Goal: Use online tool/utility: Utilize a website feature to perform a specific function

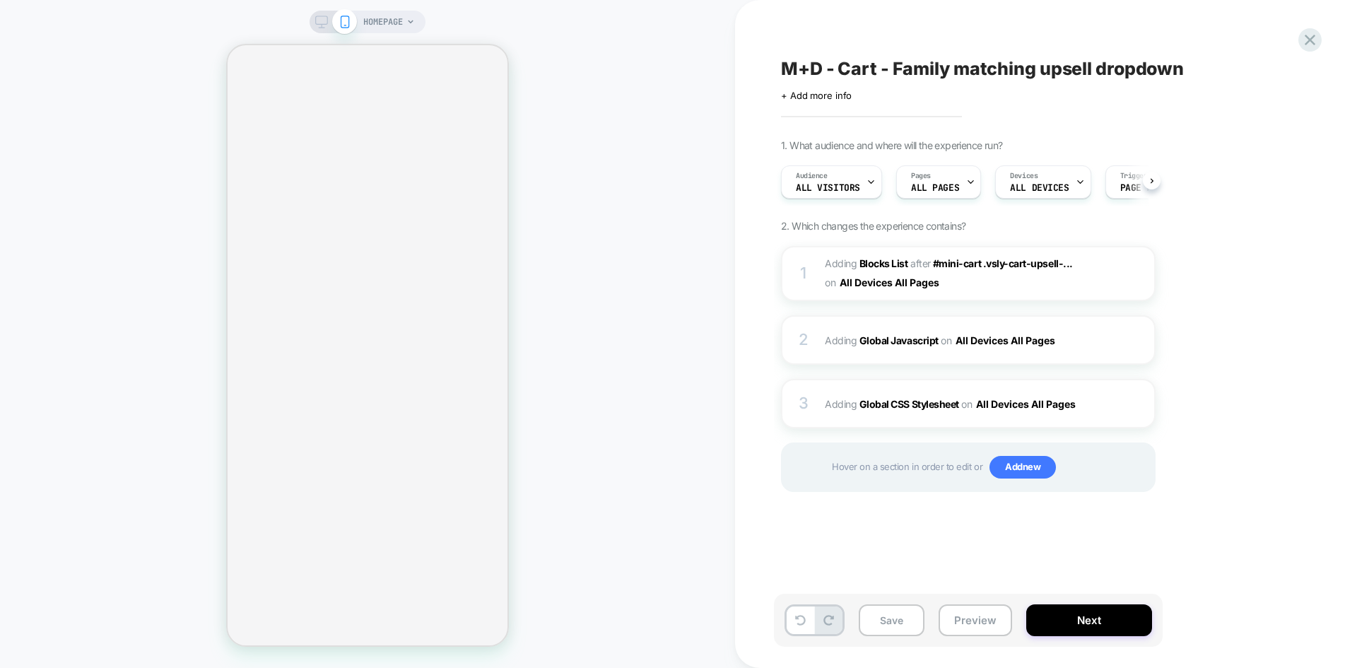
scroll to position [0, 1]
click at [868, 73] on span "M+D - Cart - Family matching upsell dropdown" at bounding box center [982, 68] width 403 height 21
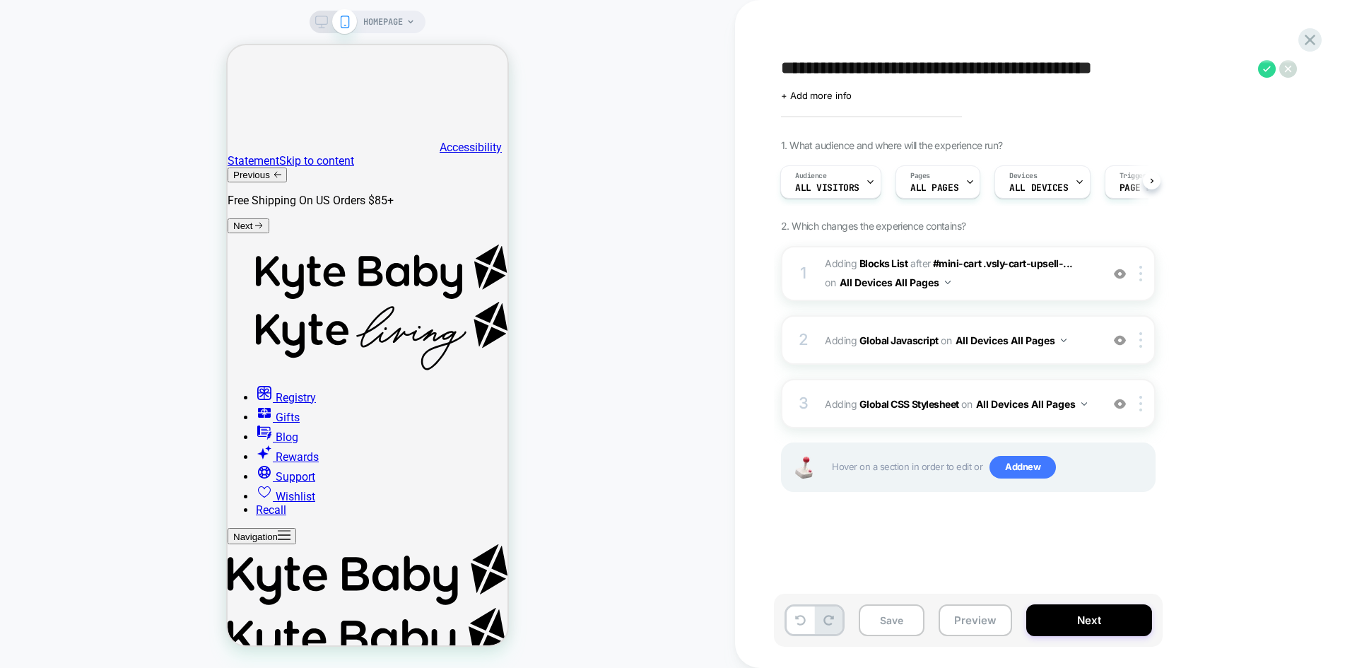
scroll to position [0, 0]
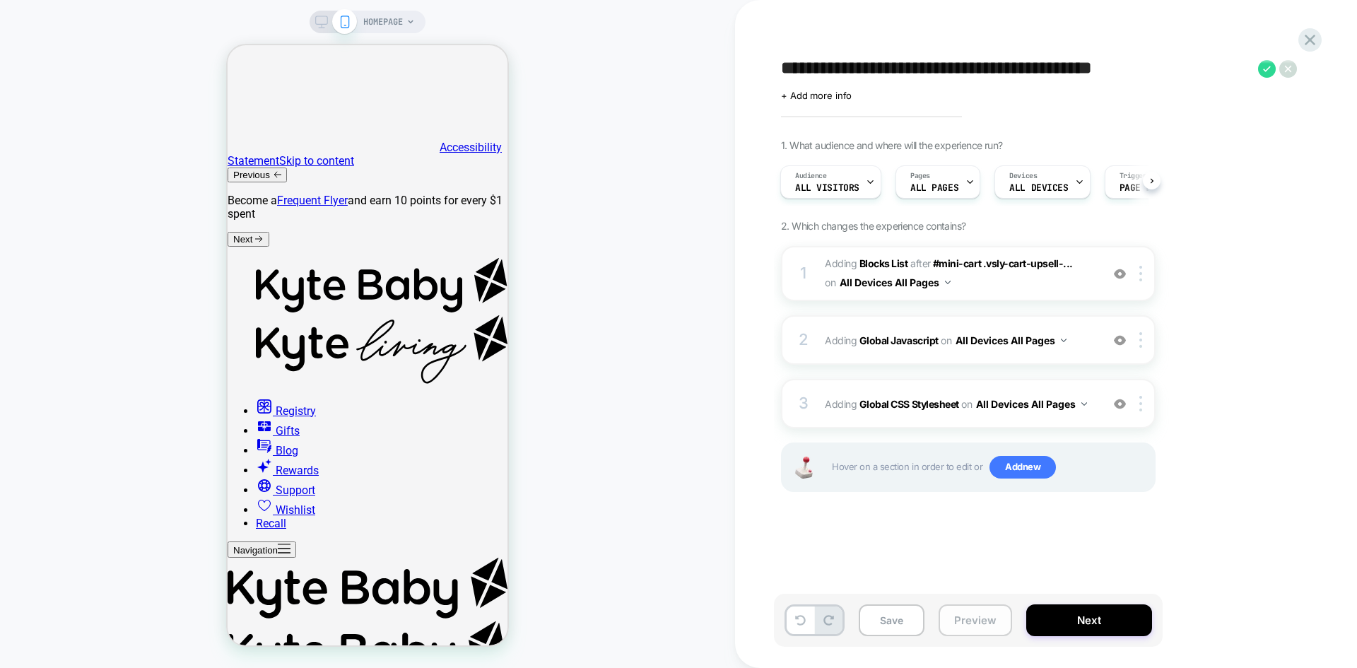
click at [987, 618] on button "Preview" at bounding box center [974, 620] width 73 height 32
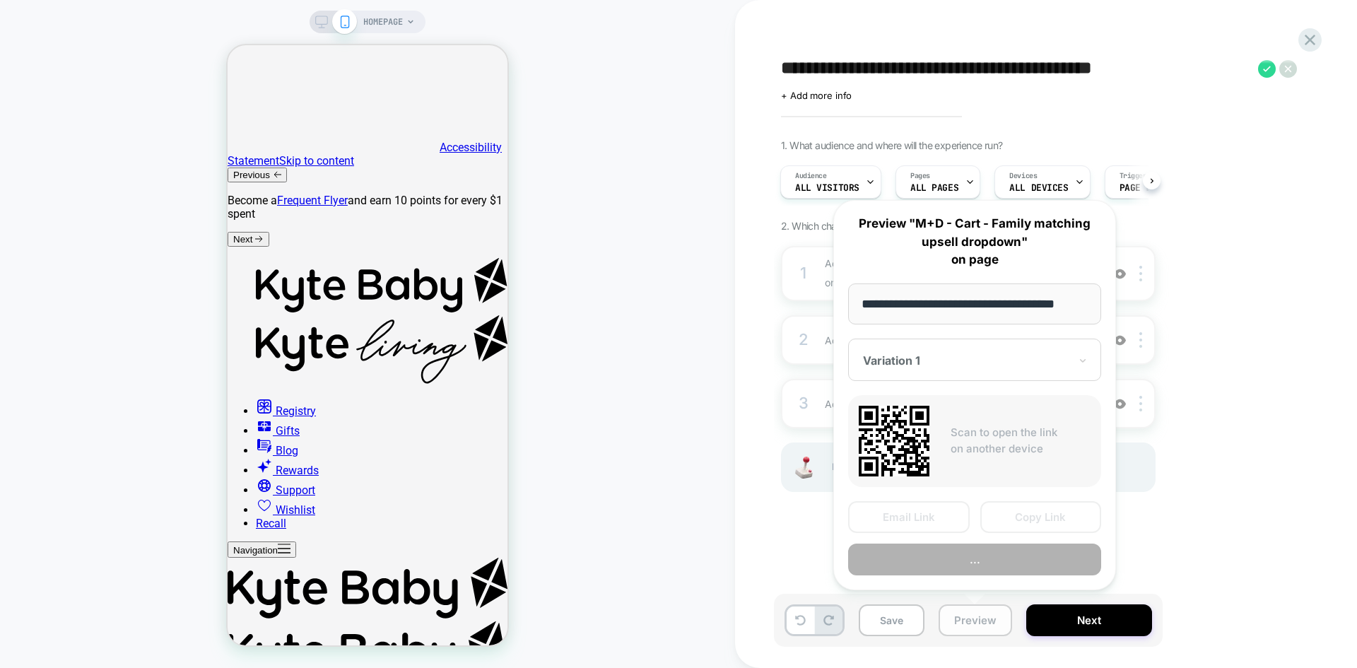
scroll to position [0, 11]
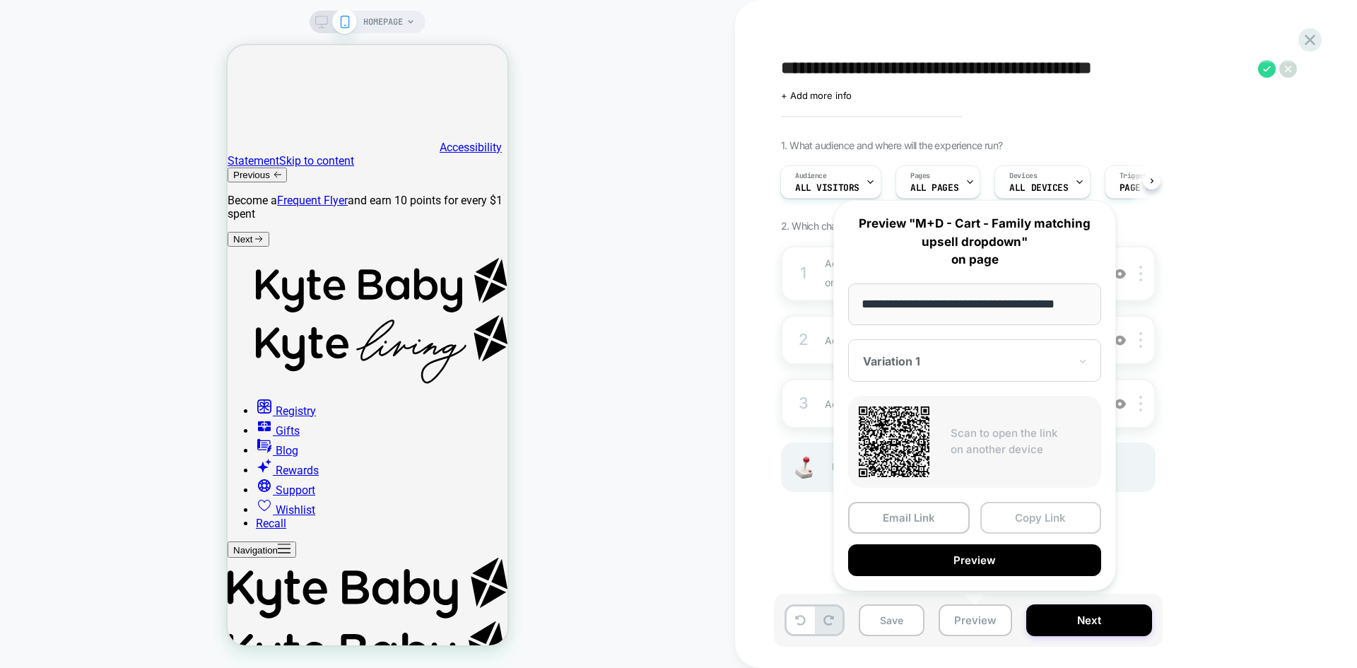
click at [1055, 512] on button "Copy Link" at bounding box center [1041, 518] width 122 height 32
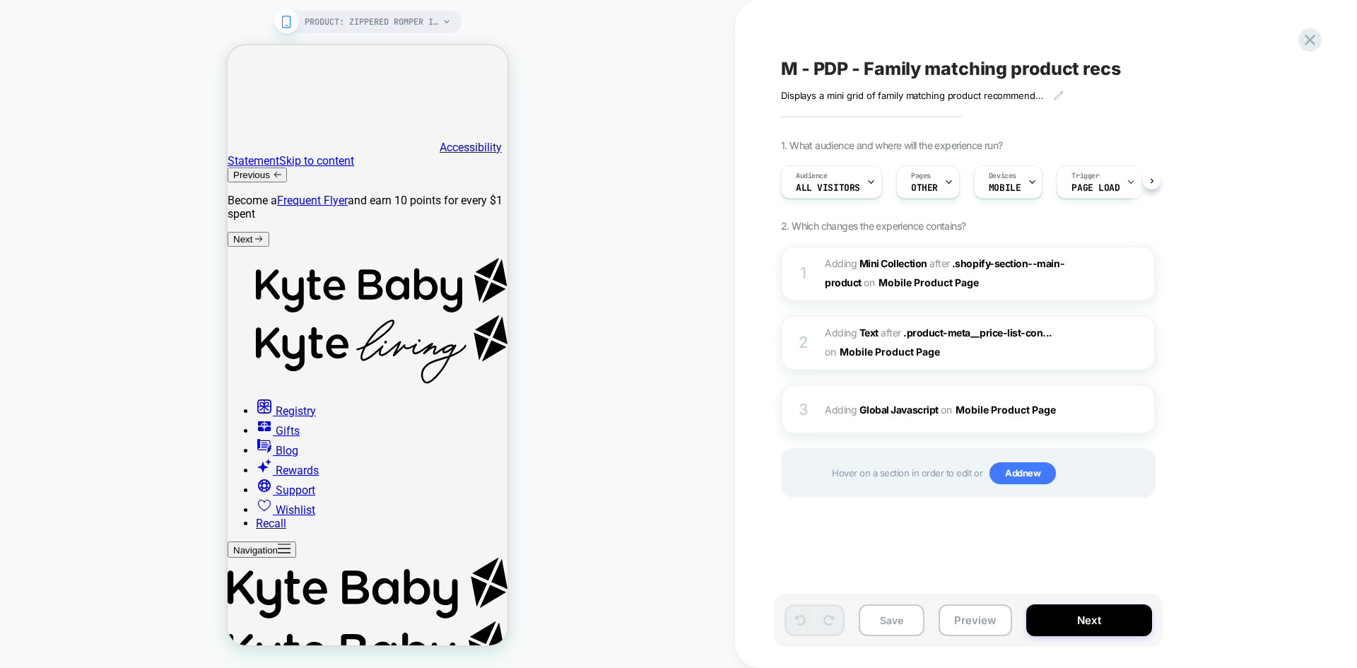
click at [853, 69] on span "M - PDP - Family matching product recs" at bounding box center [951, 68] width 340 height 21
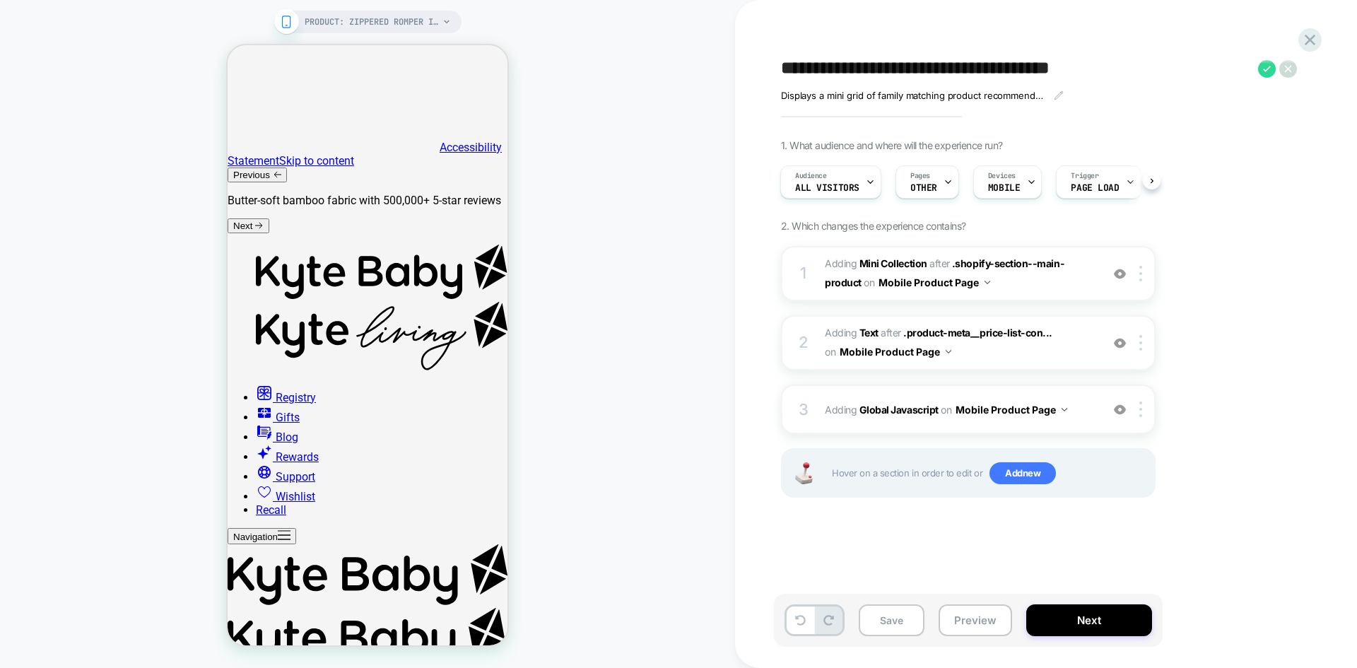
drag, startPoint x: 983, startPoint y: 616, endPoint x: 1043, endPoint y: 531, distance: 103.9
click at [983, 616] on button "Preview" at bounding box center [974, 620] width 73 height 32
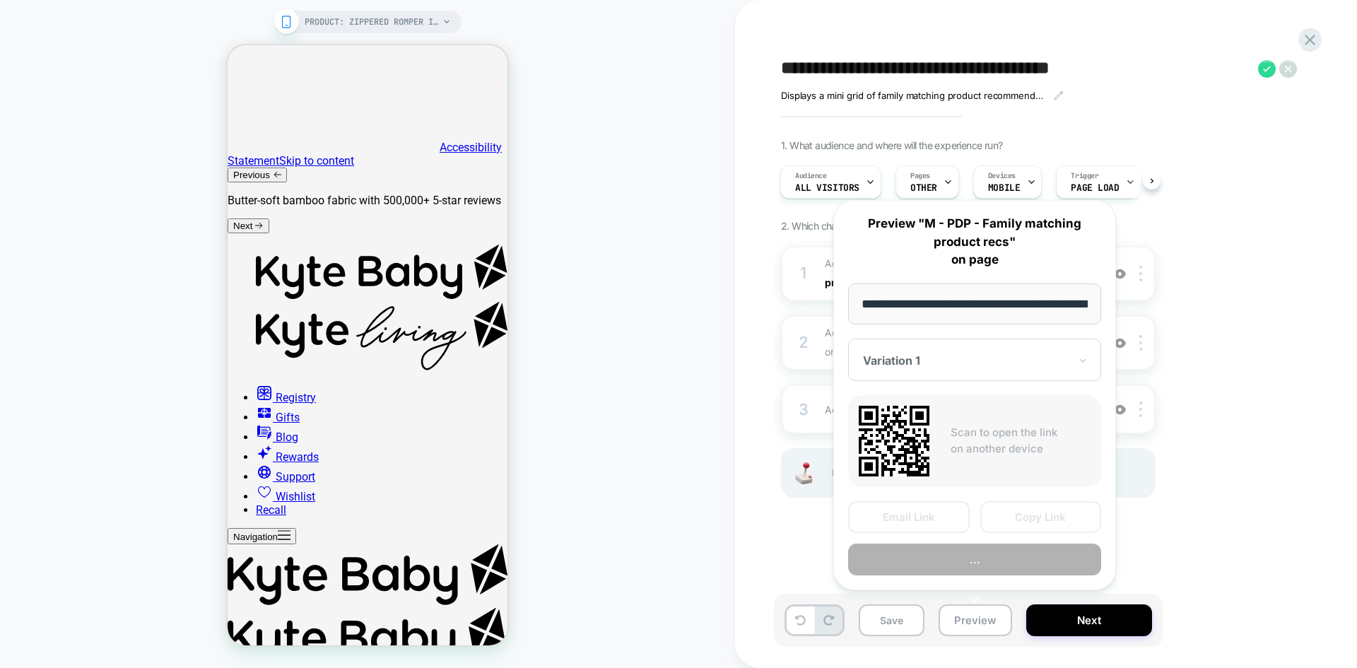
scroll to position [0, 256]
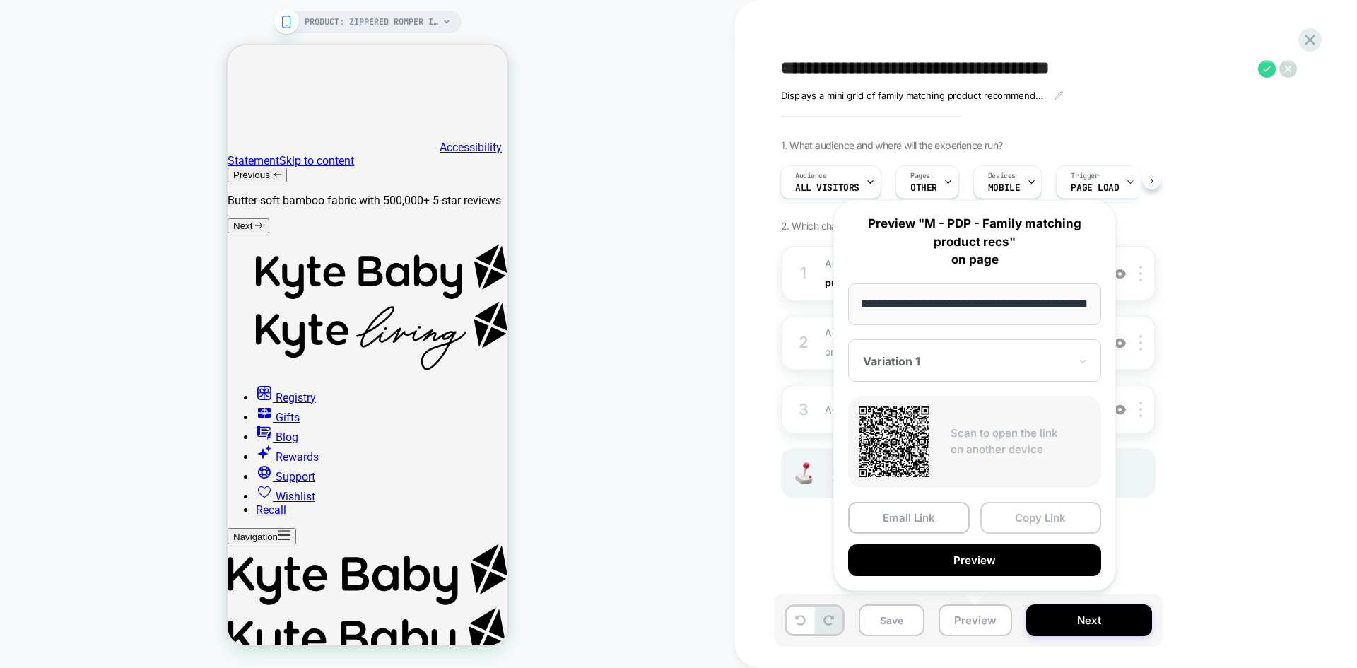
click at [1047, 521] on button "Copy Link" at bounding box center [1041, 518] width 122 height 32
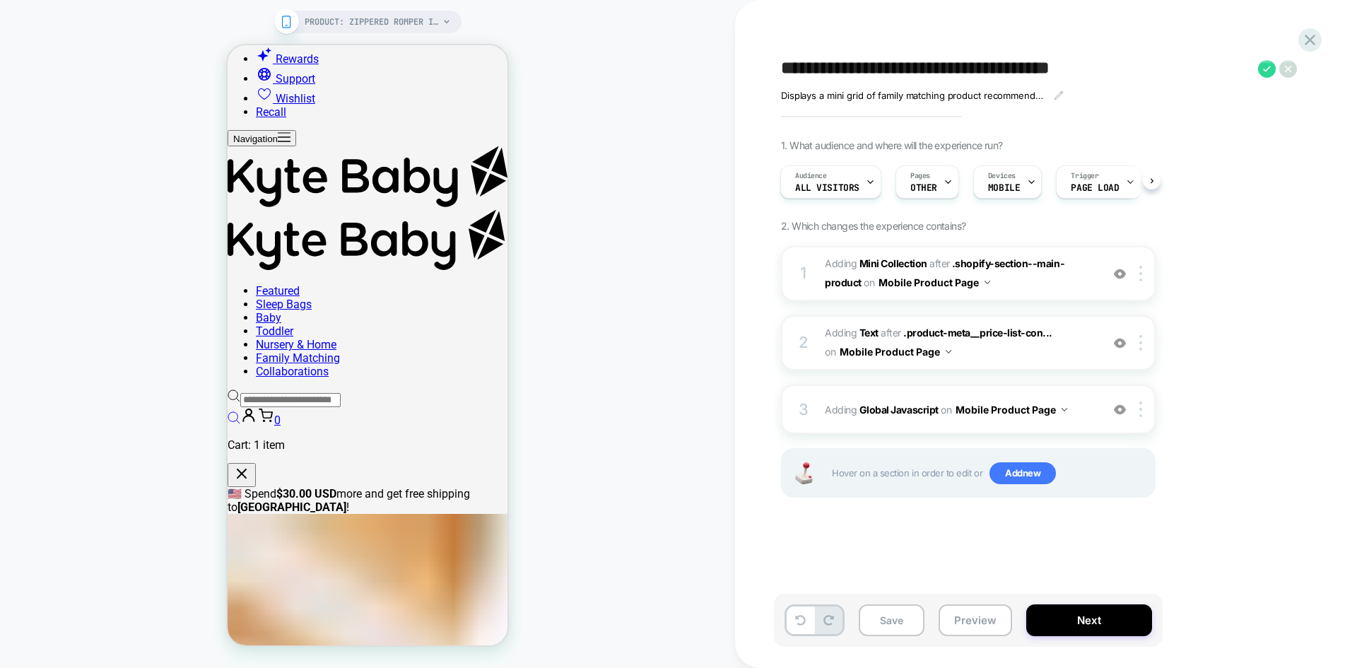
scroll to position [424, 0]
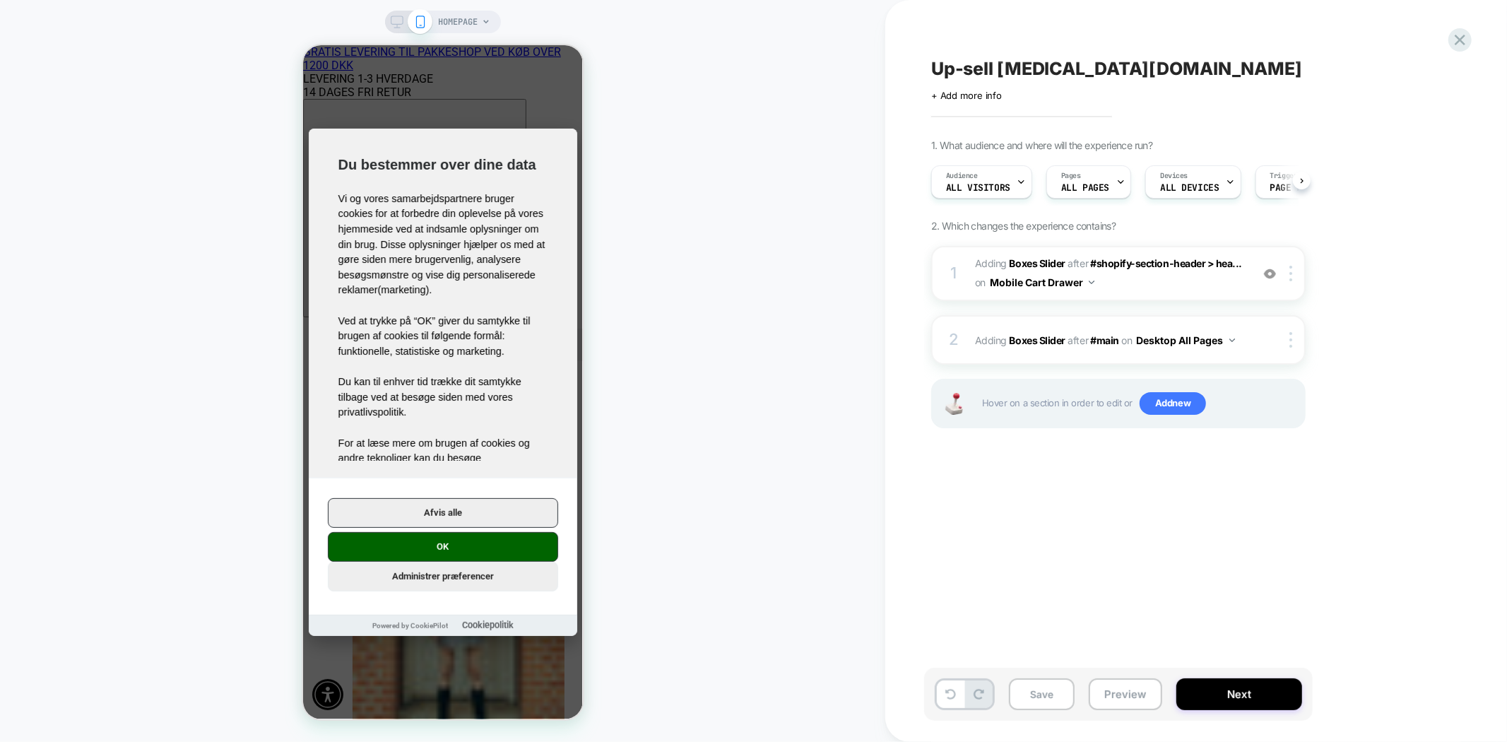
scroll to position [0, 1]
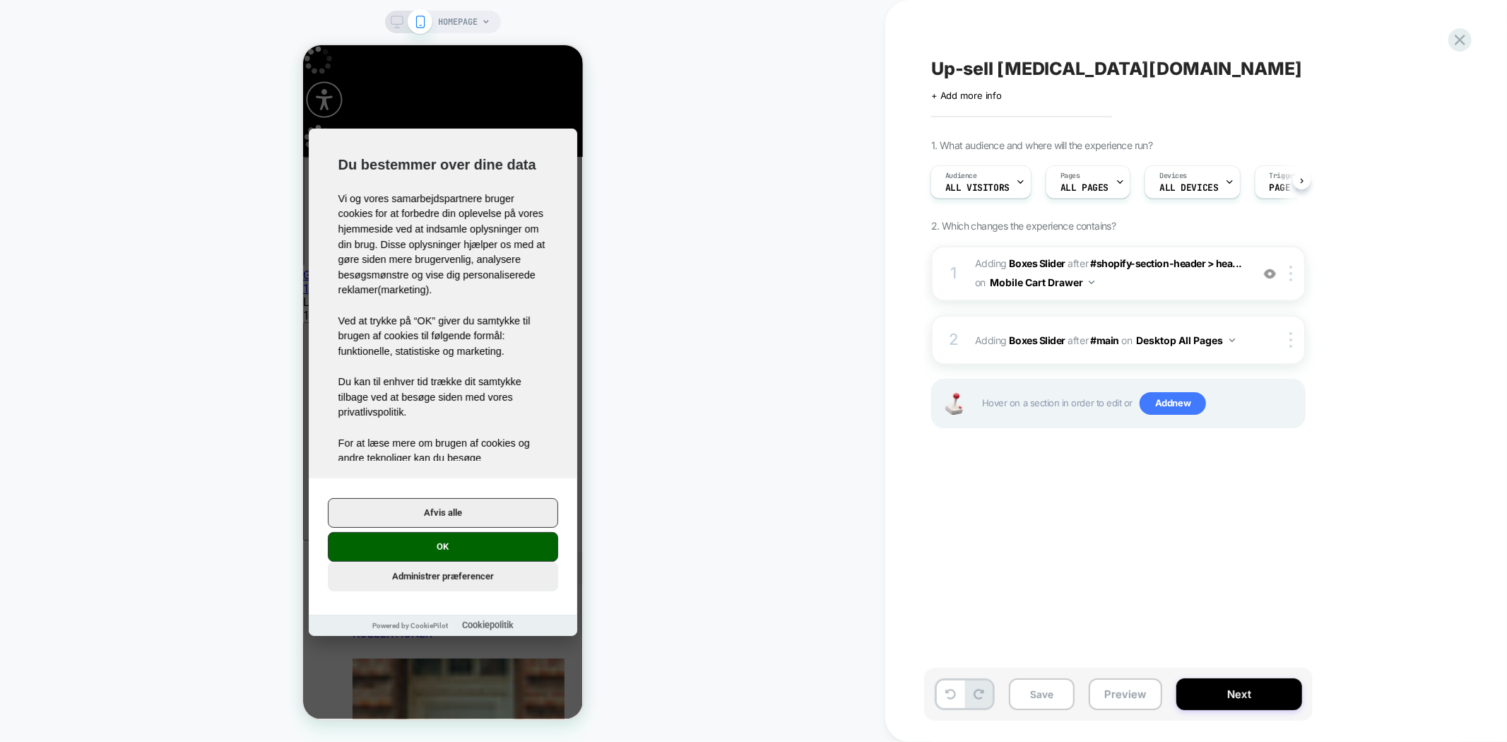
click at [786, 379] on div "HOMEPAGE" at bounding box center [442, 371] width 885 height 714
click at [456, 555] on button "OK" at bounding box center [442, 546] width 230 height 30
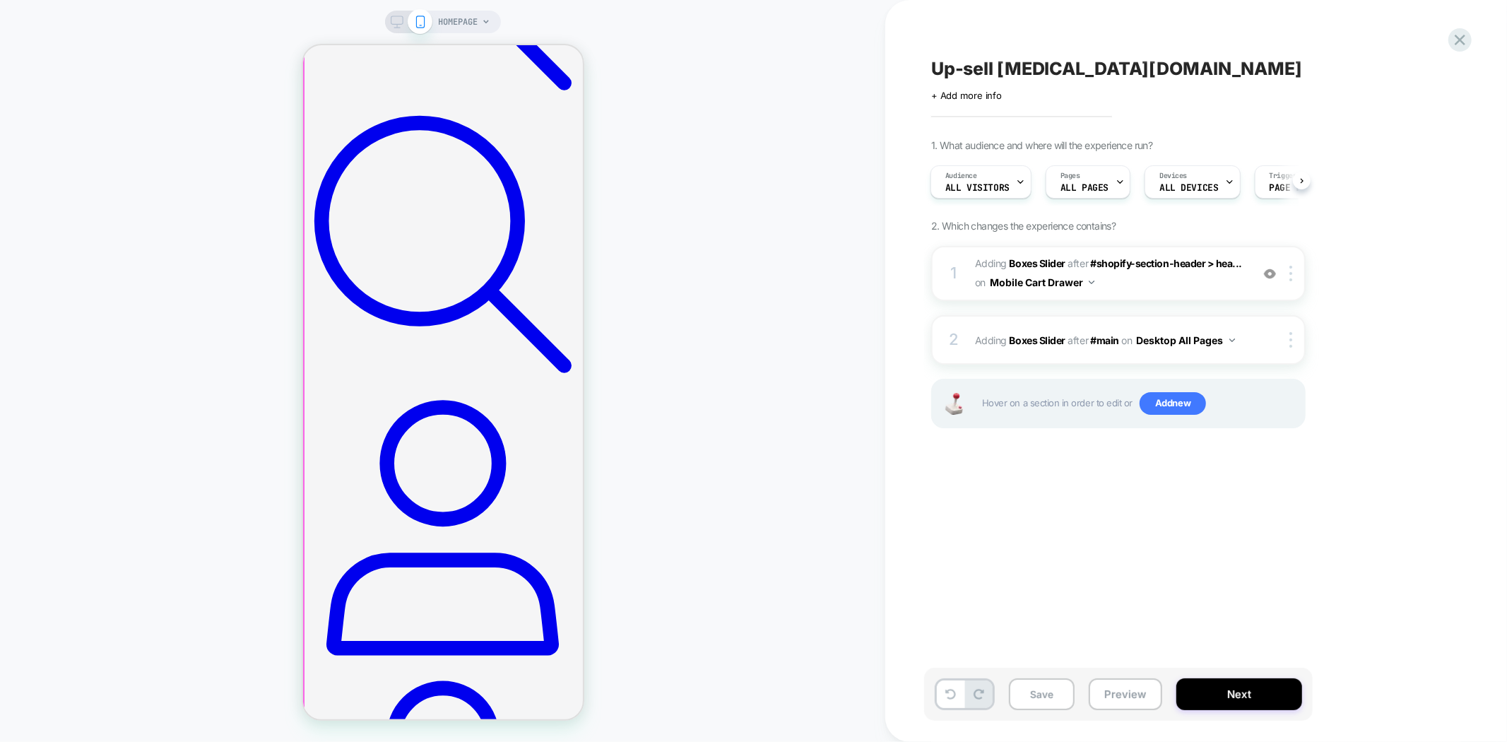
scroll to position [1884, 0]
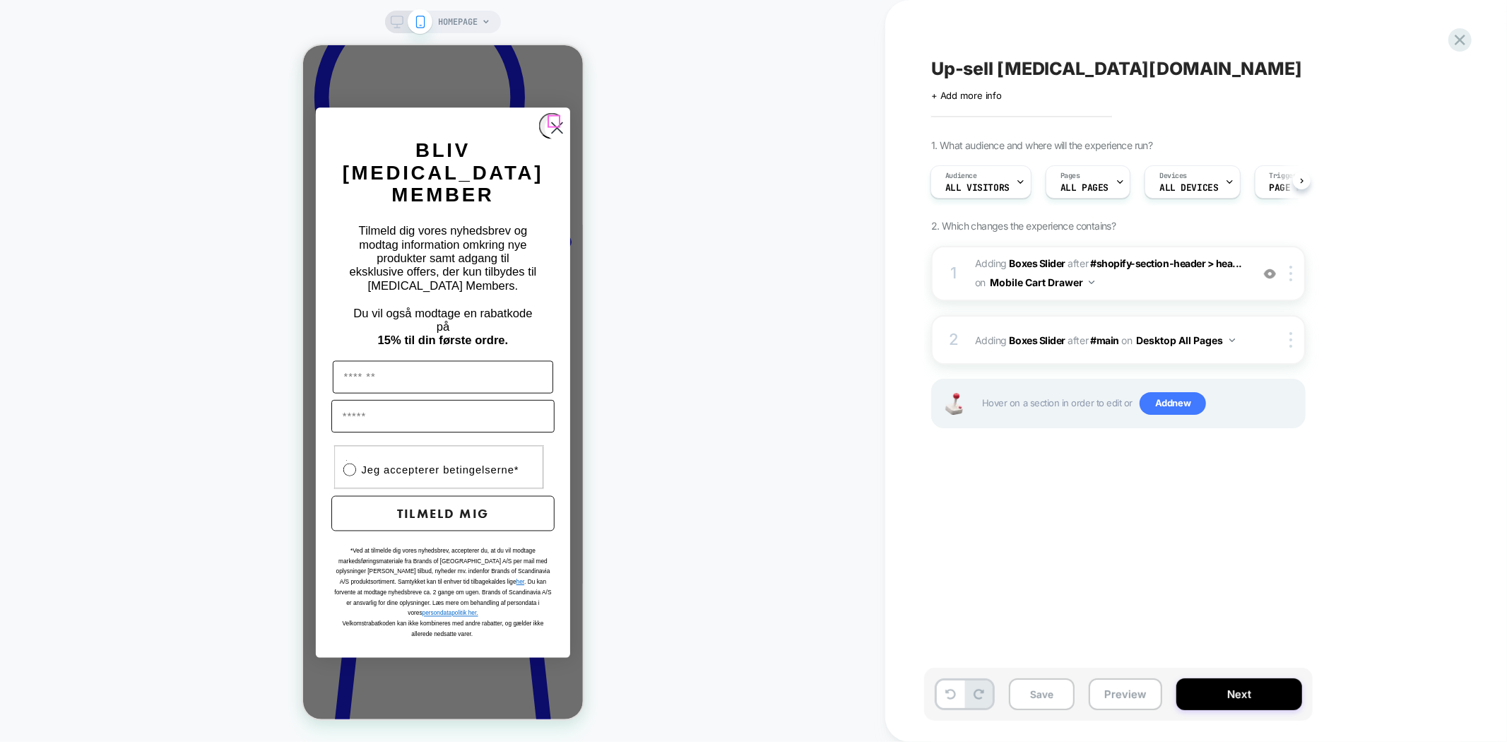
click at [551, 121] on circle "Close dialog" at bounding box center [556, 126] width 25 height 25
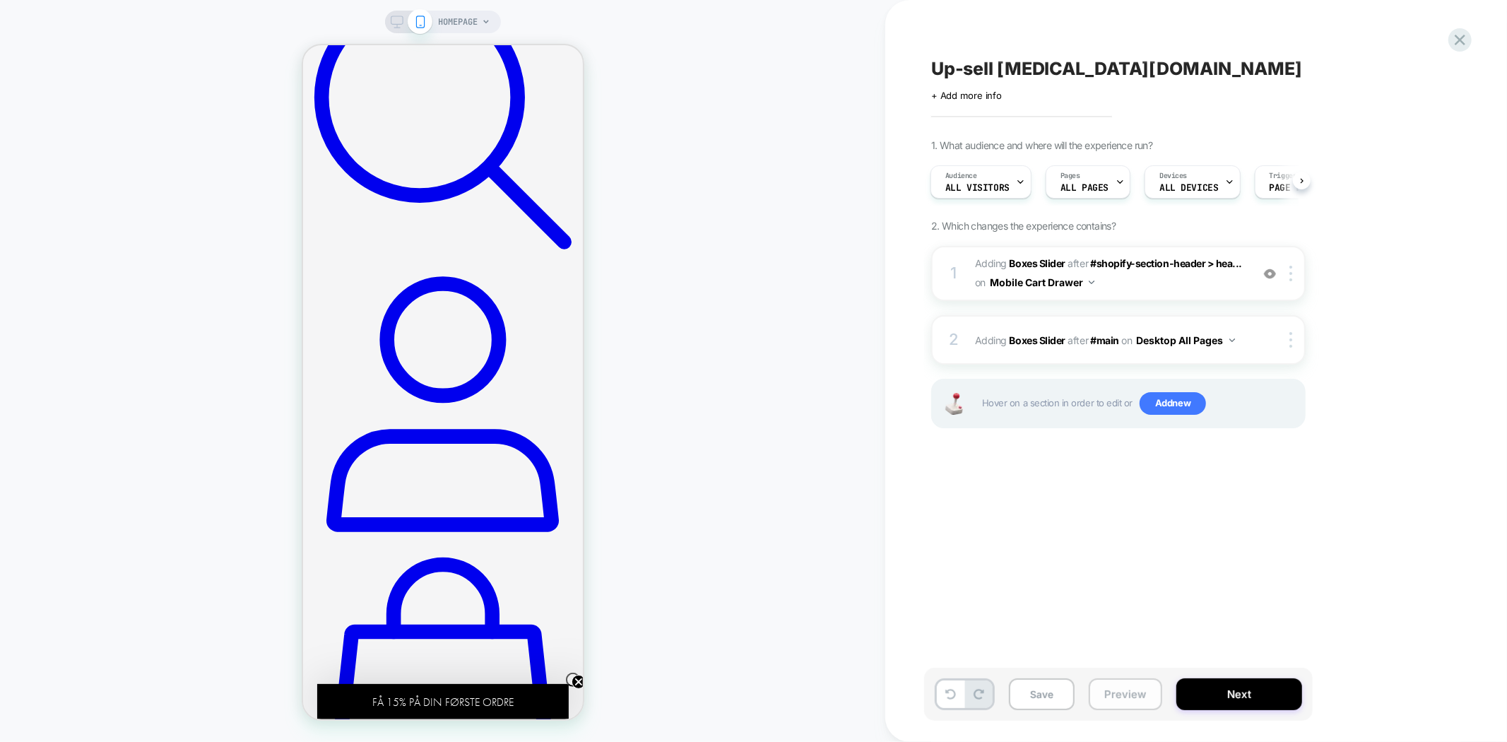
click at [1121, 695] on button "Preview" at bounding box center [1125, 694] width 73 height 32
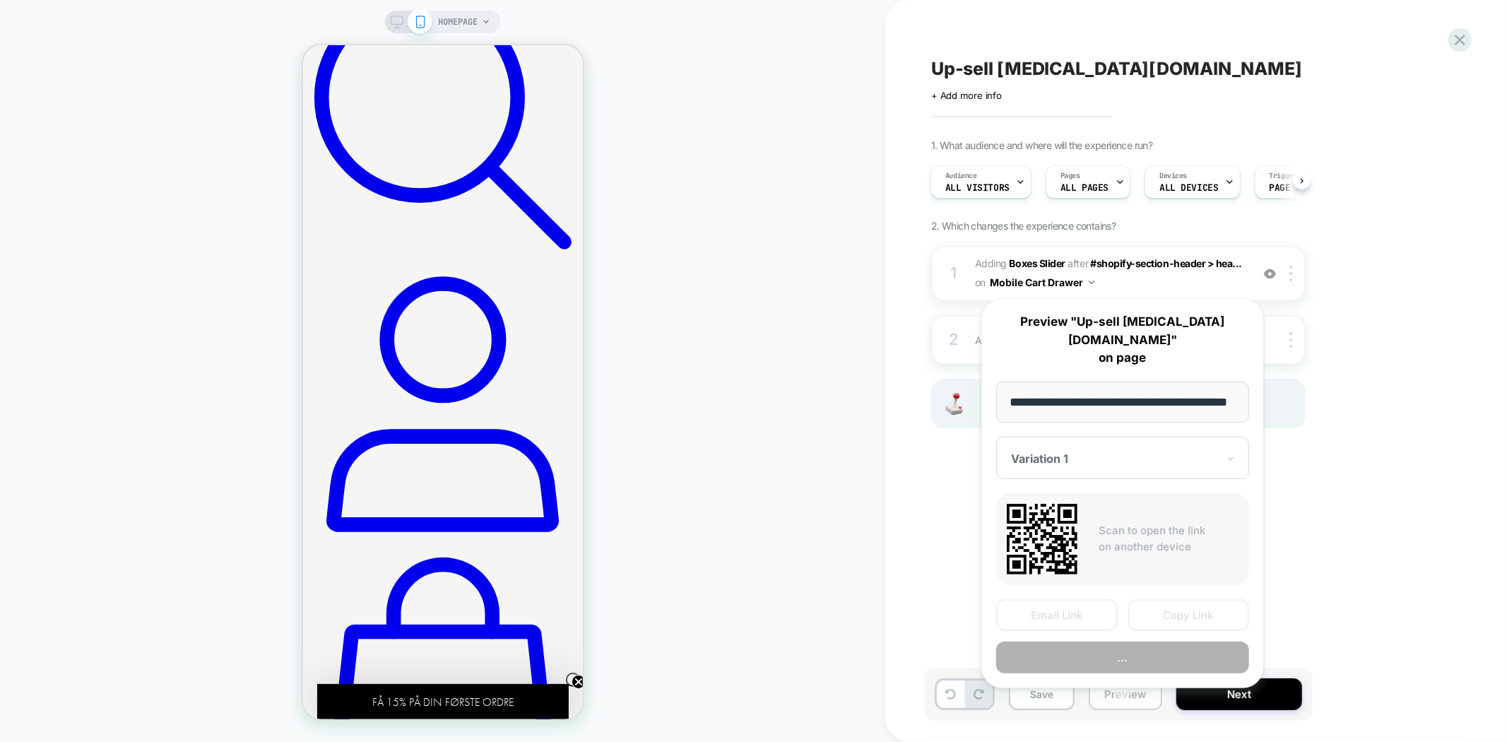
scroll to position [0, 51]
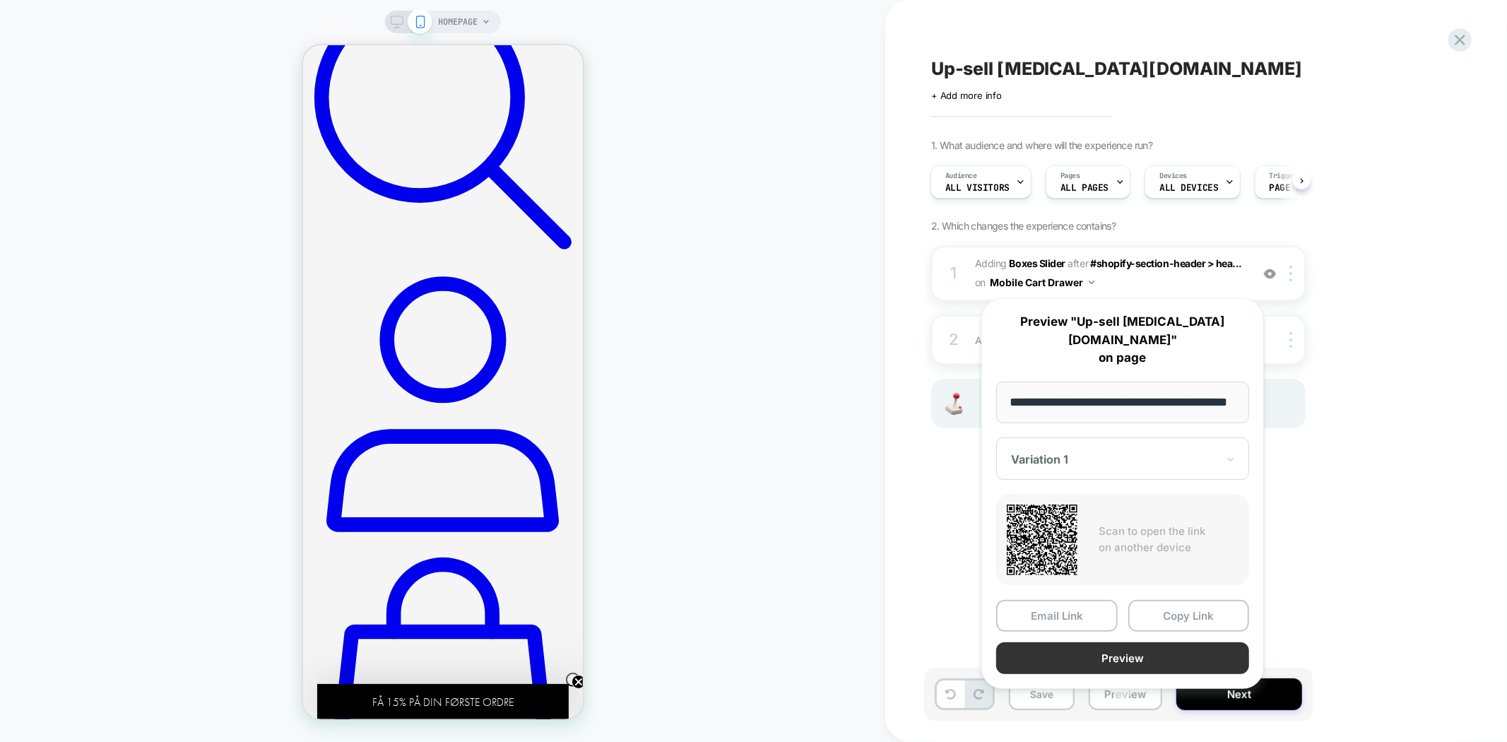
click at [1150, 642] on button "Preview" at bounding box center [1122, 658] width 253 height 32
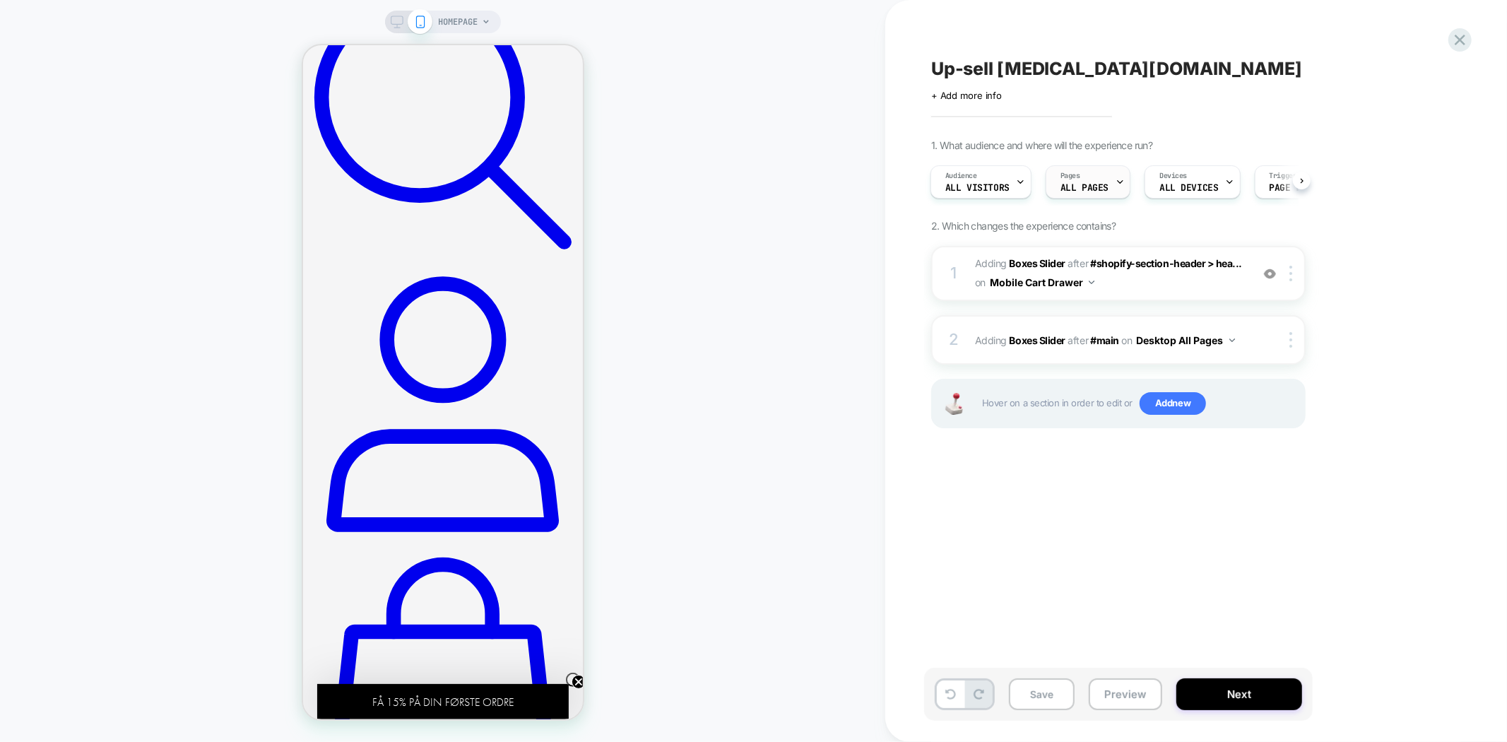
click at [1073, 187] on span "ALL PAGES" at bounding box center [1085, 188] width 48 height 10
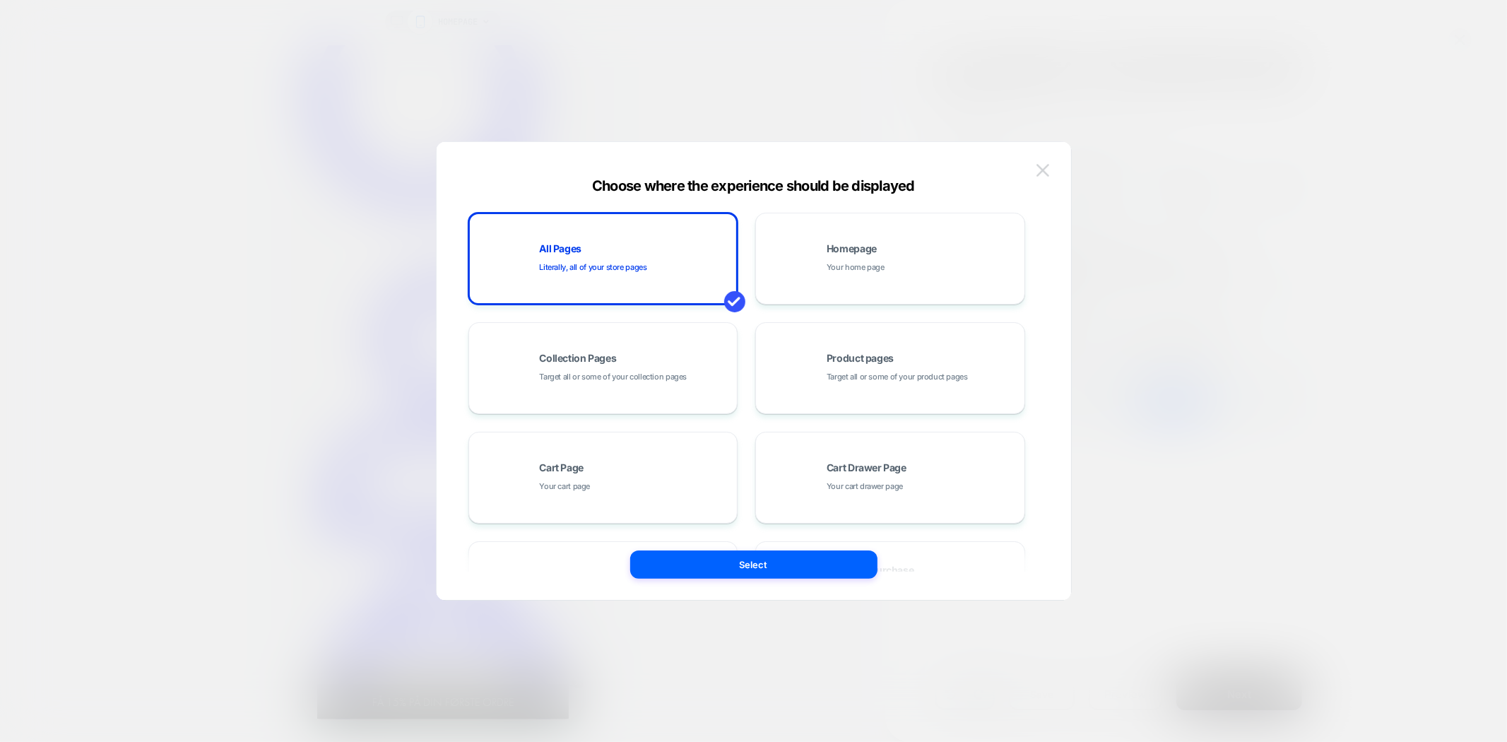
click at [1039, 168] on img at bounding box center [1043, 170] width 13 height 12
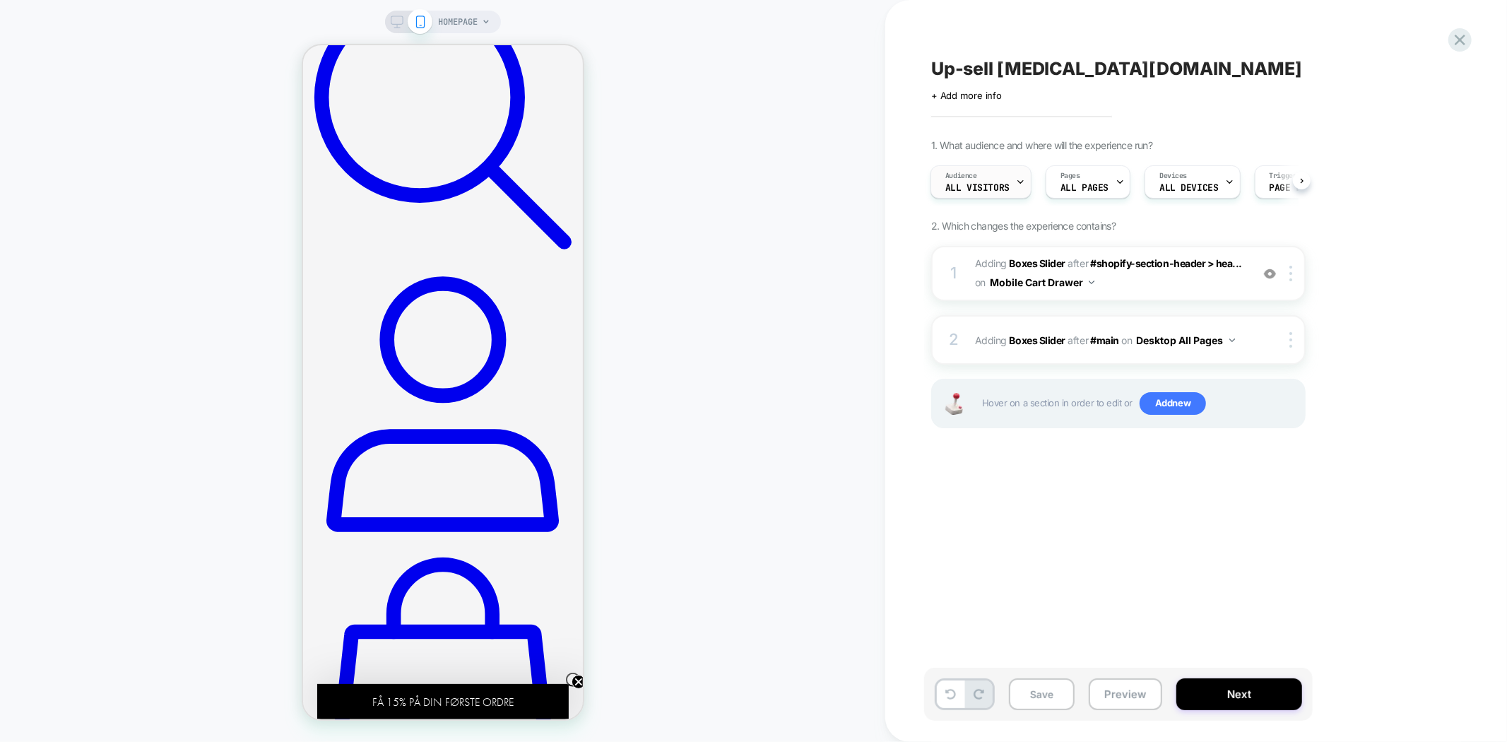
click at [998, 175] on div "Audience All Visitors" at bounding box center [977, 182] width 93 height 32
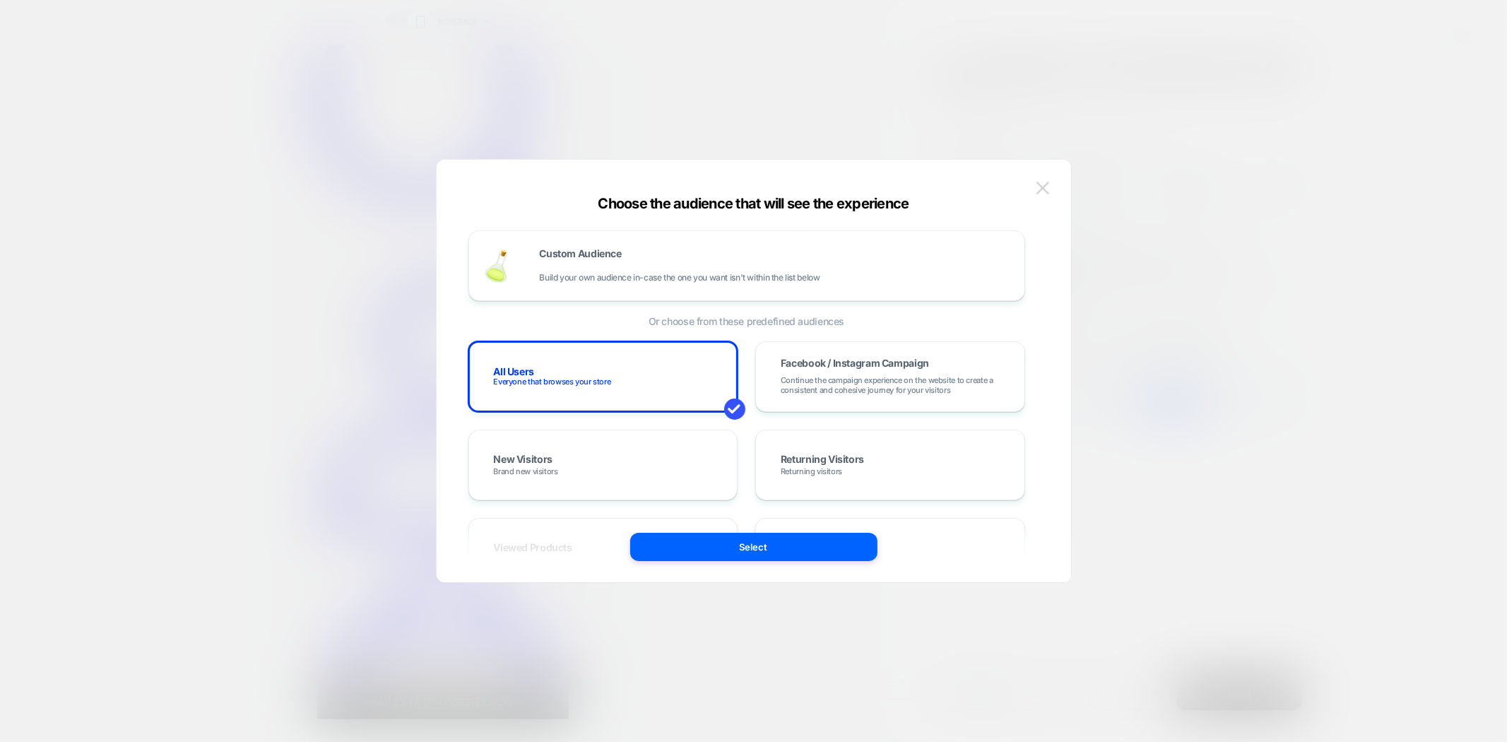
click at [1037, 189] on img at bounding box center [1043, 188] width 13 height 12
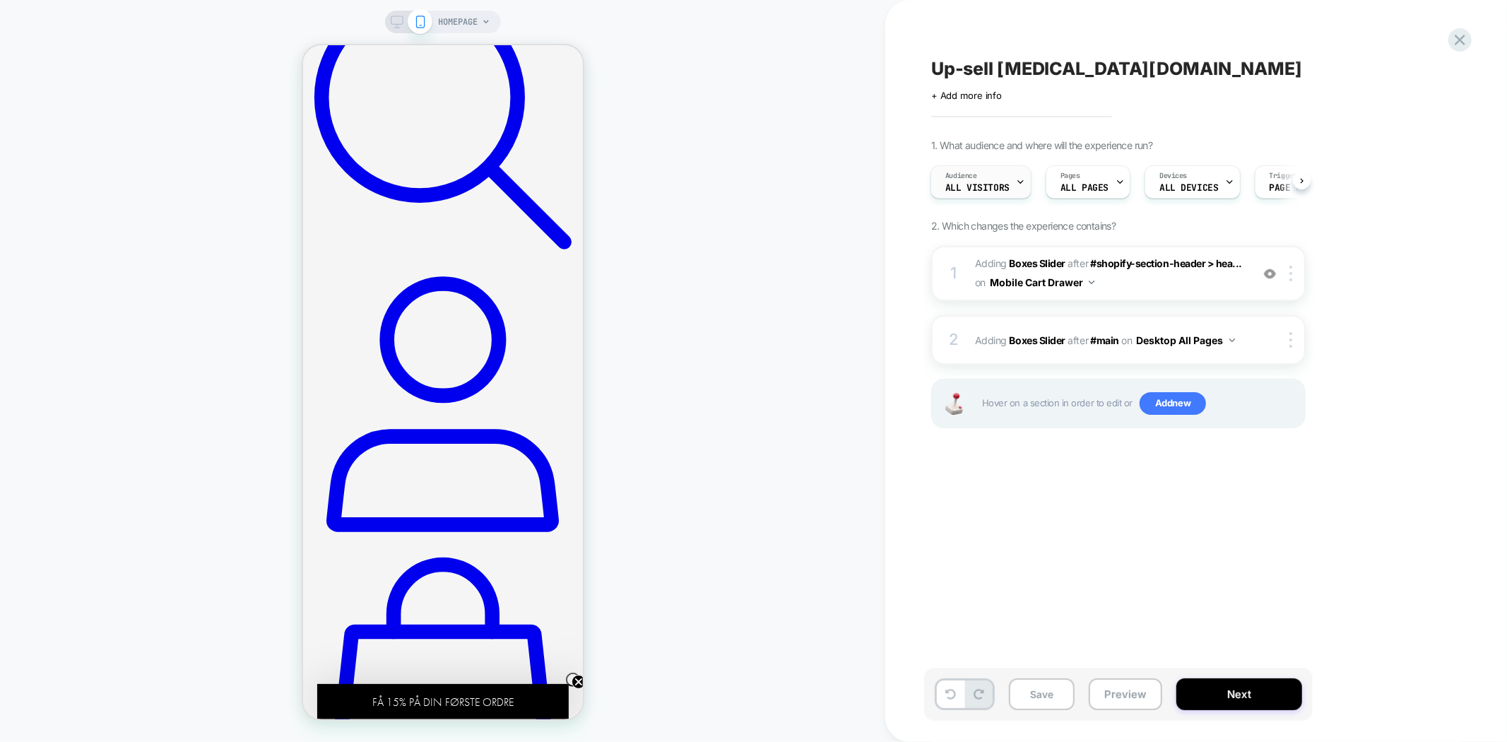
click at [962, 179] on span "Audience" at bounding box center [961, 176] width 32 height 10
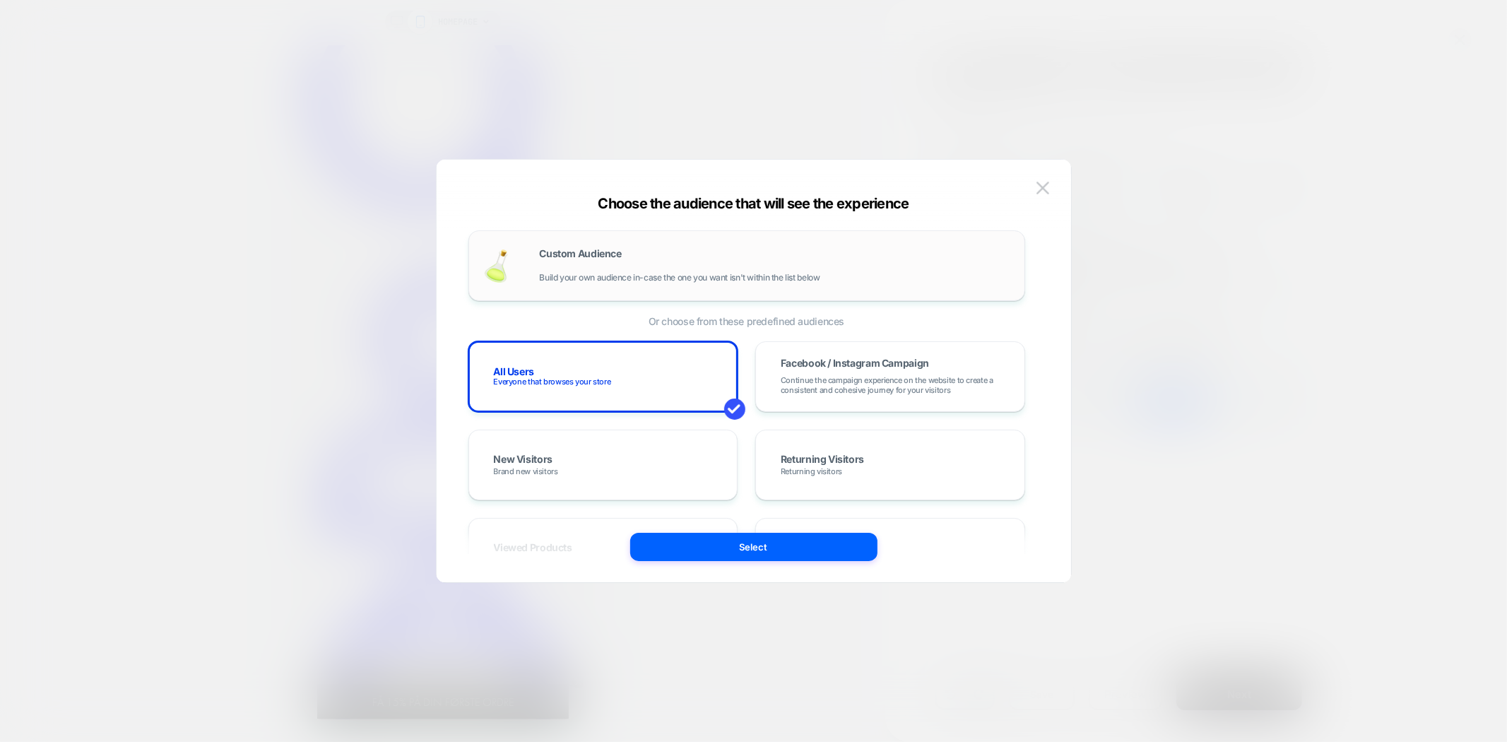
click at [577, 276] on span "Build your own audience in-case the one you want isn't within the list below" at bounding box center [680, 278] width 280 height 10
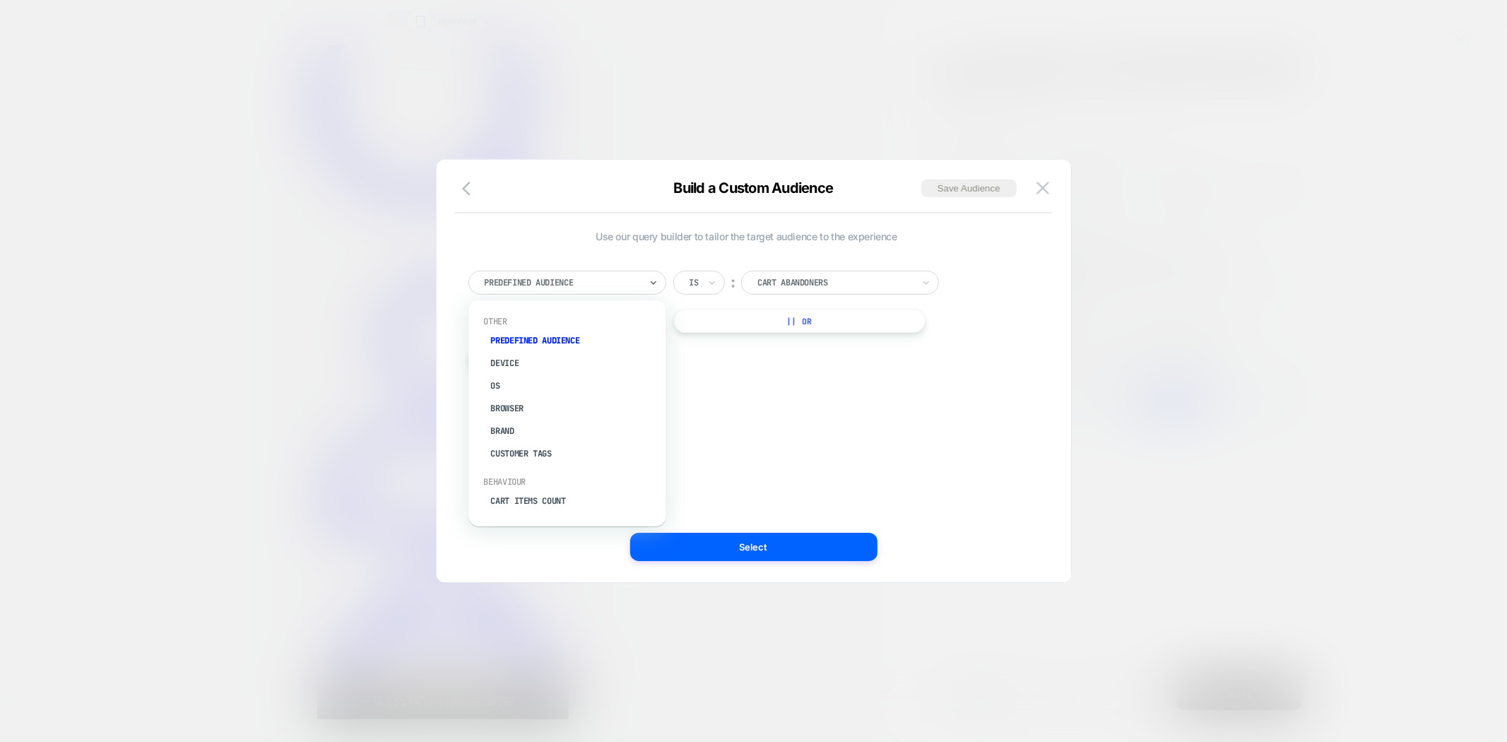
click at [618, 271] on div "Predefined Audience" at bounding box center [567, 283] width 198 height 24
click at [545, 499] on div "Cart Items Count" at bounding box center [575, 501] width 184 height 23
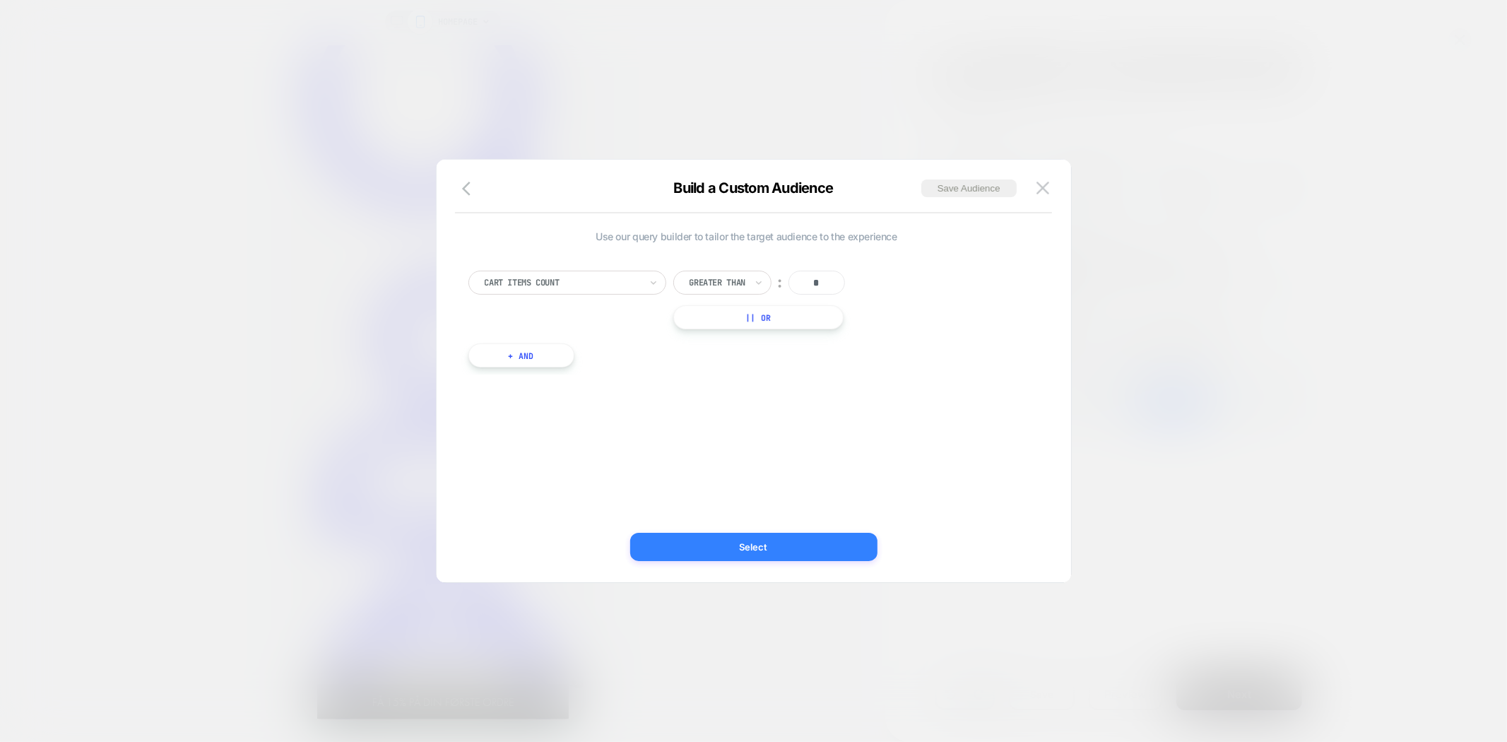
click at [760, 548] on button "Select" at bounding box center [753, 547] width 247 height 28
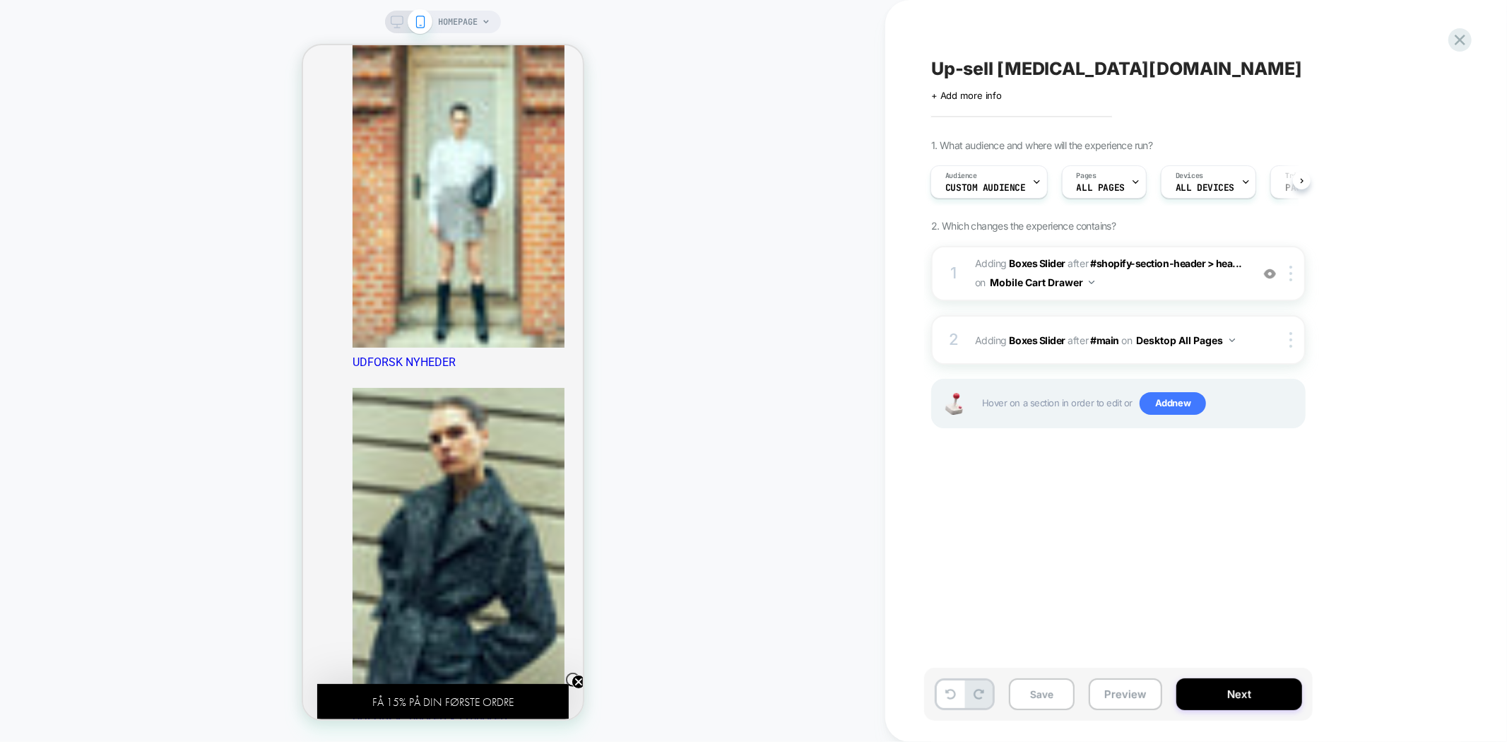
scroll to position [627, 0]
drag, startPoint x: 392, startPoint y: 21, endPoint x: 589, endPoint y: 32, distance: 197.4
click at [392, 21] on icon at bounding box center [397, 22] width 13 height 13
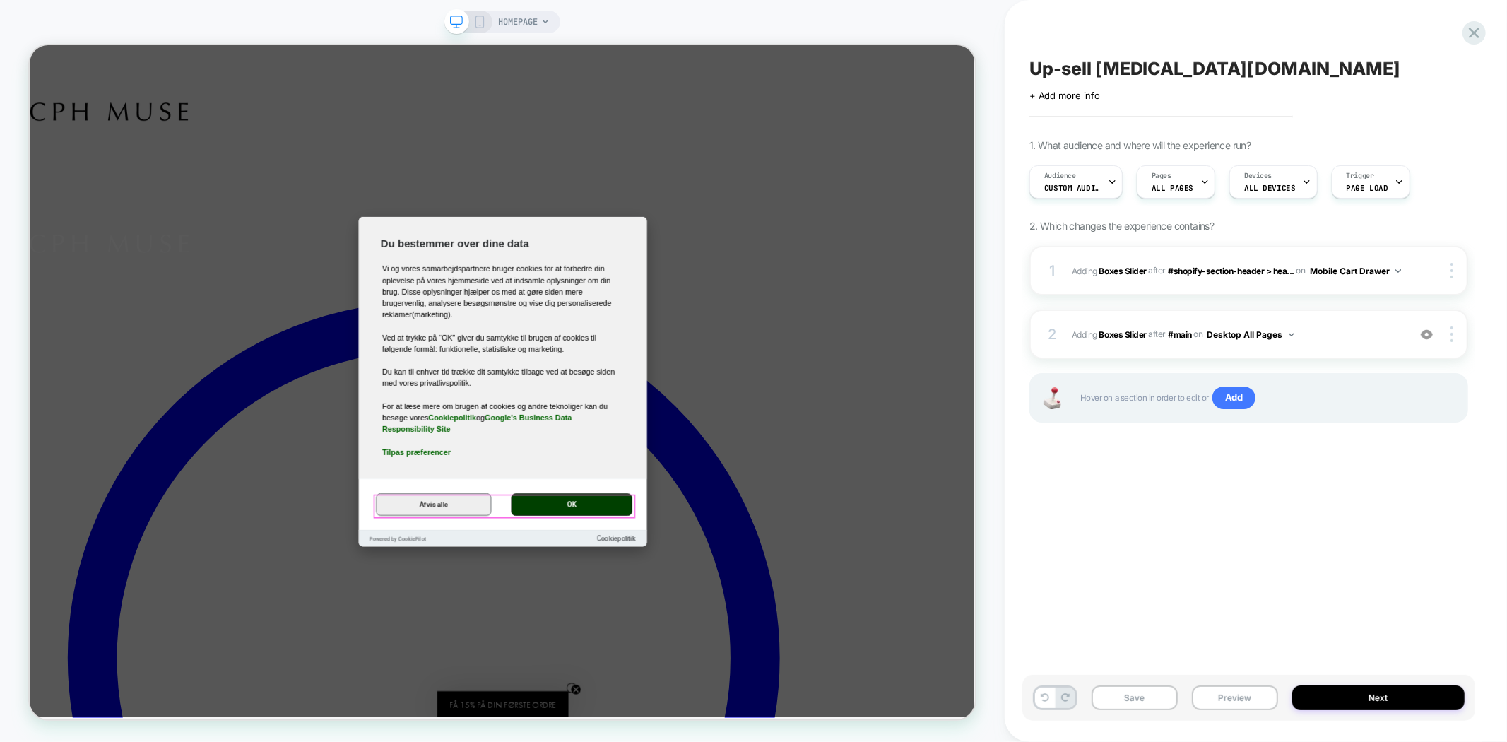
click at [741, 654] on button "OK" at bounding box center [753, 657] width 162 height 30
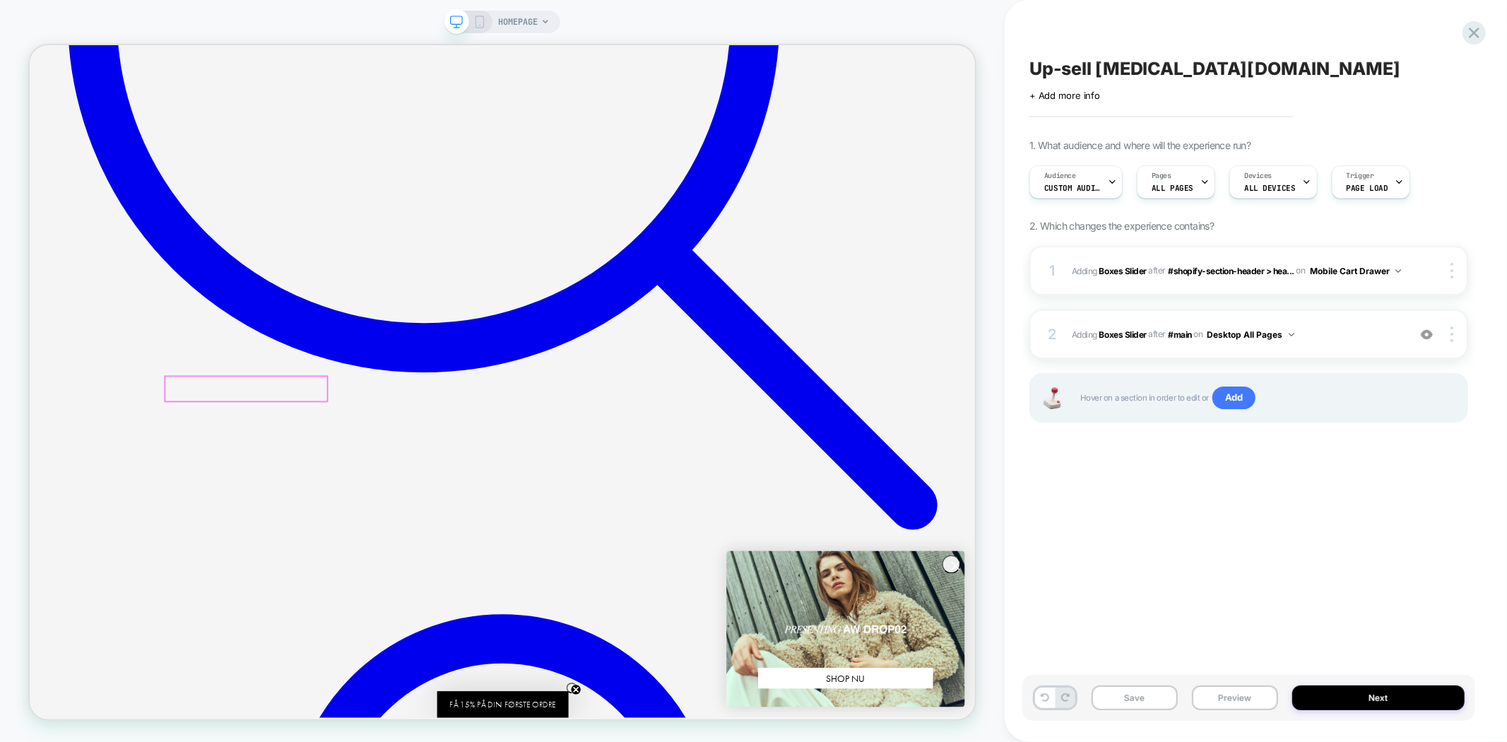
scroll to position [2669, 0]
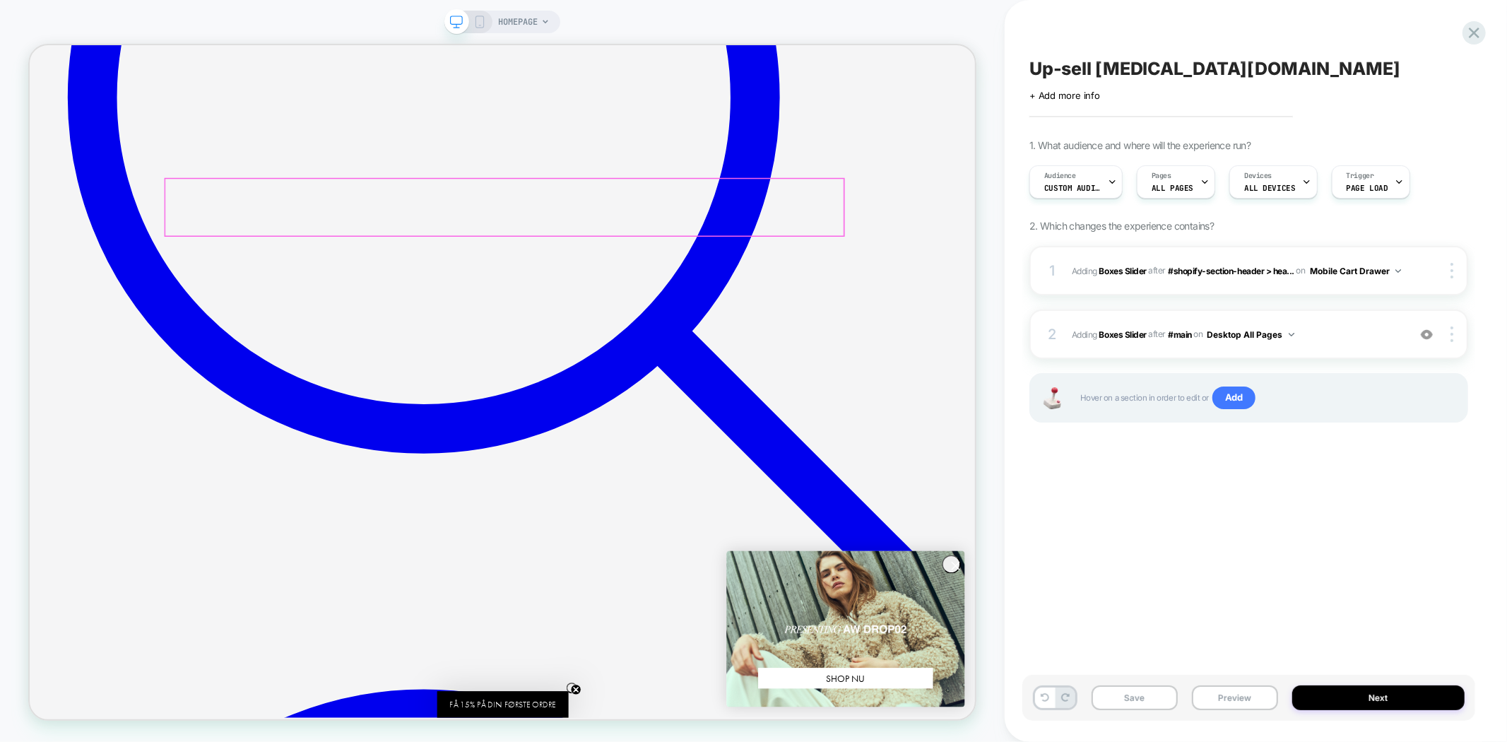
scroll to position [1413, 0]
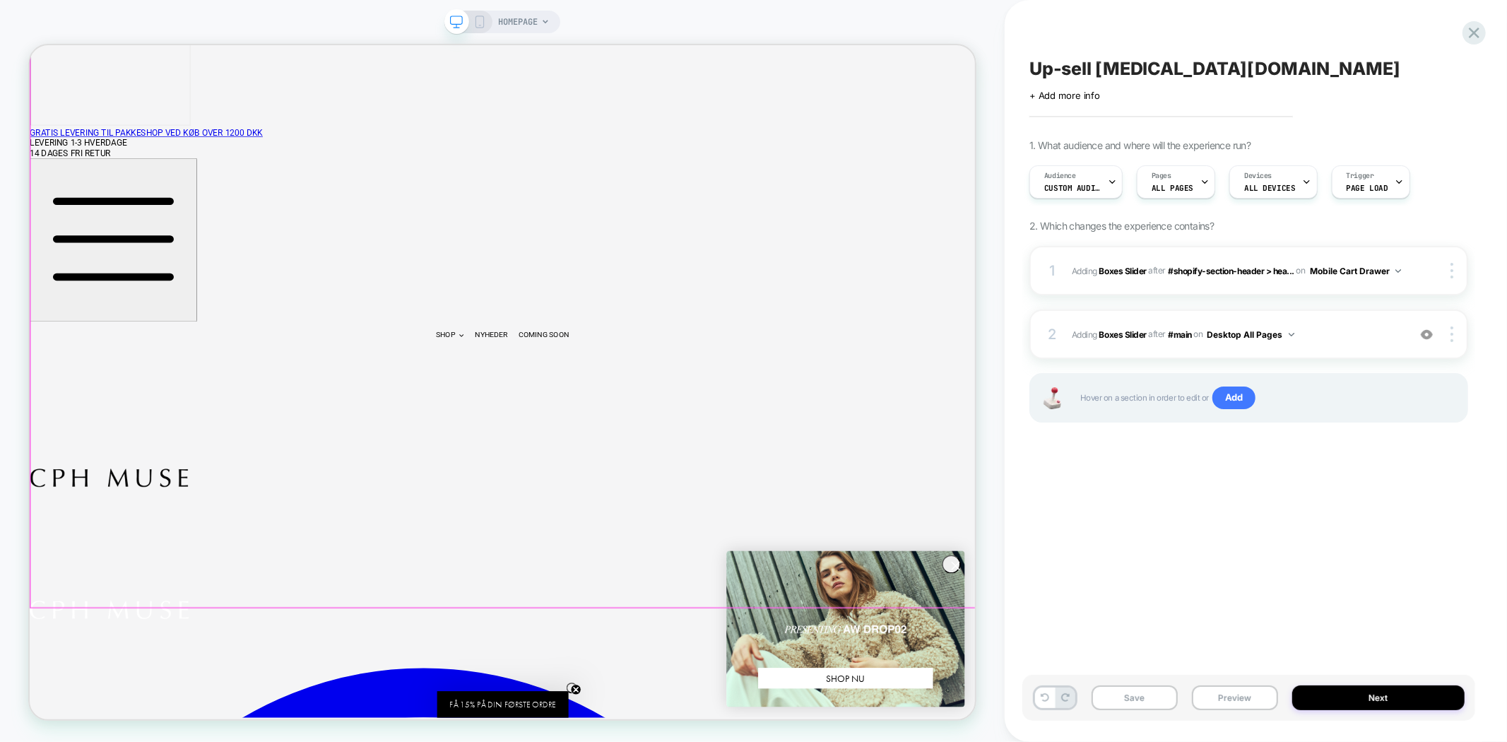
scroll to position [0, 0]
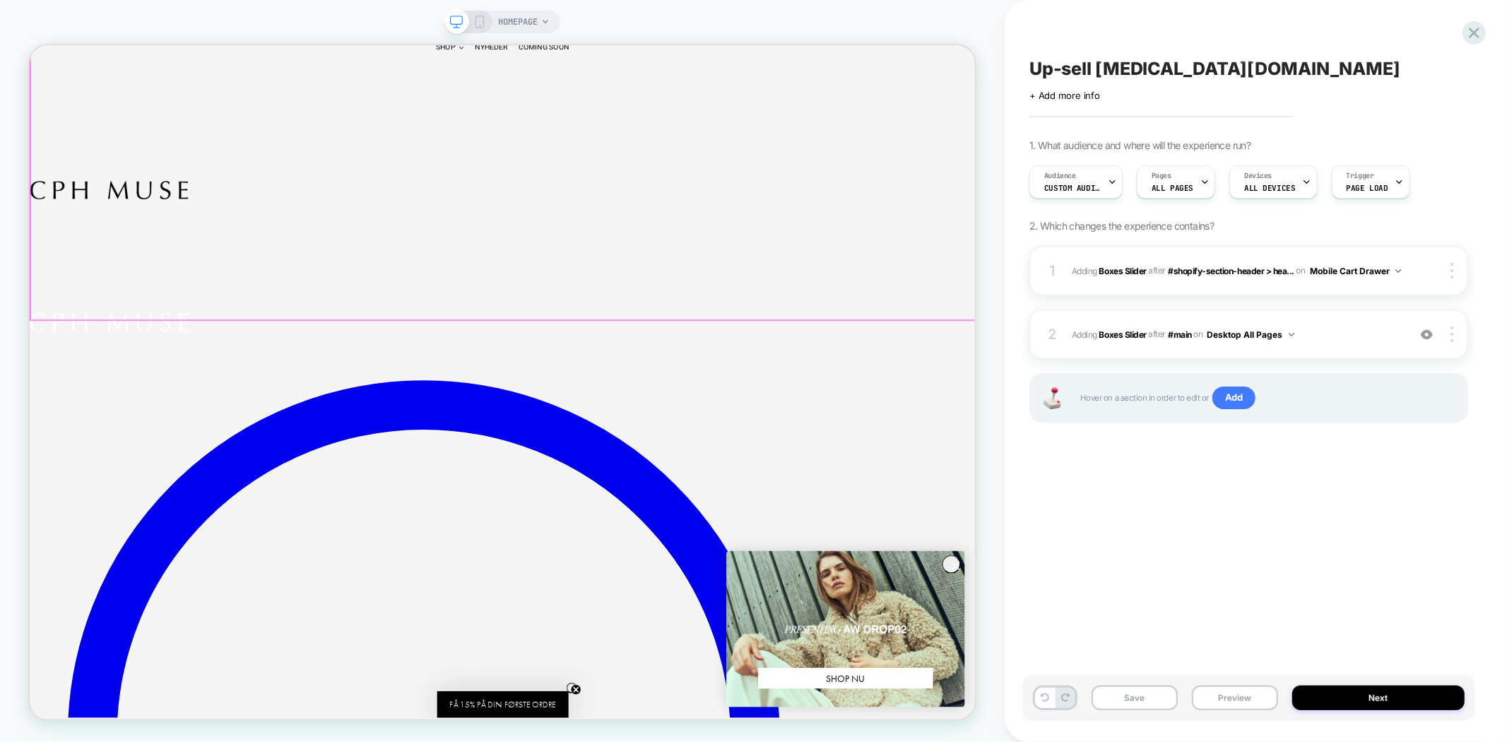
scroll to position [549, 0]
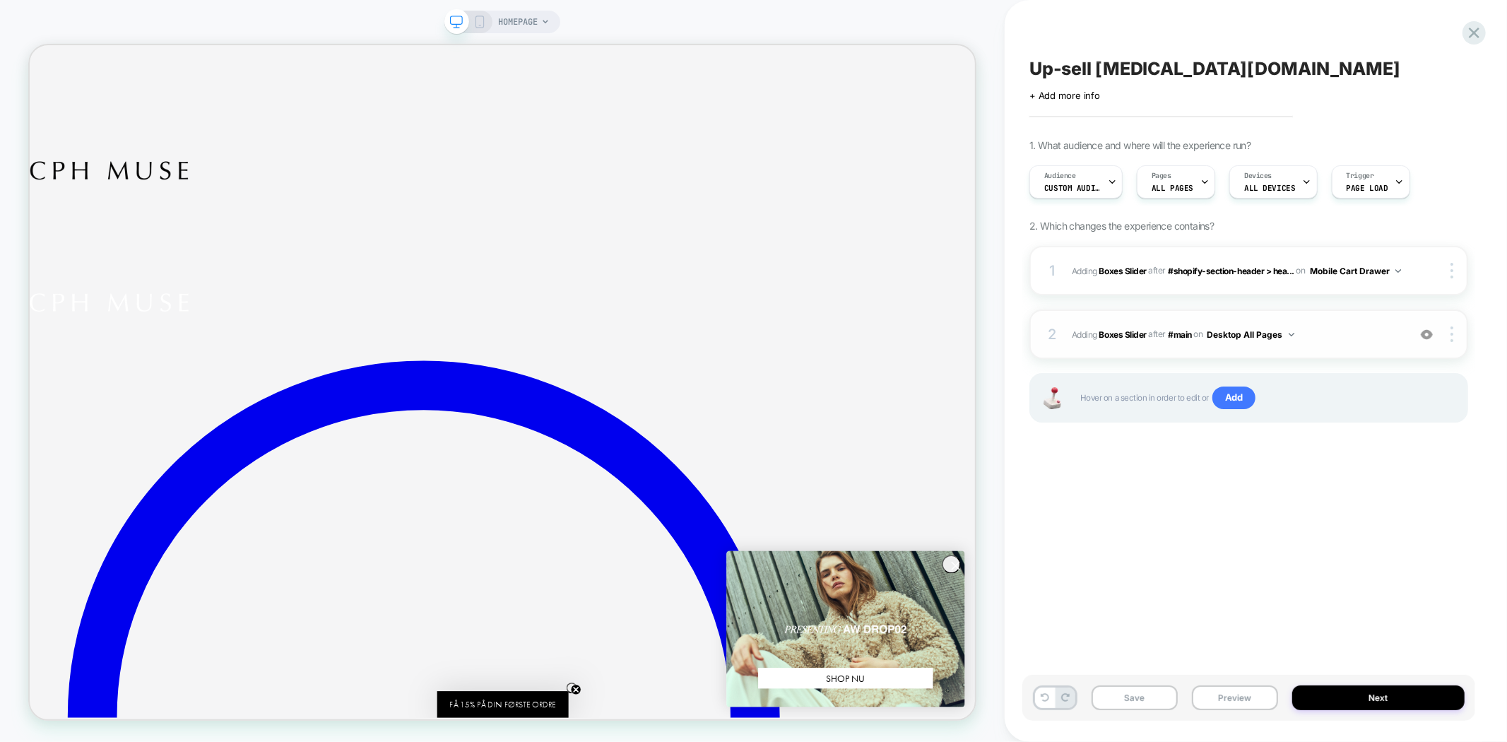
click at [1455, 341] on div "2 #_loomi_addon_1758286246009 Adding Boxes Slider AFTER #main #main on Desktop …" at bounding box center [1248, 333] width 439 height 49
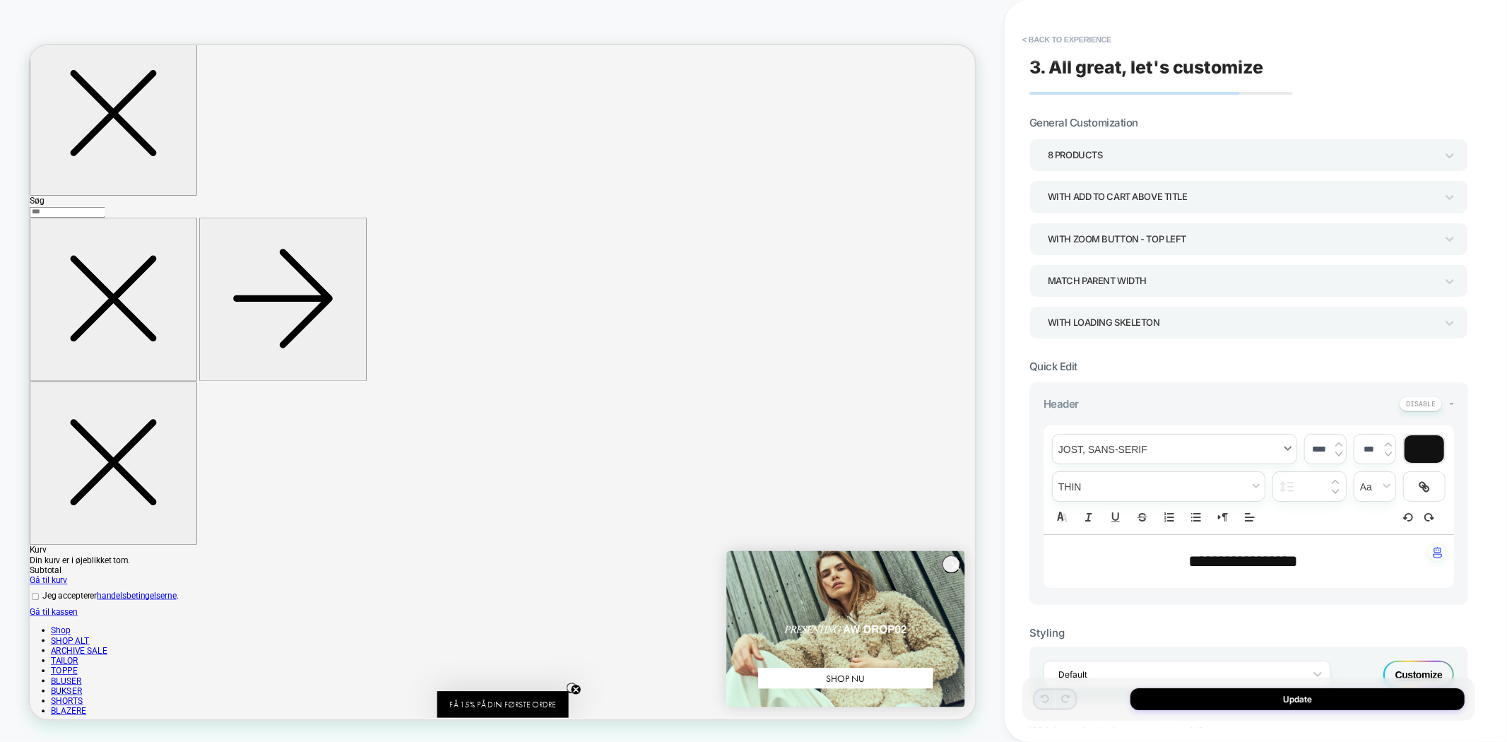
scroll to position [6393, 0]
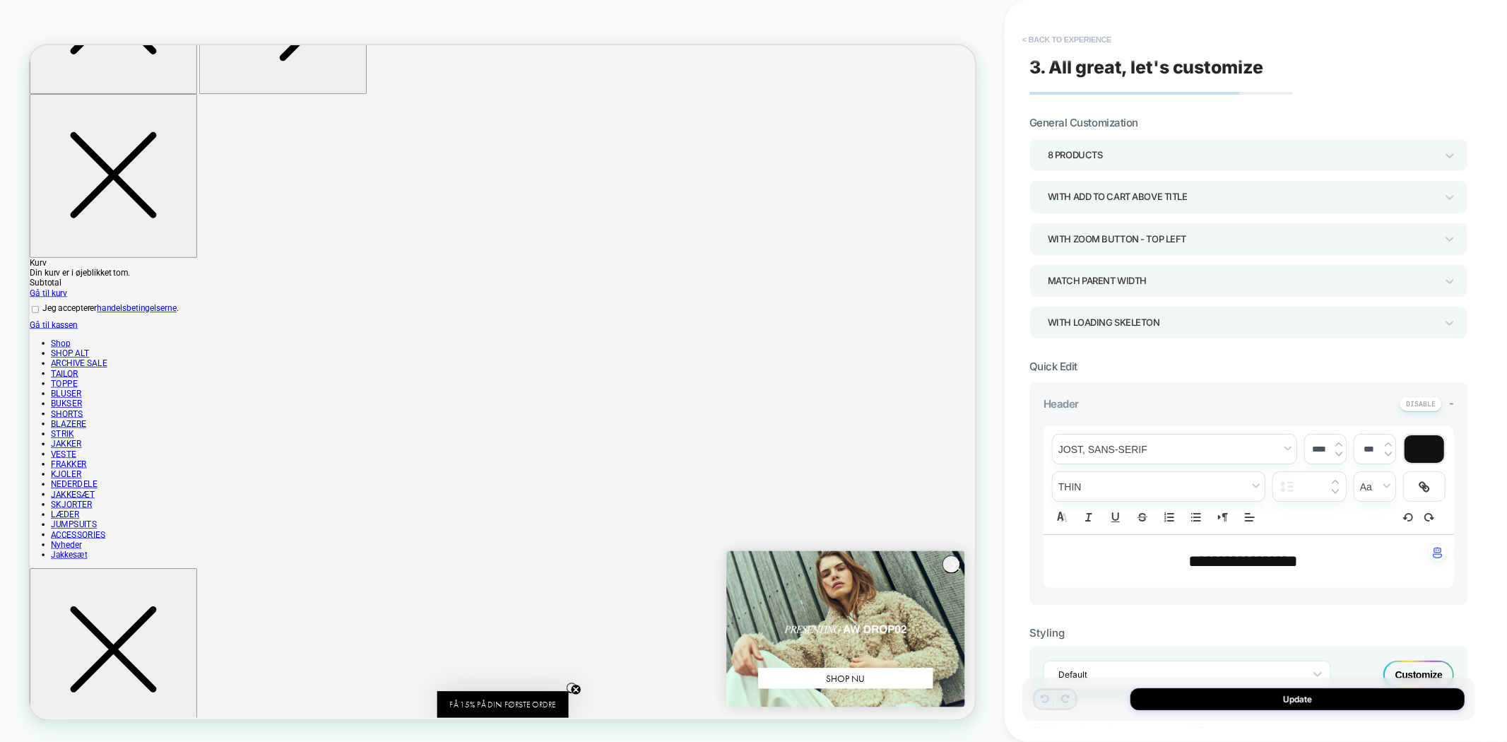
click at [1073, 44] on button "< Back to experience" at bounding box center [1066, 39] width 103 height 23
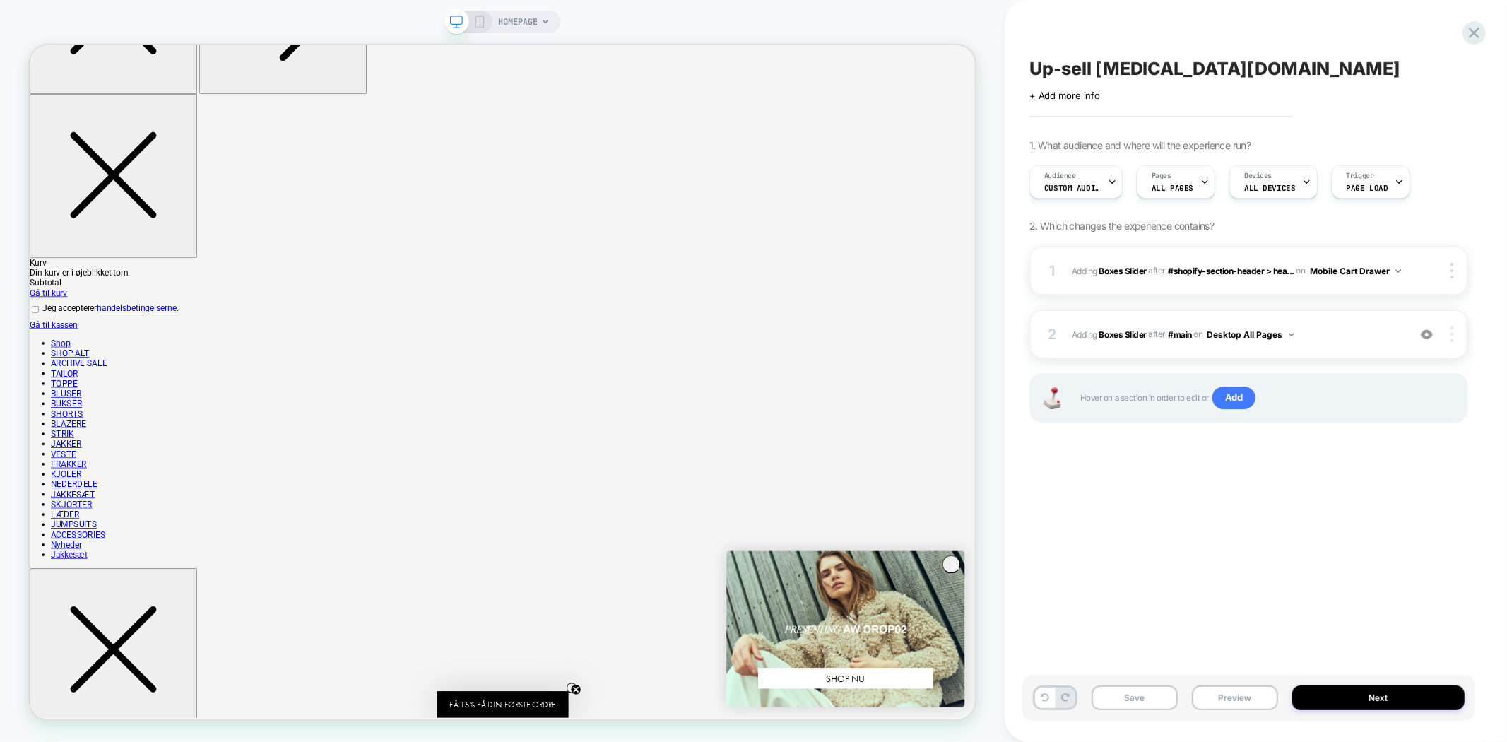
click at [1451, 328] on img at bounding box center [1452, 334] width 3 height 16
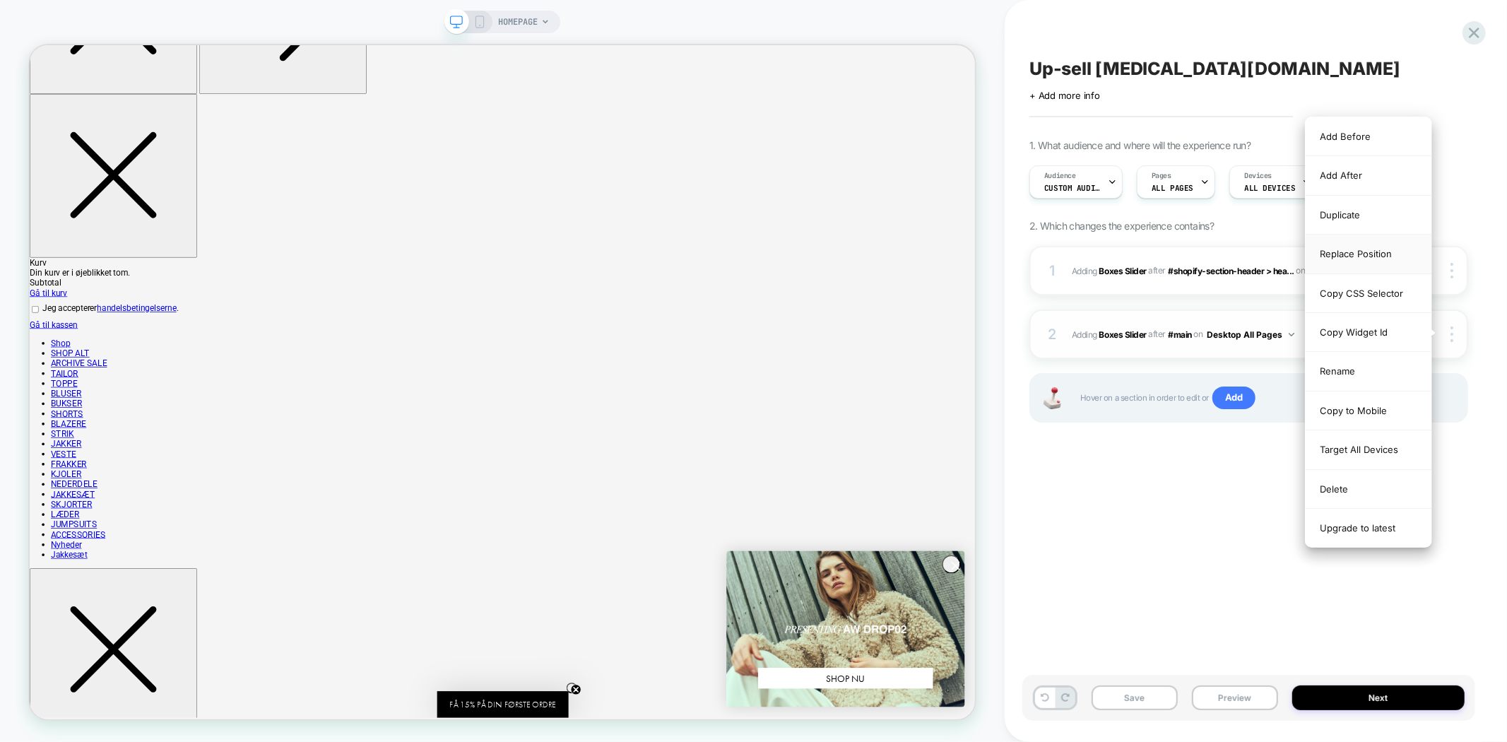
click at [1367, 246] on div "Replace Position" at bounding box center [1369, 254] width 126 height 39
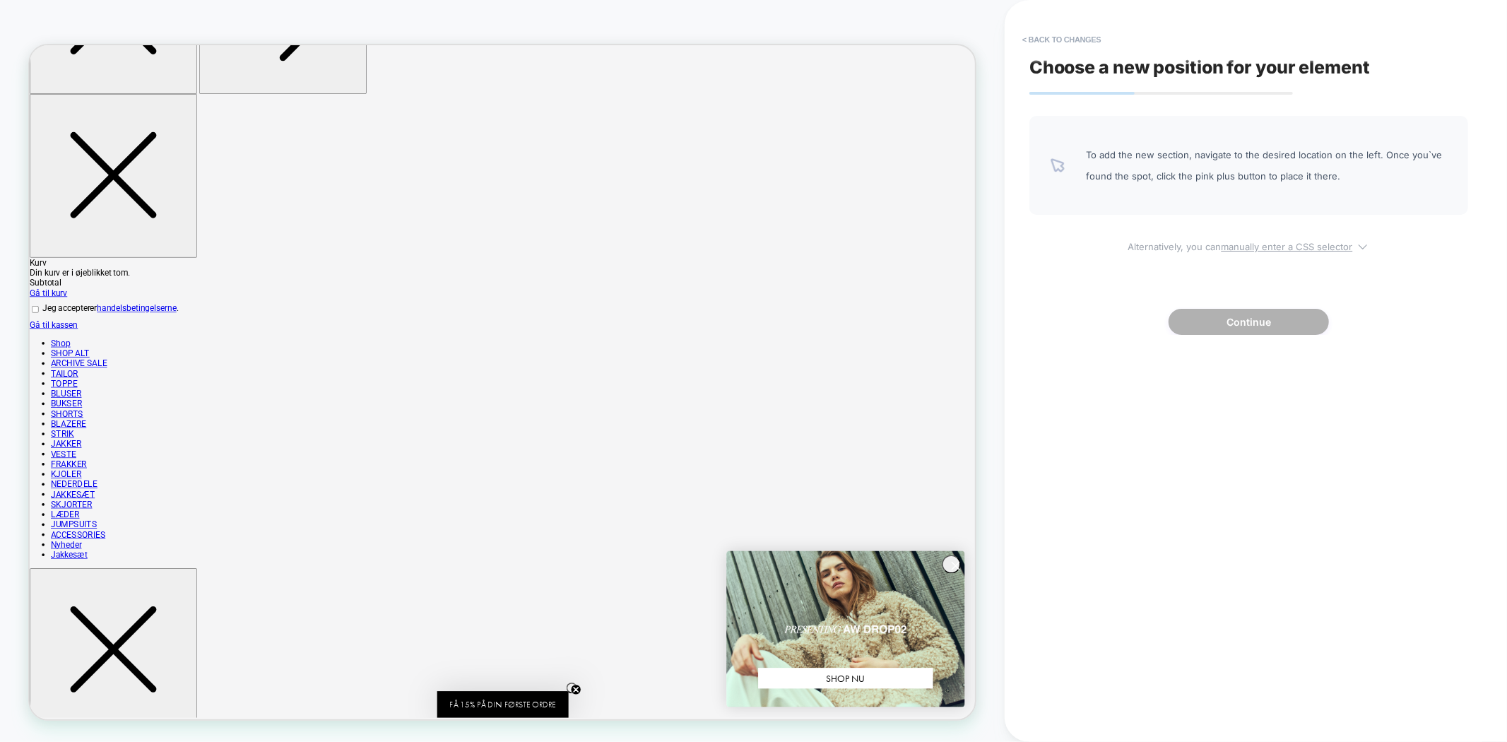
click at [1234, 244] on u "manually enter a CSS selector" at bounding box center [1287, 246] width 131 height 11
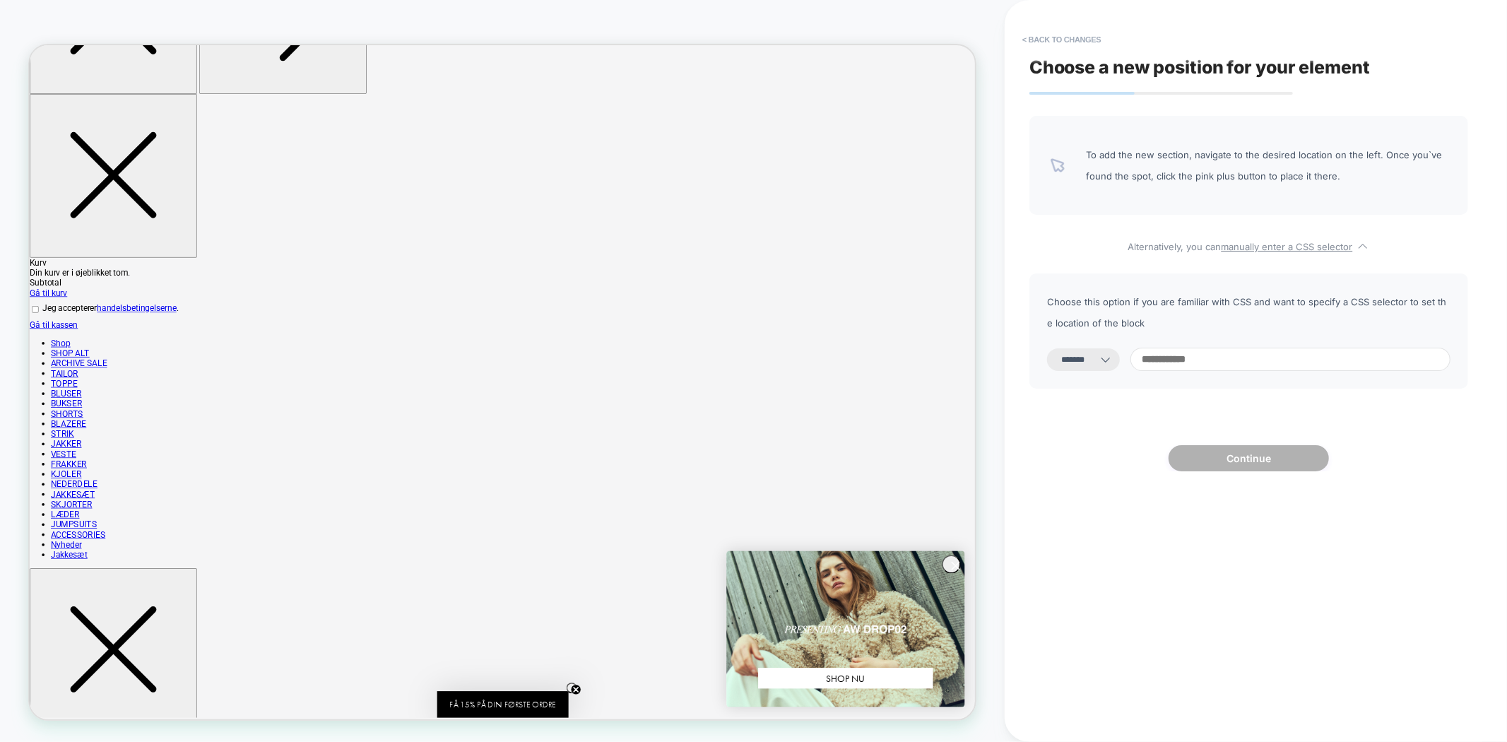
drag, startPoint x: 1113, startPoint y: 360, endPoint x: 1111, endPoint y: 369, distance: 8.7
click at [1113, 360] on select "**********" at bounding box center [1083, 359] width 73 height 23
select select "*********"
click at [1047, 348] on select "**********" at bounding box center [1083, 359] width 73 height 23
click at [1237, 360] on input at bounding box center [1290, 359] width 320 height 23
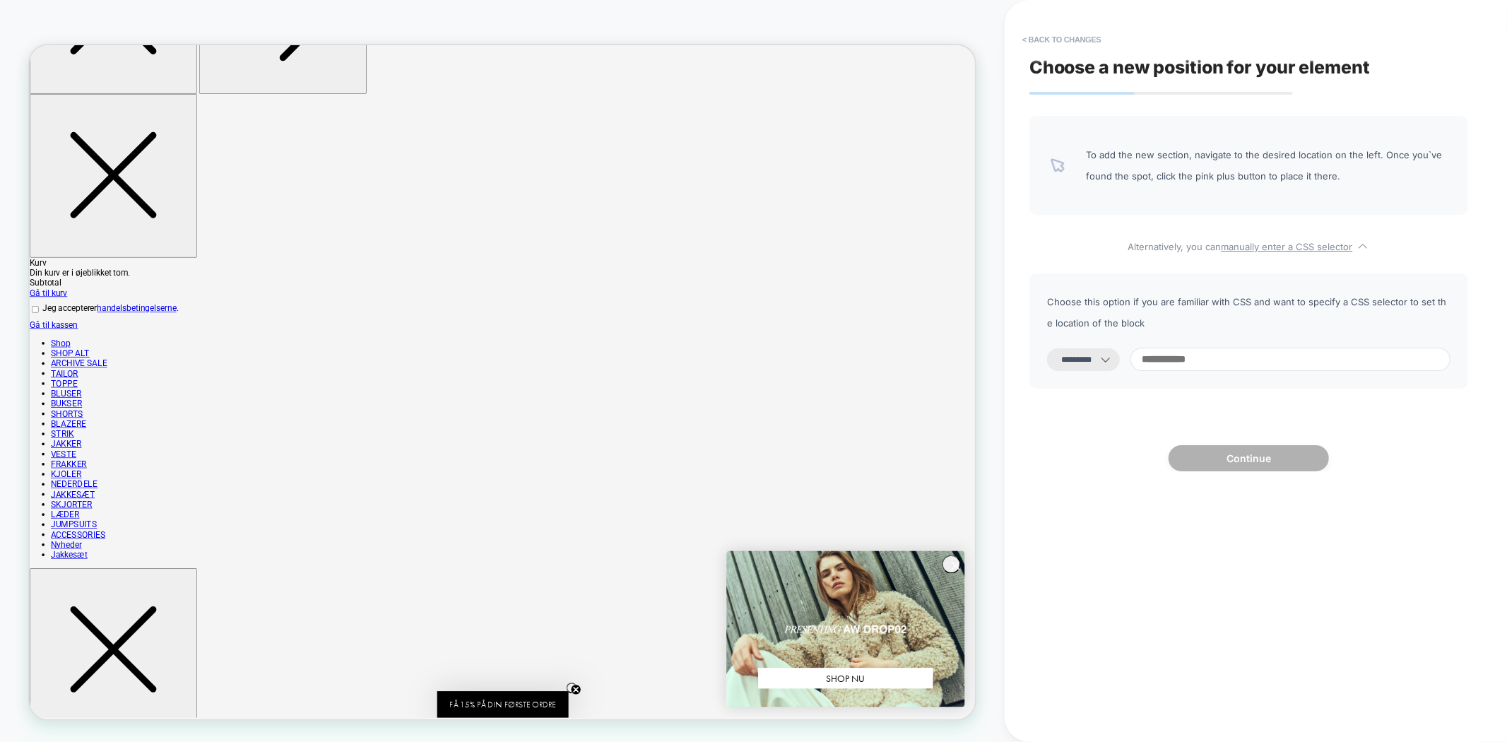
paste input "**********"
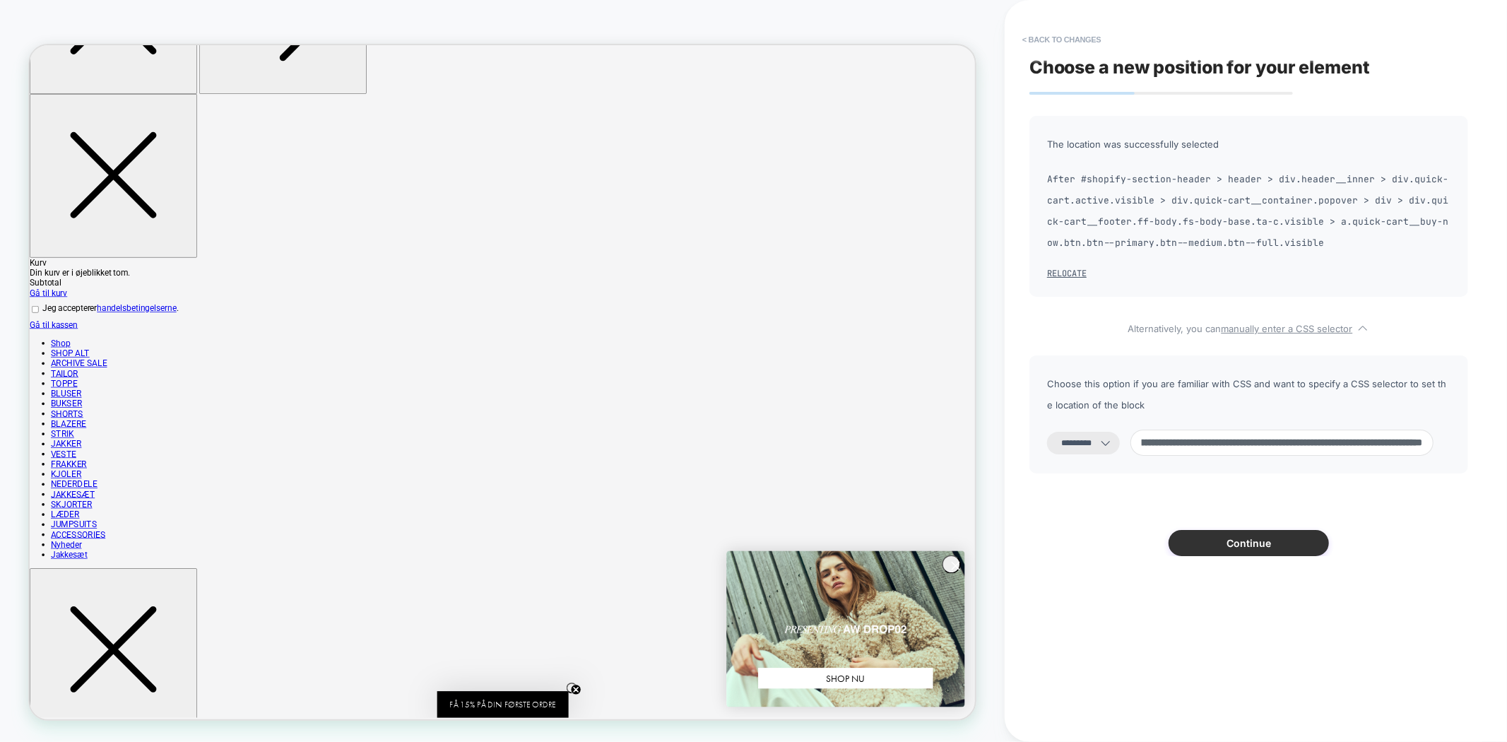
type input "**********"
click at [1234, 530] on button "Continue" at bounding box center [1249, 543] width 160 height 26
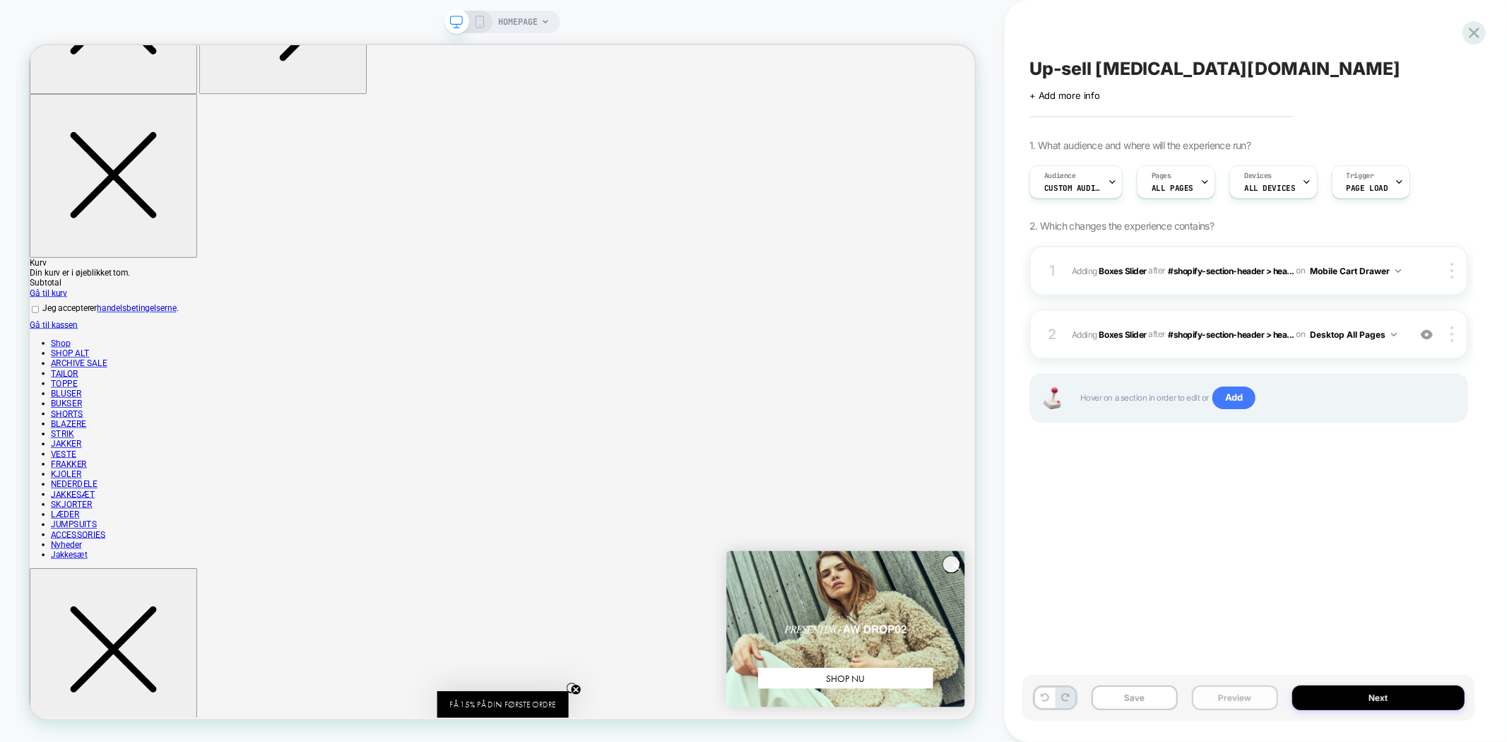
click at [1227, 697] on button "Preview" at bounding box center [1235, 697] width 86 height 25
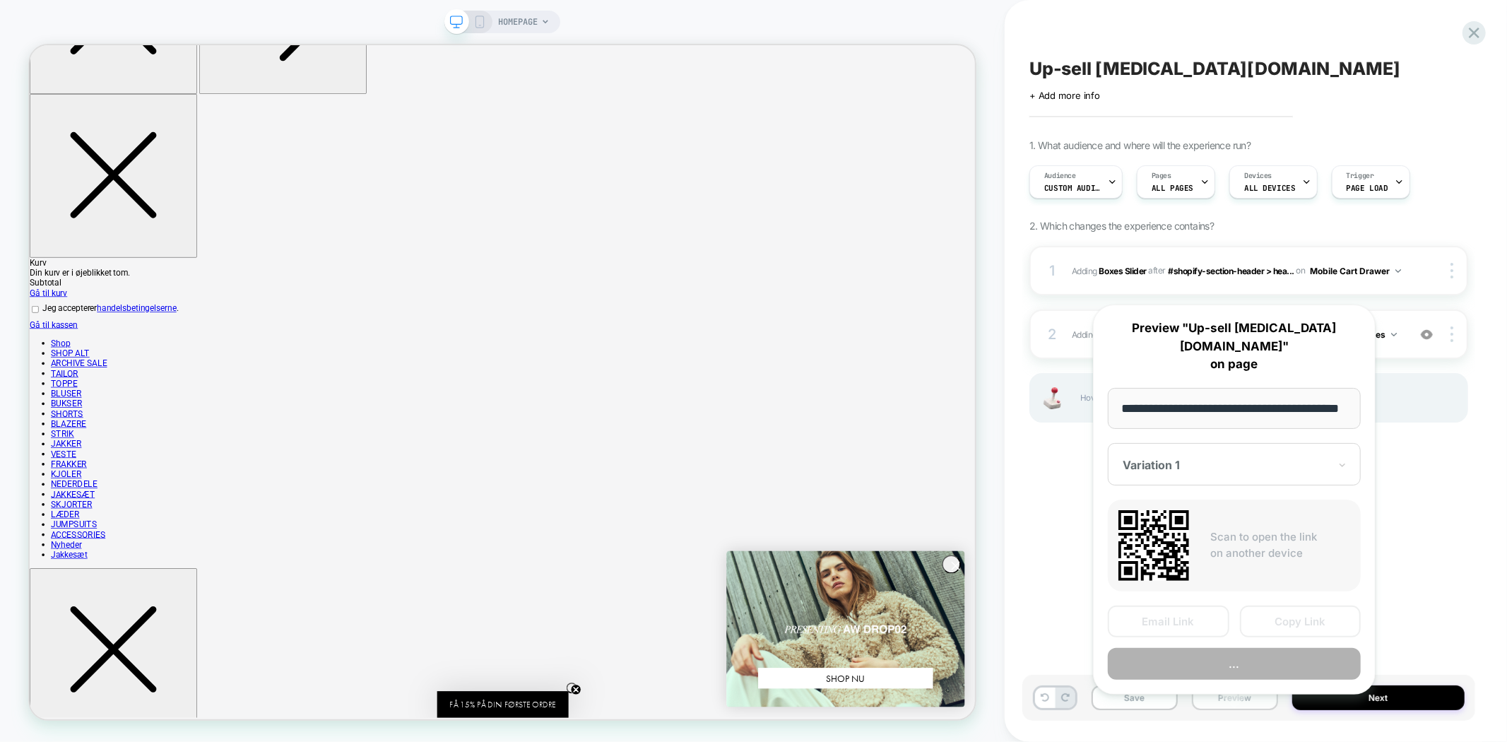
scroll to position [0, 51]
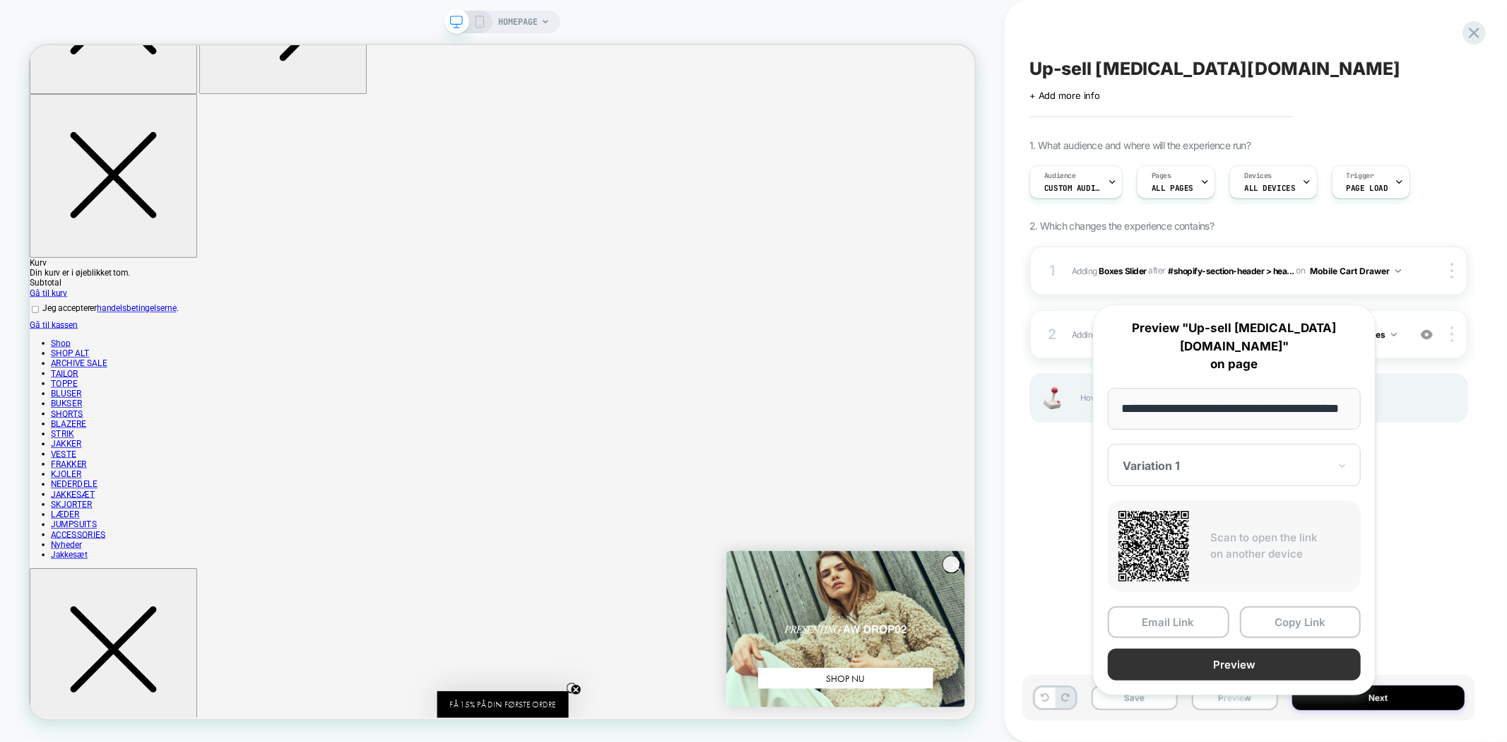
click at [1246, 649] on button "Preview" at bounding box center [1234, 665] width 253 height 32
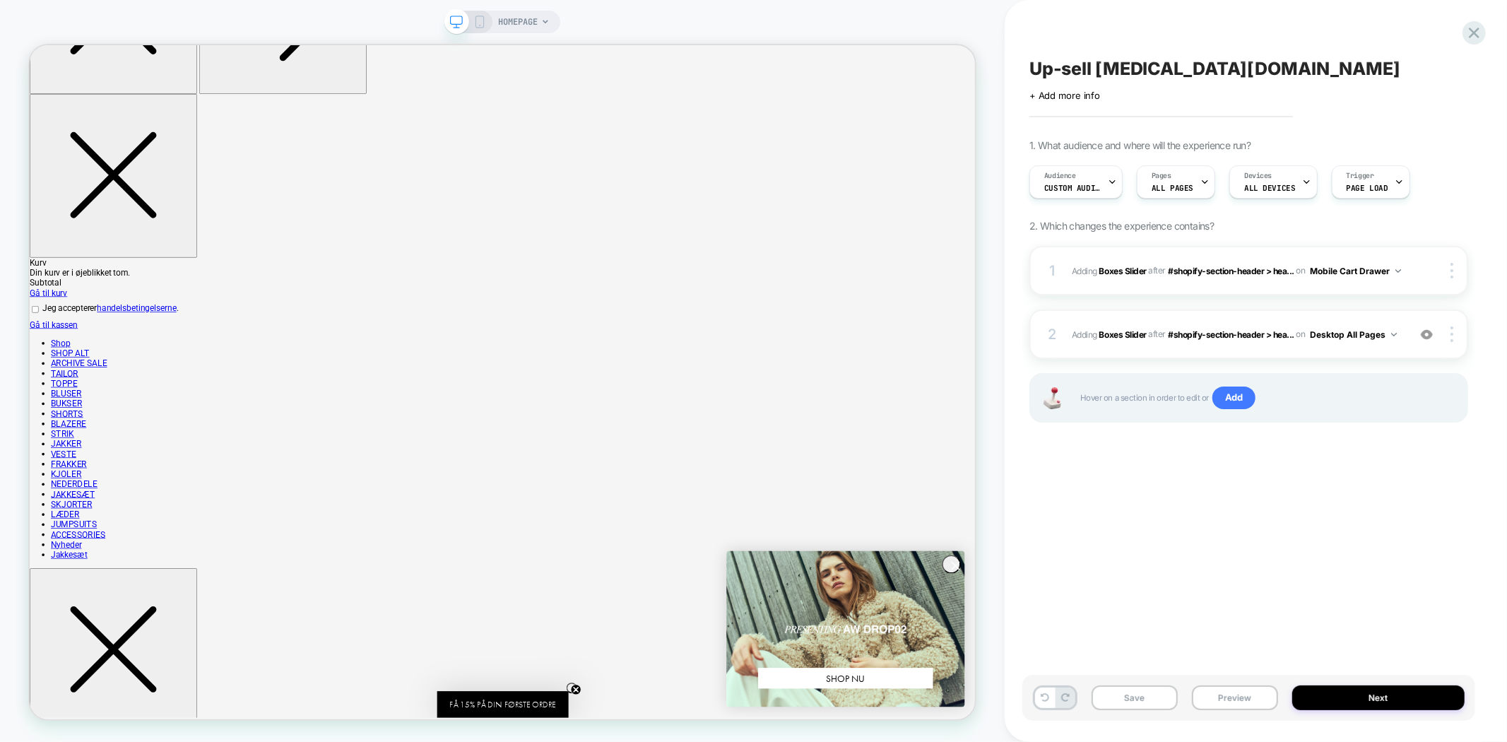
click at [1123, 685] on div "Save Preview Next" at bounding box center [1248, 698] width 453 height 46
click at [1453, 268] on img at bounding box center [1452, 271] width 3 height 16
click at [1212, 542] on div "Up-sell [MEDICAL_DATA][DOMAIN_NAME] Click to edit experience details + Add more…" at bounding box center [1248, 371] width 453 height 714
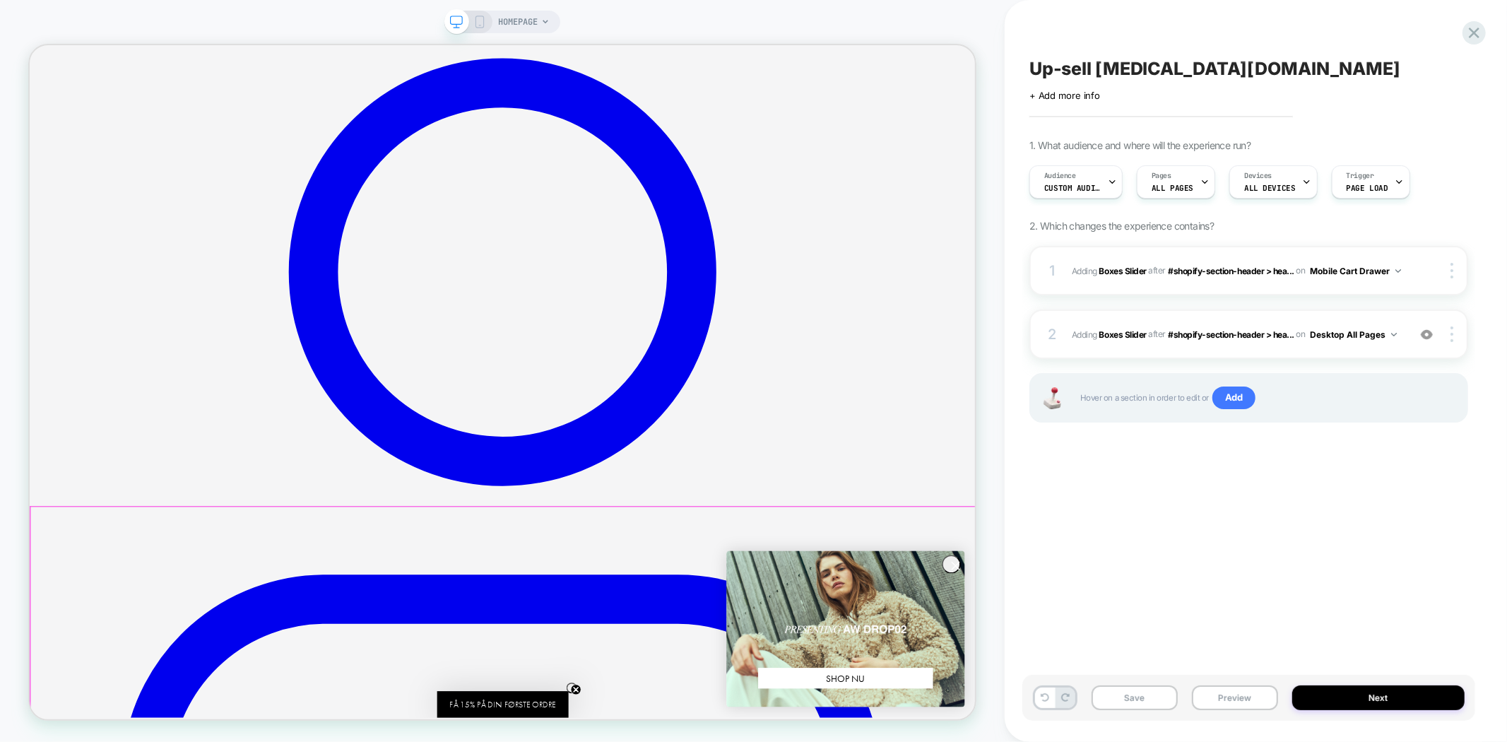
scroll to position [2782, 0]
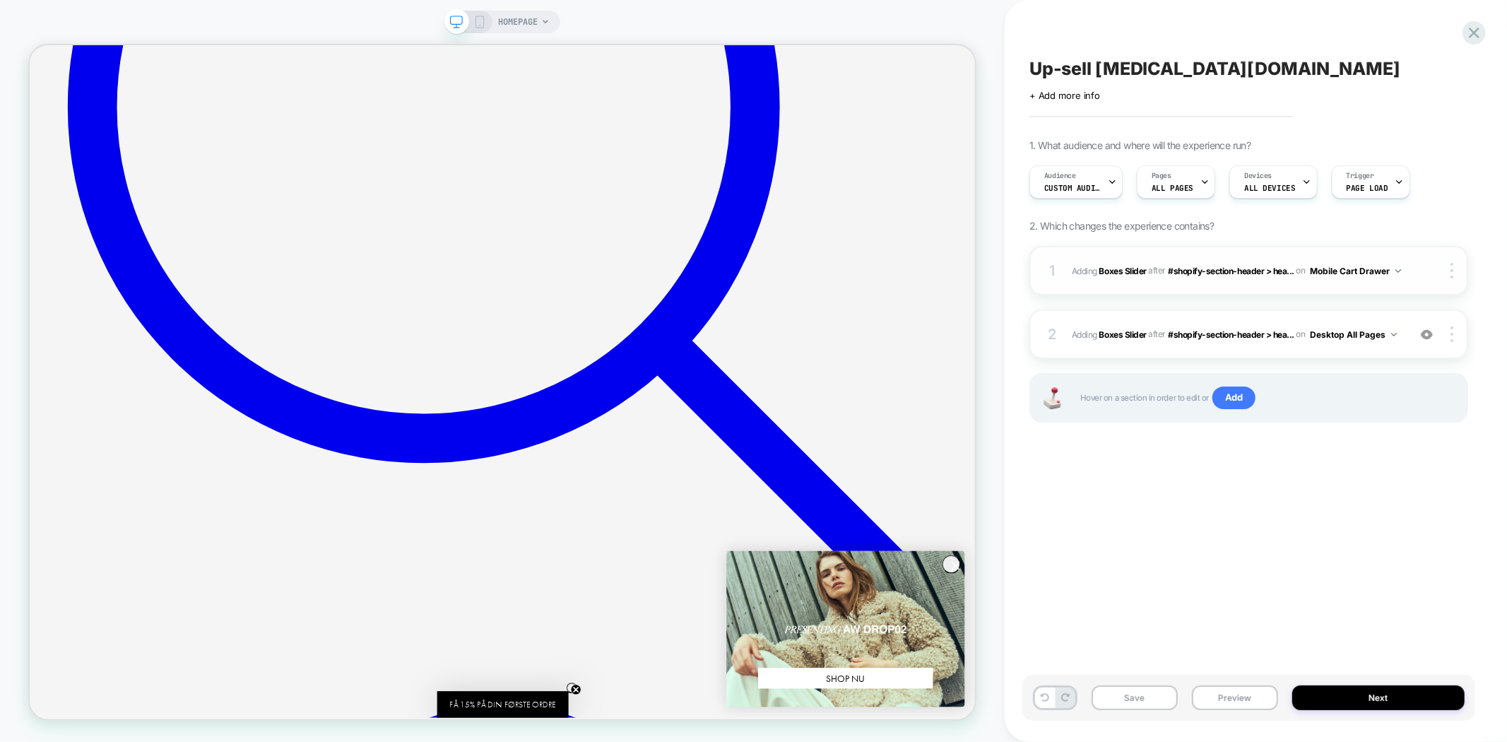
scroll to position [2625, 0]
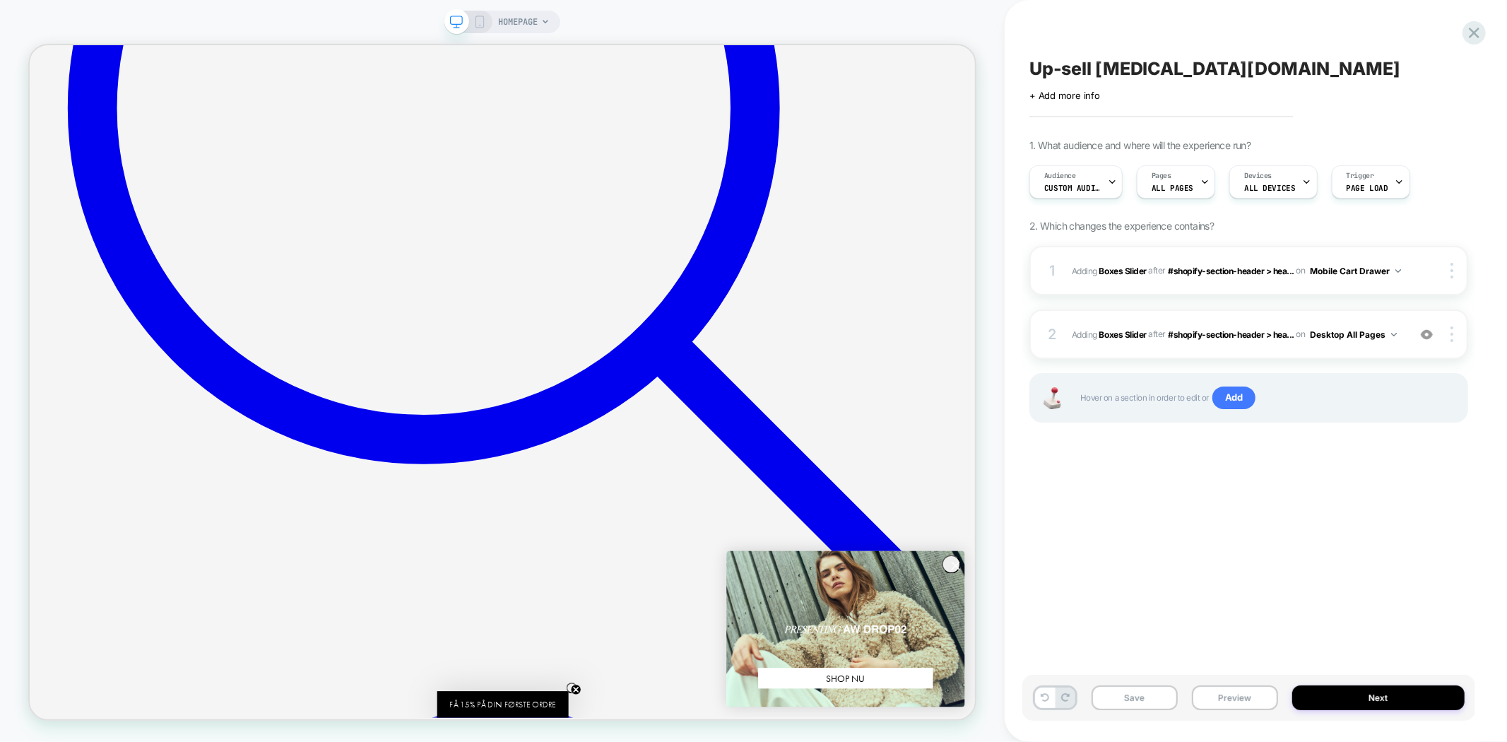
click at [521, 23] on span "HOMEPAGE" at bounding box center [518, 22] width 40 height 23
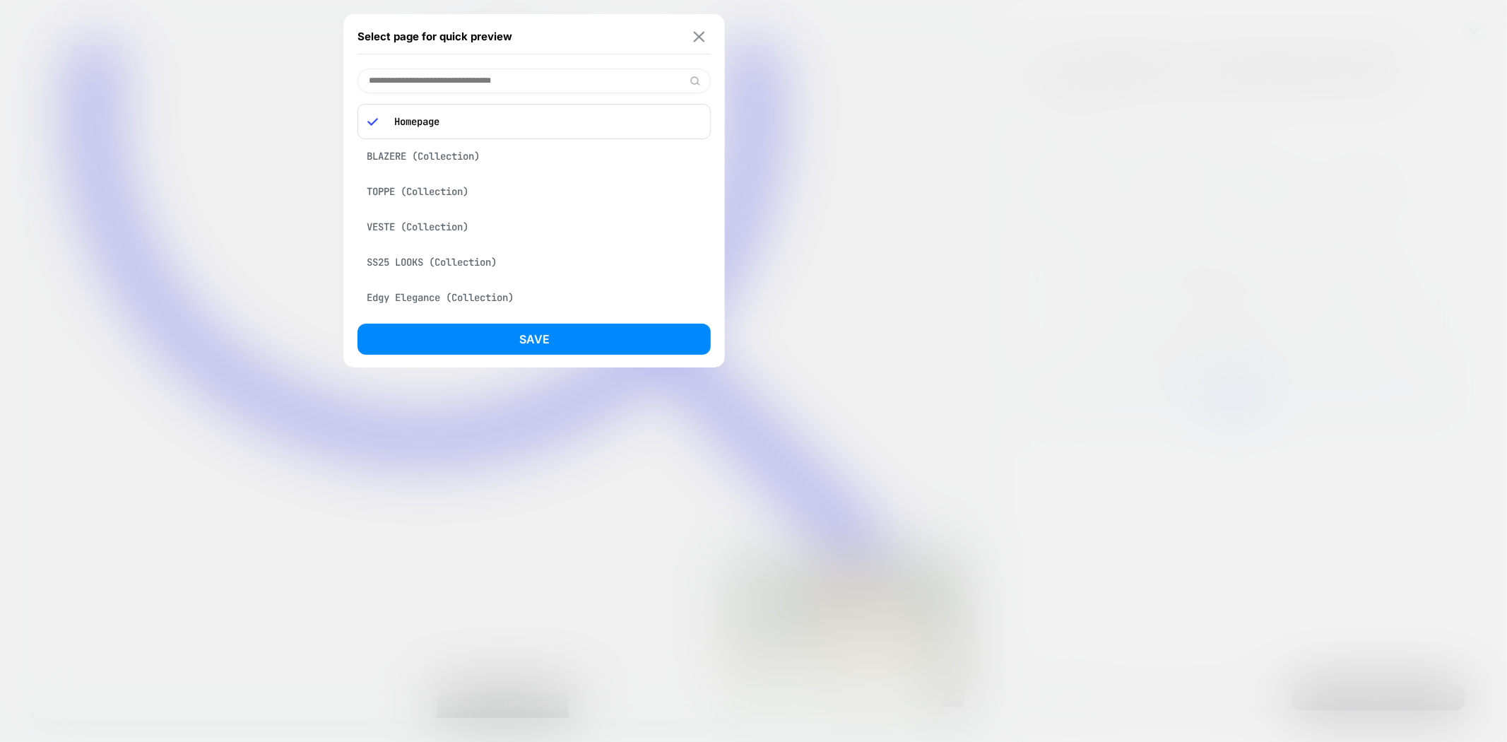
click at [699, 33] on img at bounding box center [699, 36] width 11 height 11
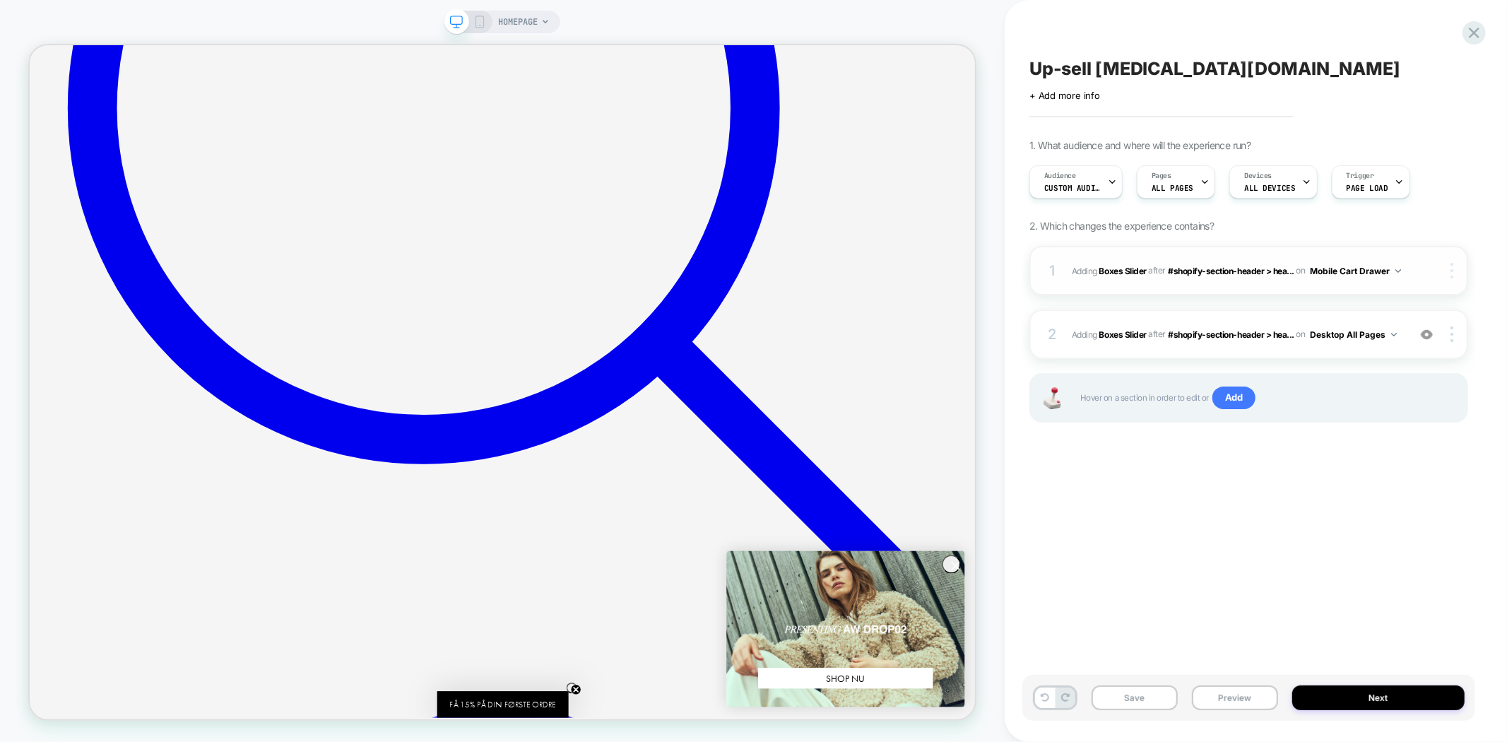
click at [1453, 274] on img at bounding box center [1452, 271] width 3 height 16
click at [1450, 266] on div at bounding box center [1454, 271] width 27 height 16
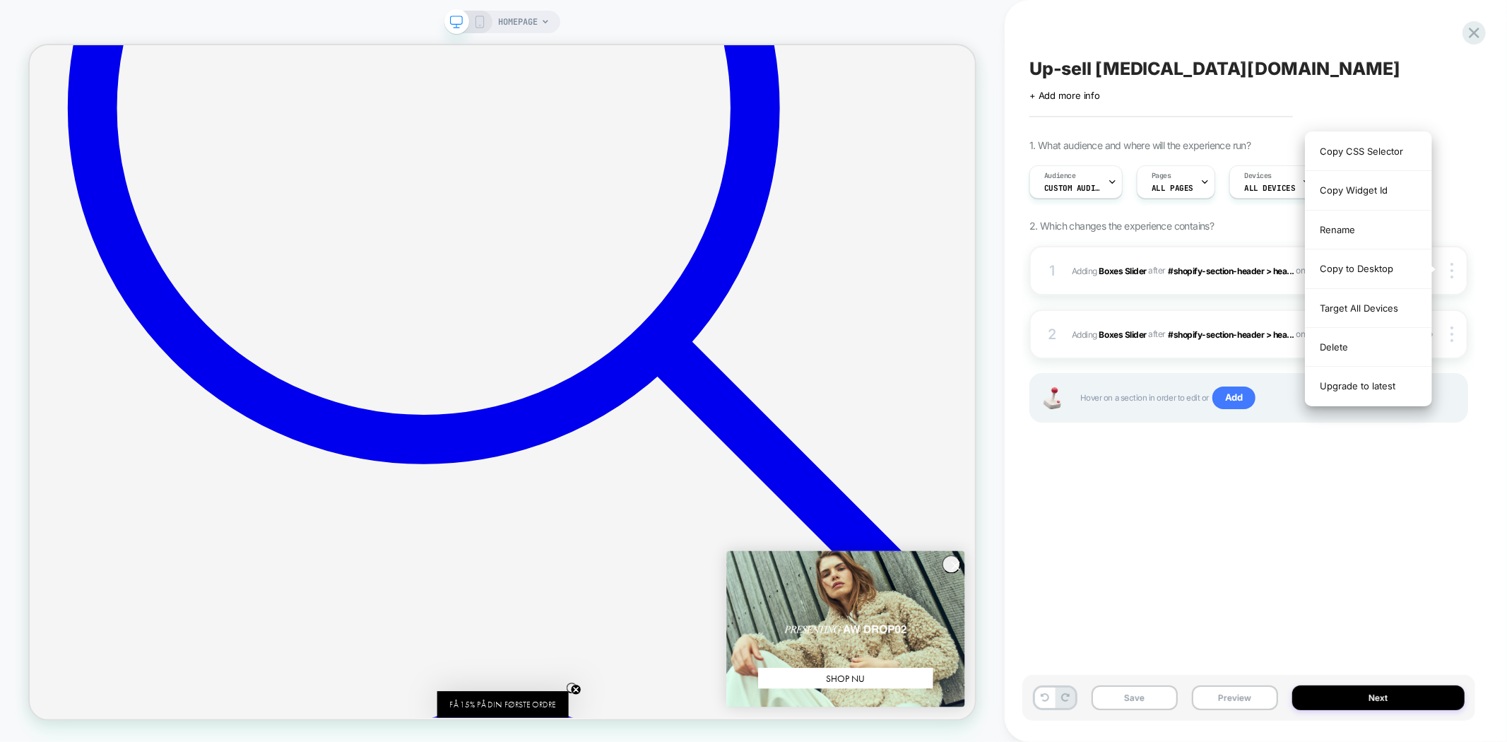
click at [1358, 495] on div "Up-sell [MEDICAL_DATA][DOMAIN_NAME] Click to edit experience details + Add more…" at bounding box center [1248, 371] width 453 height 714
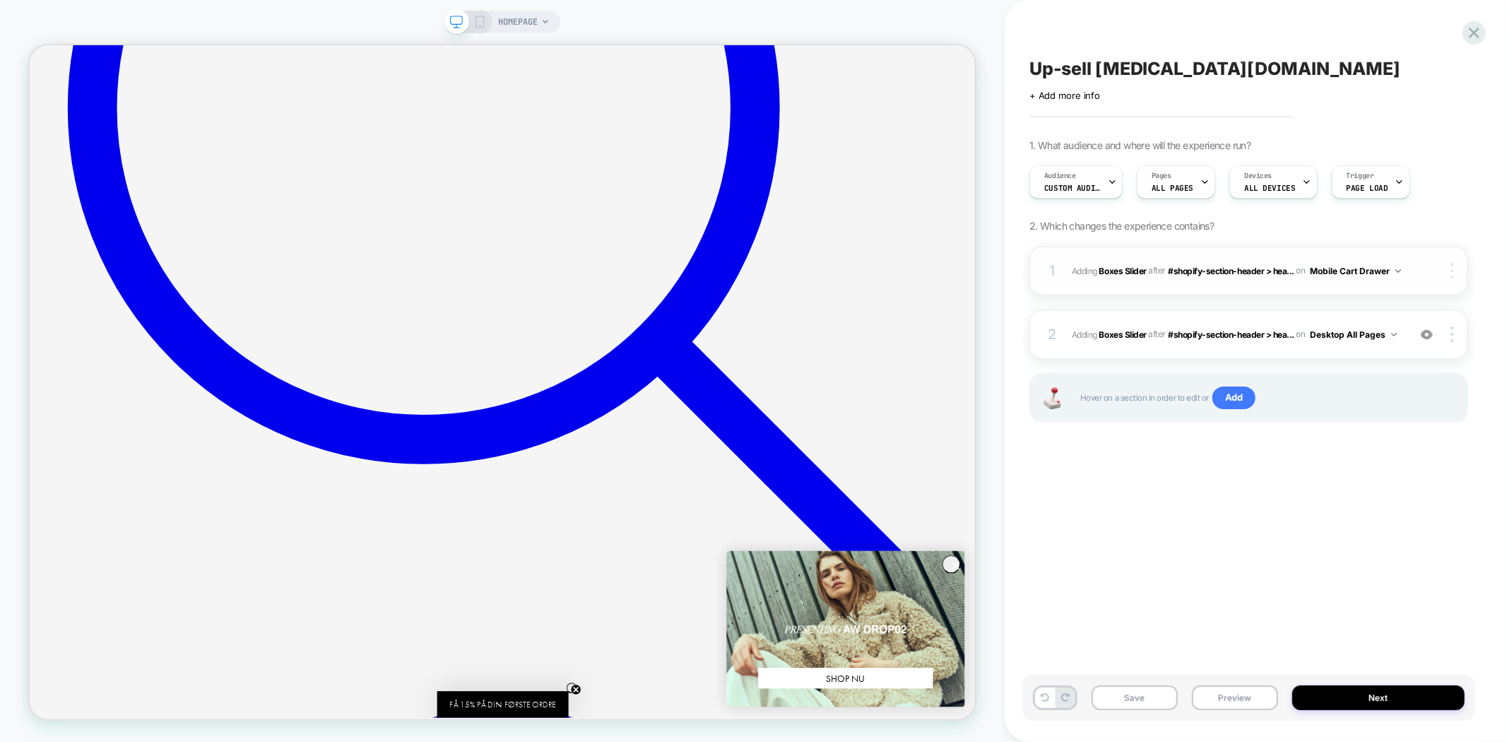
click at [1451, 266] on img at bounding box center [1452, 271] width 3 height 16
click at [1223, 280] on span "#_loomi_addon_1758285404290 Adding Boxes Slider AFTER #shopify-section-header >…" at bounding box center [1236, 271] width 329 height 18
click at [482, 25] on icon at bounding box center [479, 22] width 13 height 13
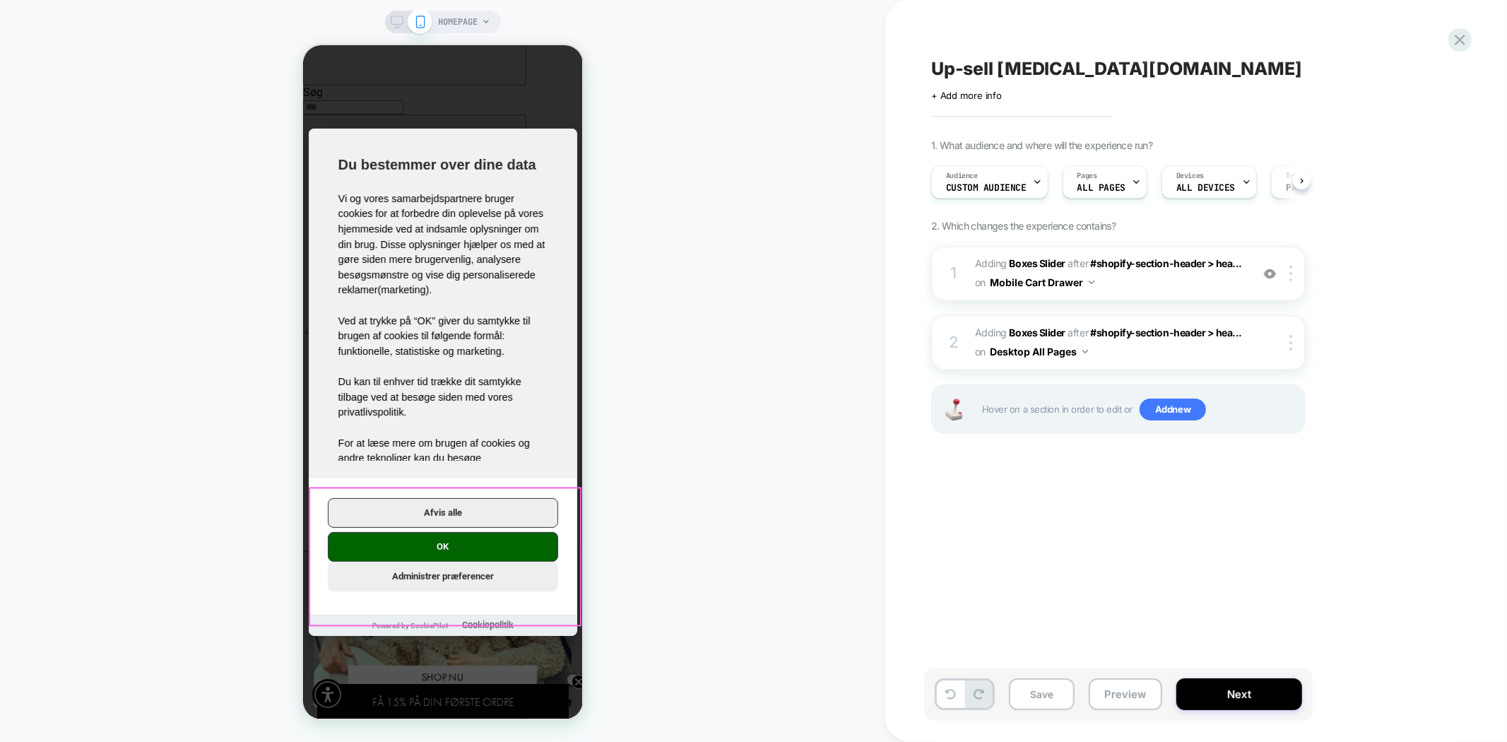
scroll to position [0, 1]
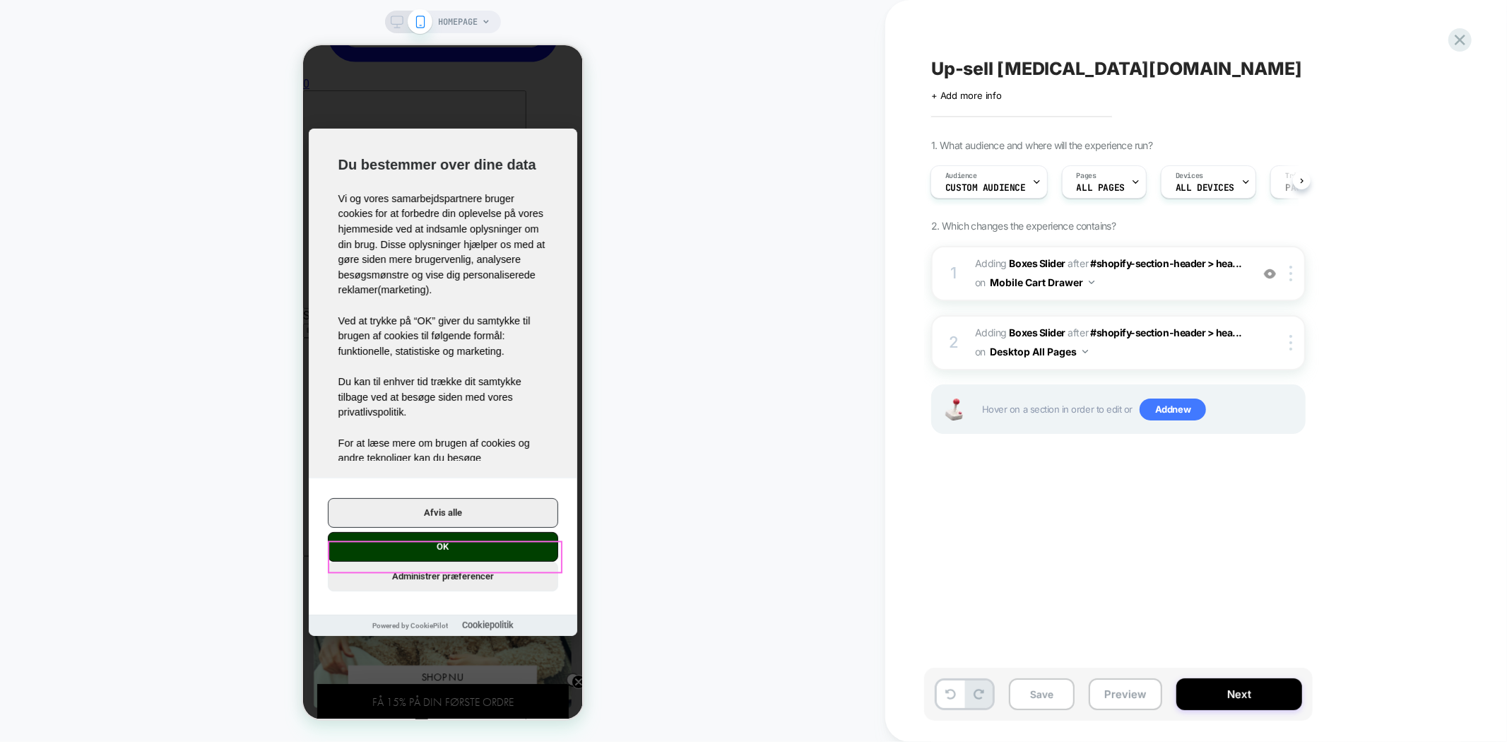
click at [426, 557] on button "OK" at bounding box center [442, 546] width 230 height 30
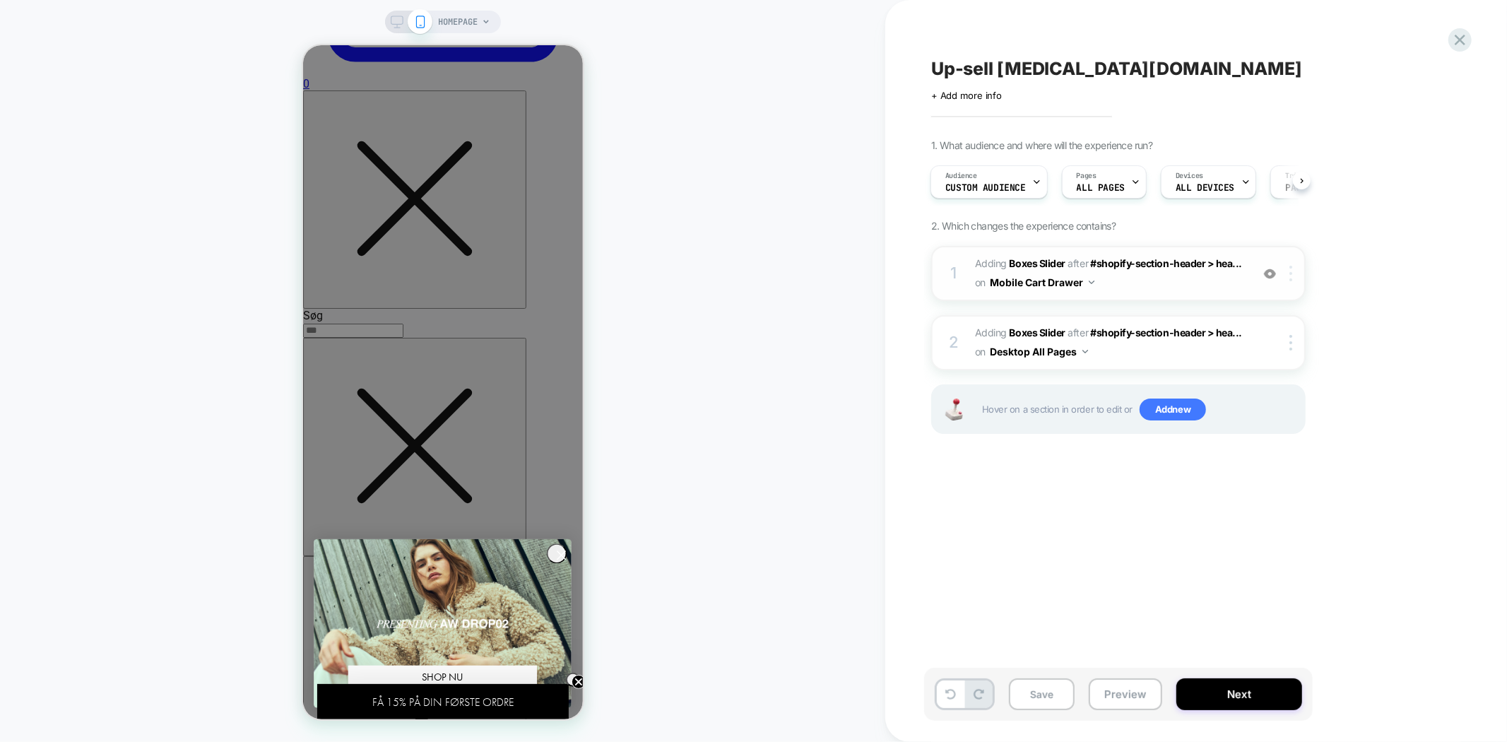
click at [1294, 276] on div at bounding box center [1293, 274] width 23 height 16
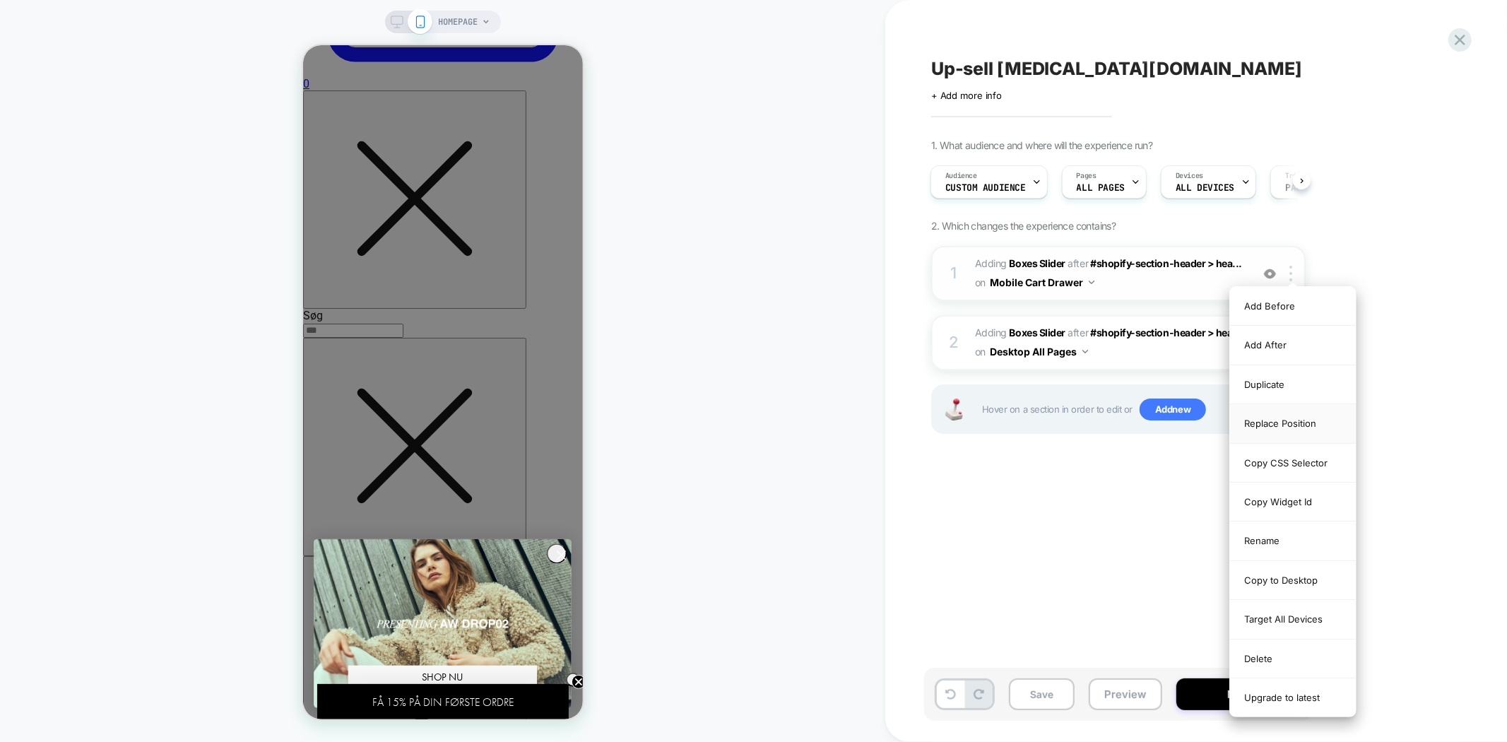
click at [1282, 418] on div "Replace Position" at bounding box center [1293, 423] width 126 height 39
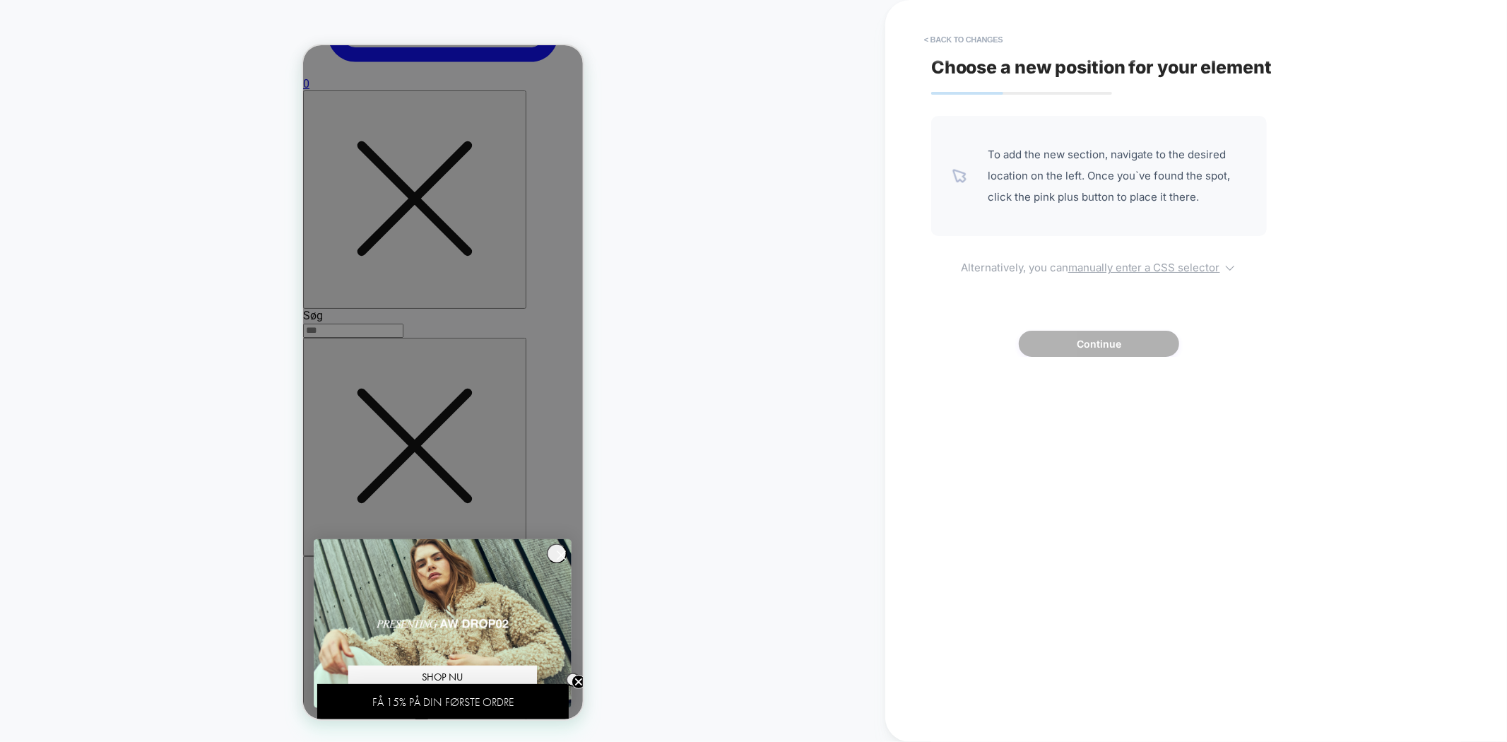
click at [1111, 268] on u "manually enter a CSS selector" at bounding box center [1144, 267] width 152 height 13
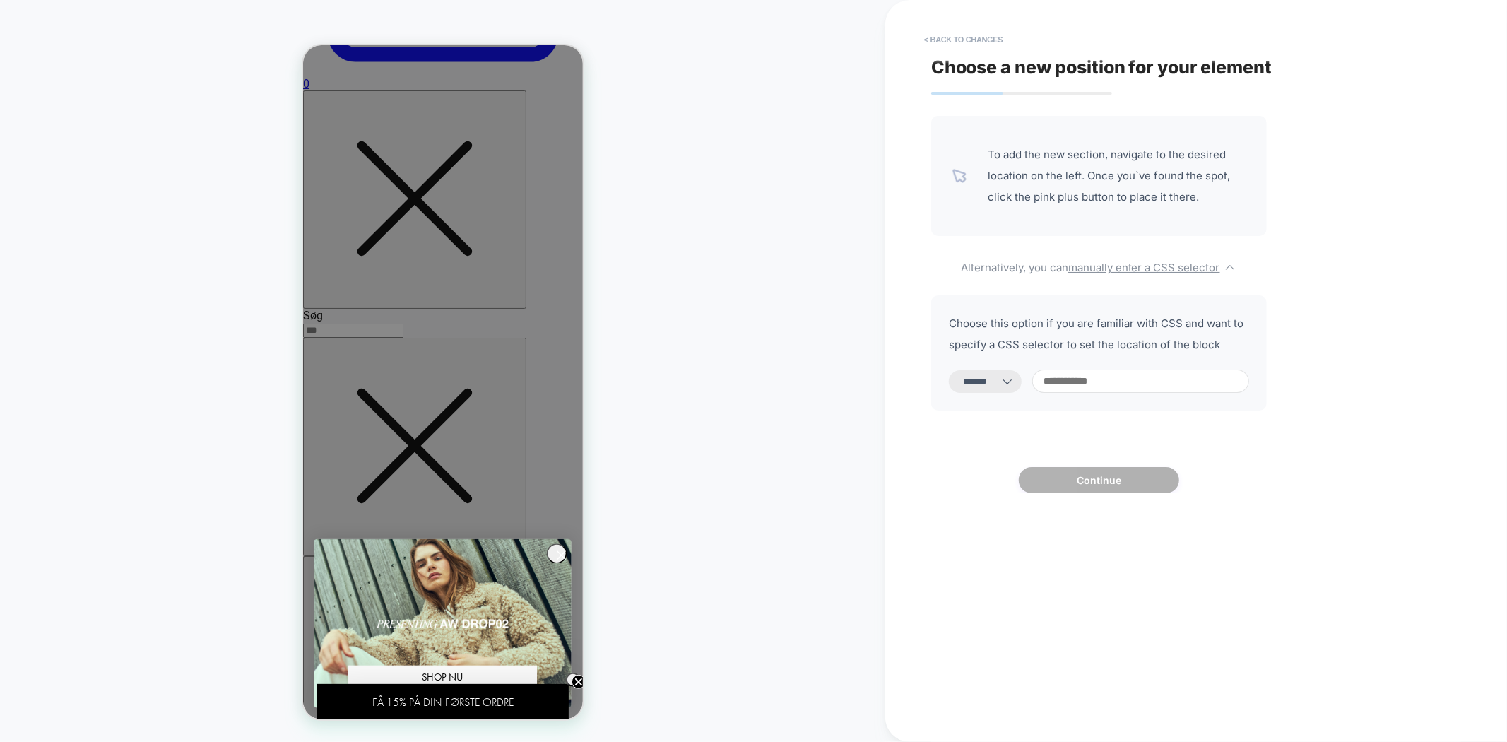
click at [1118, 391] on input at bounding box center [1140, 381] width 217 height 23
click at [1015, 382] on icon at bounding box center [1007, 381] width 14 height 14
drag, startPoint x: 1009, startPoint y: 383, endPoint x: 987, endPoint y: 384, distance: 21.9
click at [1010, 382] on select "**********" at bounding box center [985, 381] width 73 height 23
select select "*********"
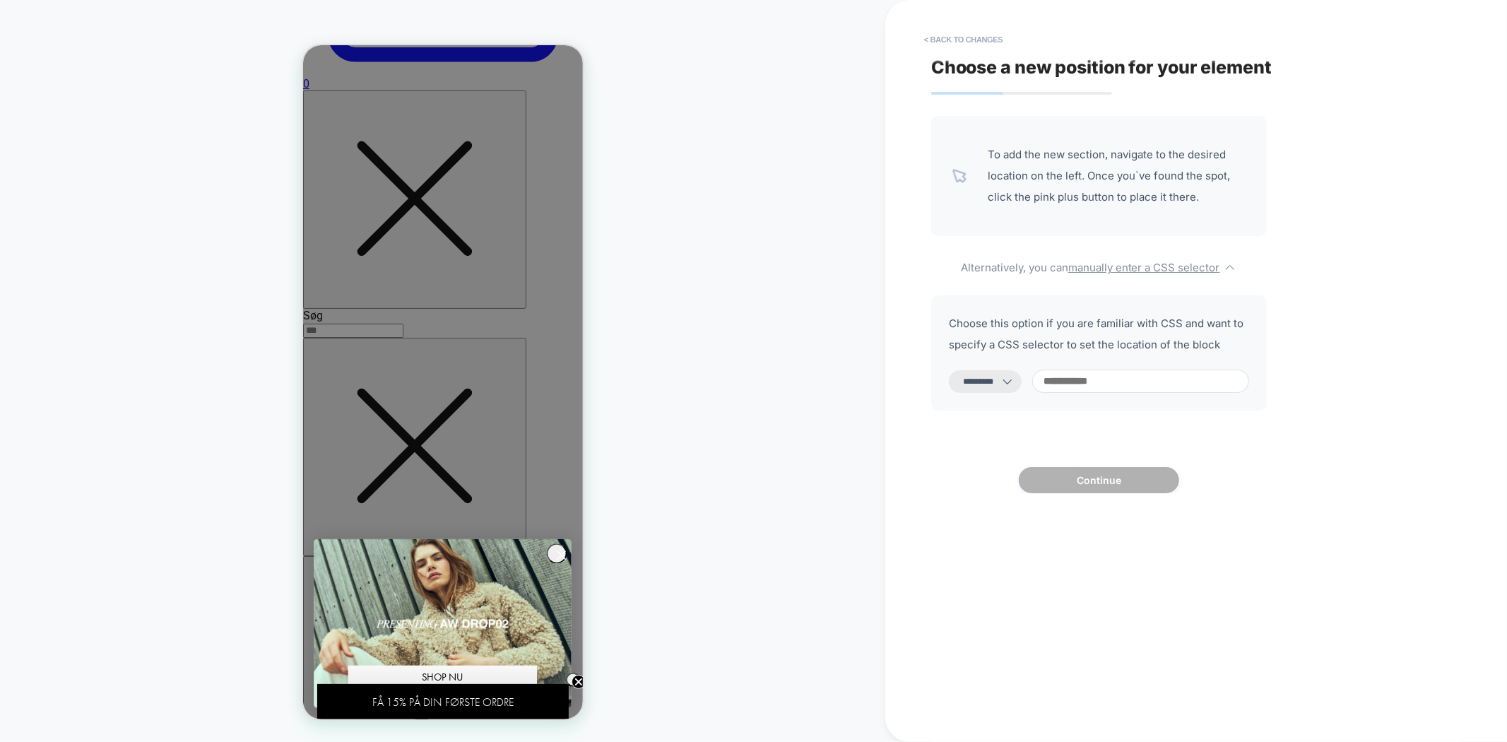
click at [949, 370] on select "**********" at bounding box center [985, 381] width 73 height 23
click at [1111, 393] on input at bounding box center [1140, 381] width 217 height 23
paste input "**********"
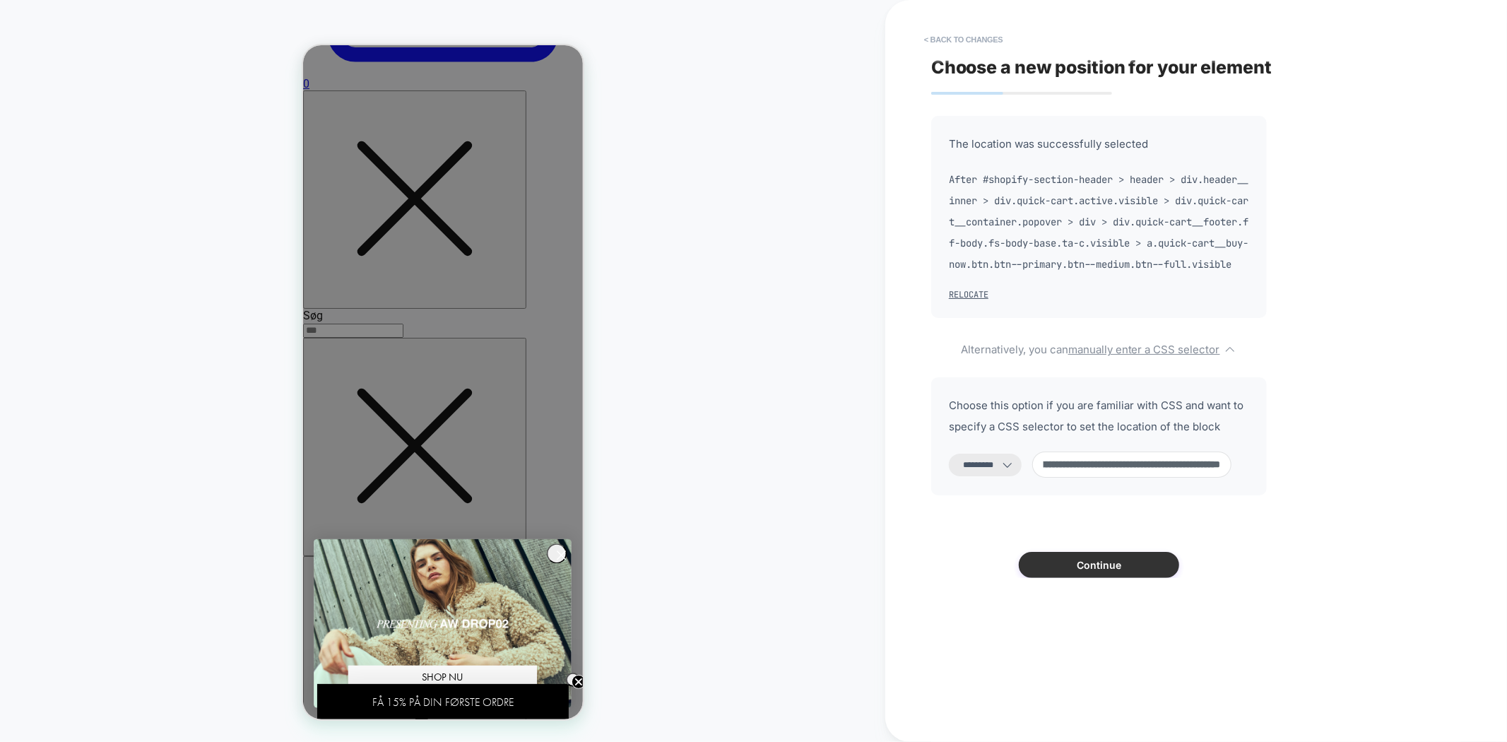
type input "**********"
click at [1128, 578] on button "Continue" at bounding box center [1099, 565] width 160 height 26
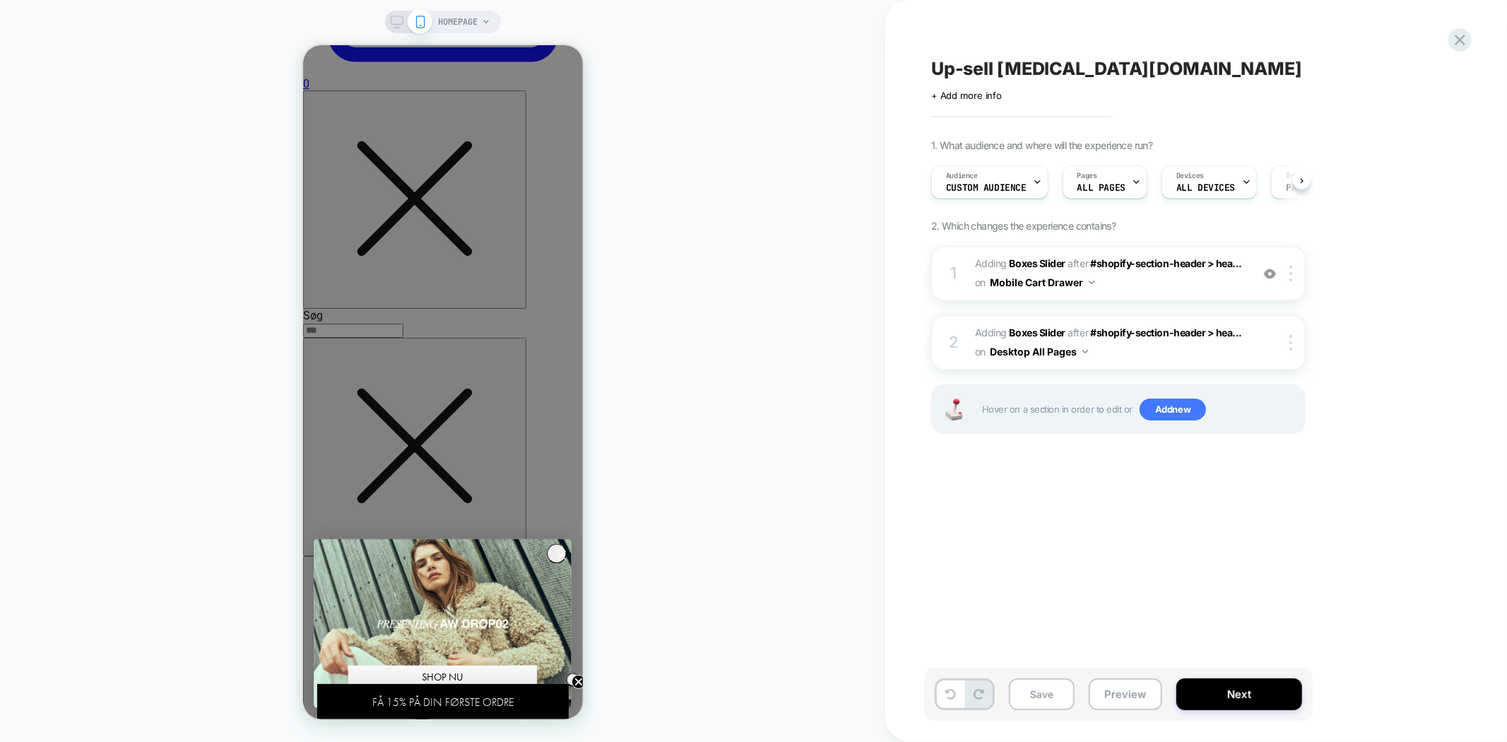
scroll to position [0, 1]
click at [1111, 704] on button "Preview" at bounding box center [1125, 694] width 73 height 32
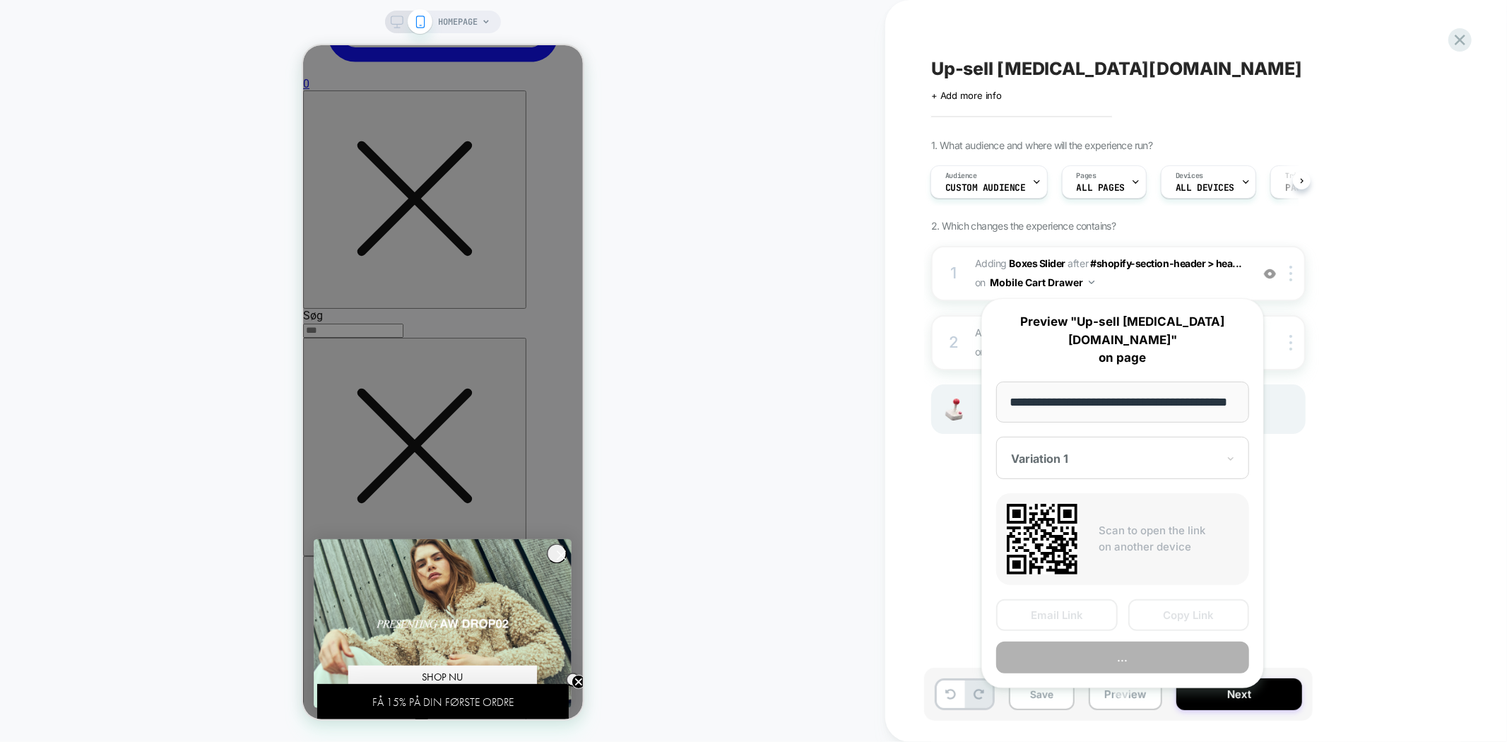
scroll to position [0, 51]
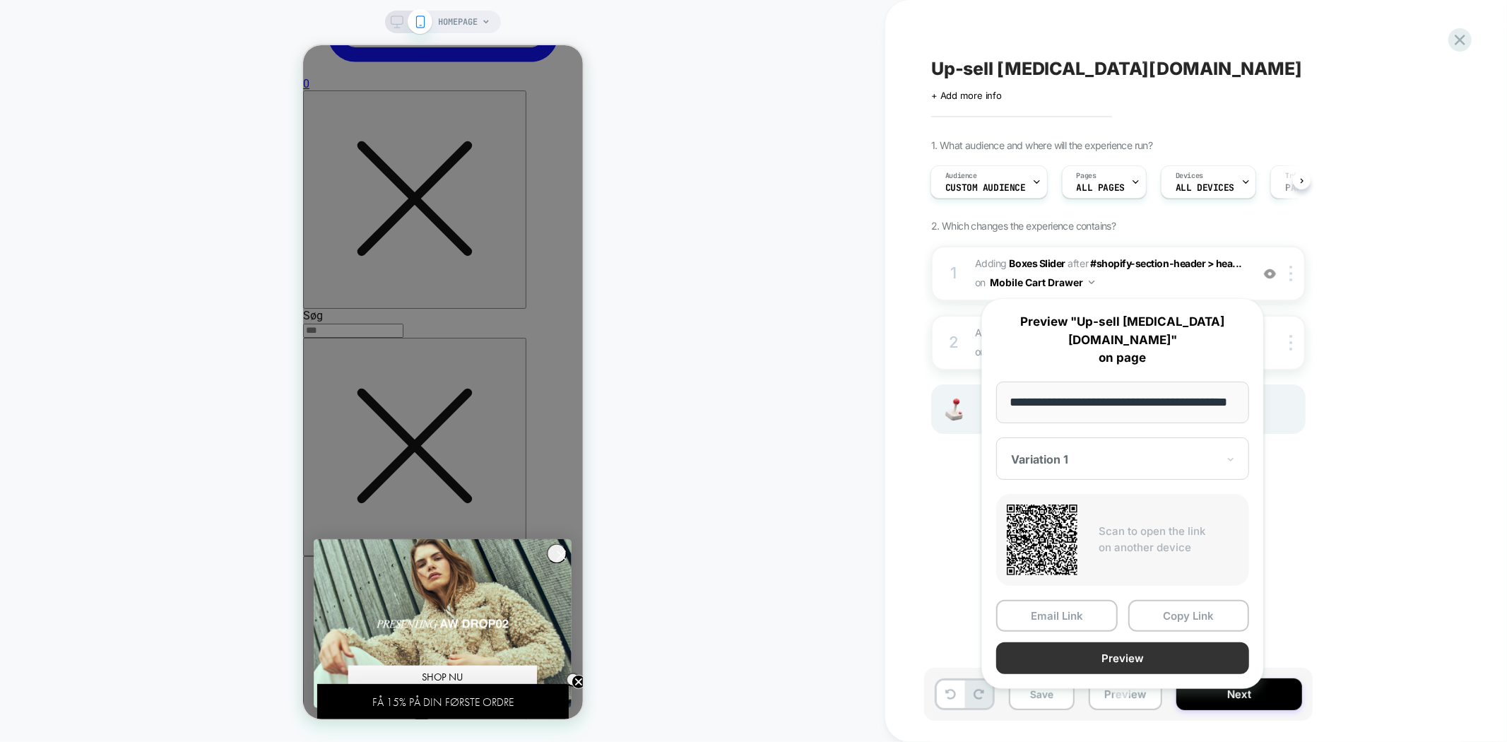
click at [1130, 642] on button "Preview" at bounding box center [1122, 658] width 253 height 32
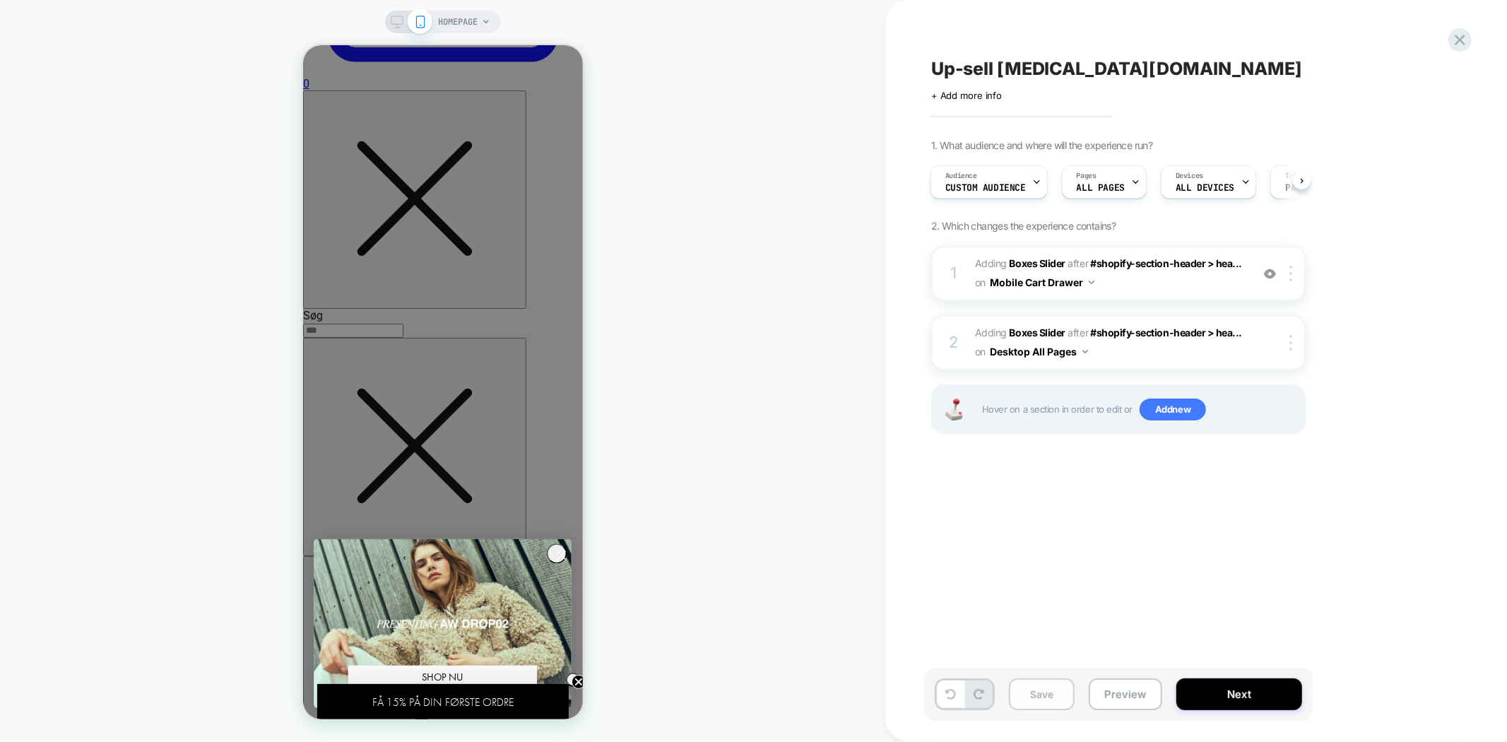
click at [1039, 702] on button "Save" at bounding box center [1042, 694] width 66 height 32
click at [1008, 66] on span "Up-sell [MEDICAL_DATA][DOMAIN_NAME]" at bounding box center [1116, 68] width 371 height 21
click at [1113, 698] on button "Preview" at bounding box center [1125, 694] width 73 height 32
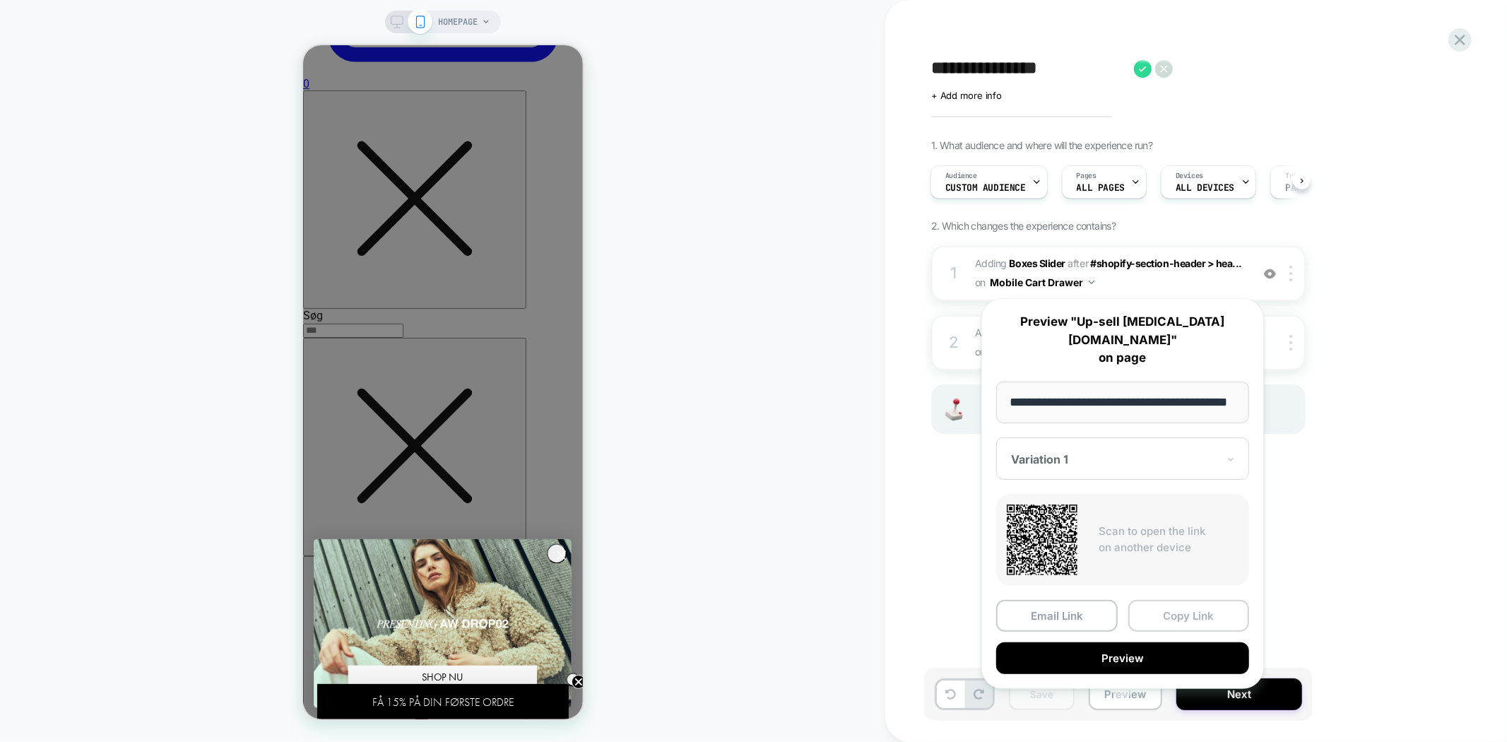
click at [1176, 600] on button "Copy Link" at bounding box center [1189, 616] width 122 height 32
